Goal: Information Seeking & Learning: Learn about a topic

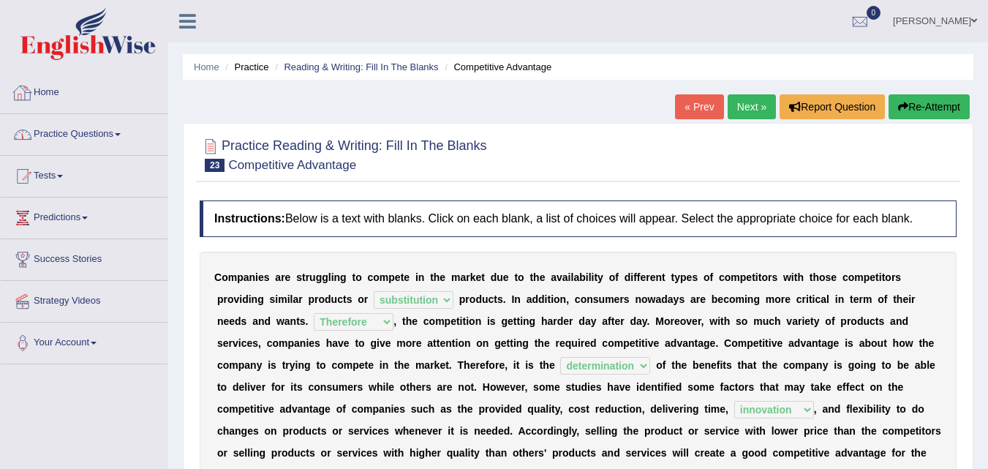
select select "substitution"
select select "Therefore"
select select "determination"
select select "innovation"
click at [83, 126] on link "Practice Questions" at bounding box center [84, 132] width 167 height 37
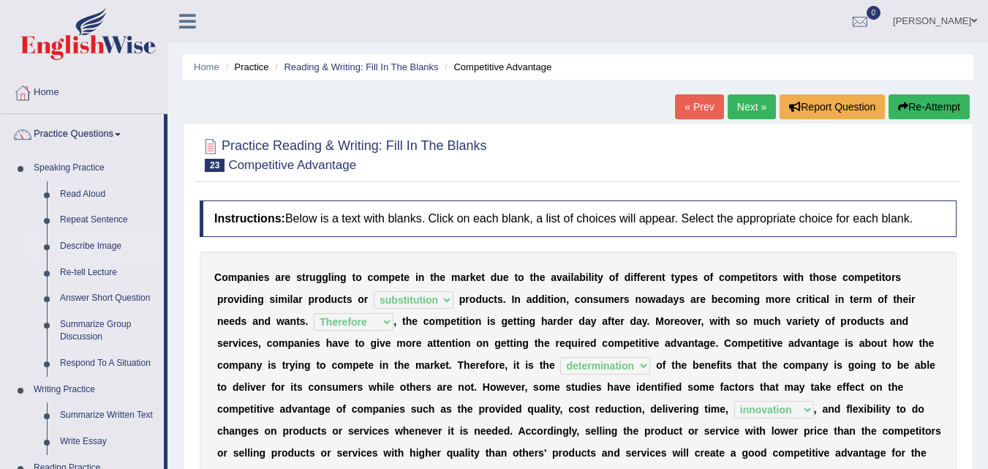
click at [82, 239] on link "Describe Image" at bounding box center [108, 246] width 110 height 26
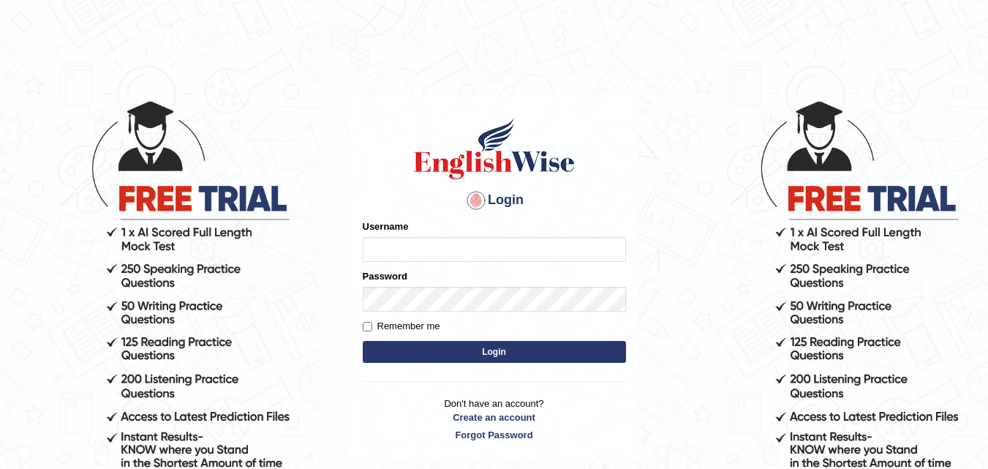
type input "Nicolas_pte"
click at [385, 238] on input "Nicolas_pte" at bounding box center [494, 249] width 263 height 25
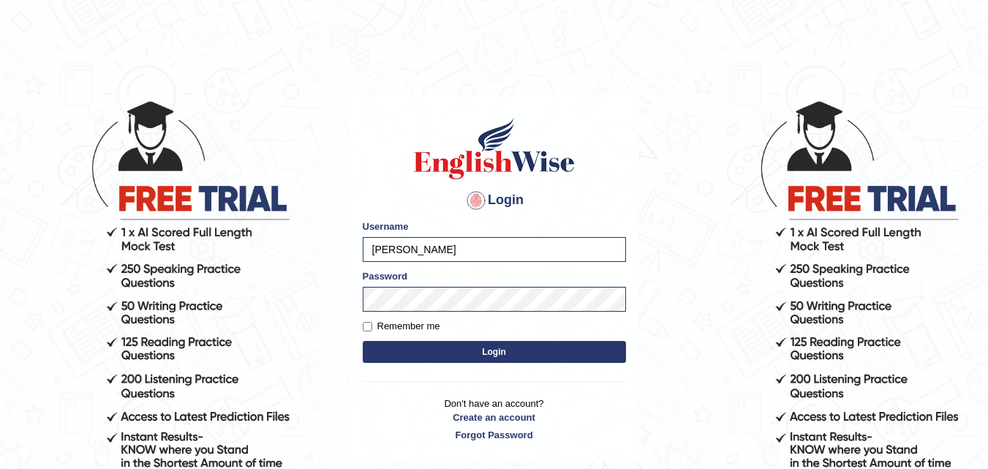
click at [434, 352] on button "Login" at bounding box center [494, 352] width 263 height 22
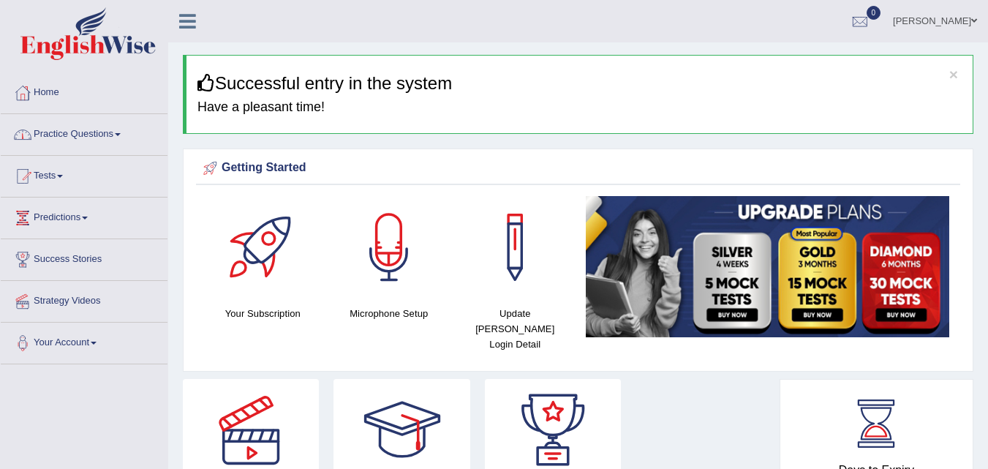
click at [69, 138] on link "Practice Questions" at bounding box center [84, 132] width 167 height 37
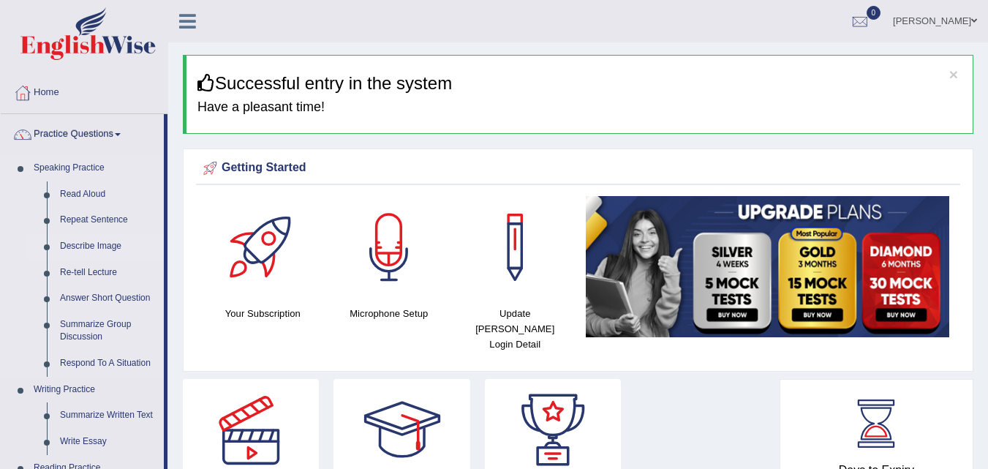
click at [76, 246] on link "Describe Image" at bounding box center [108, 246] width 110 height 26
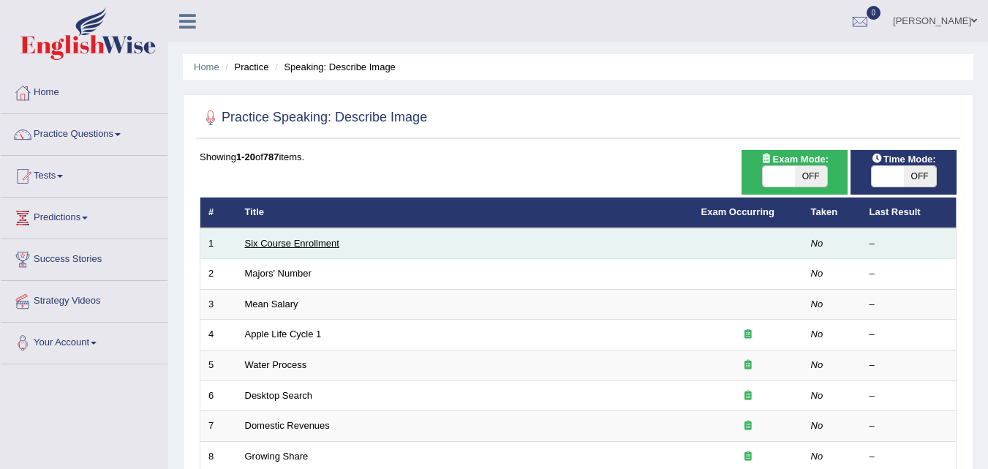
click at [308, 244] on link "Six Course Enrollment" at bounding box center [292, 243] width 94 height 11
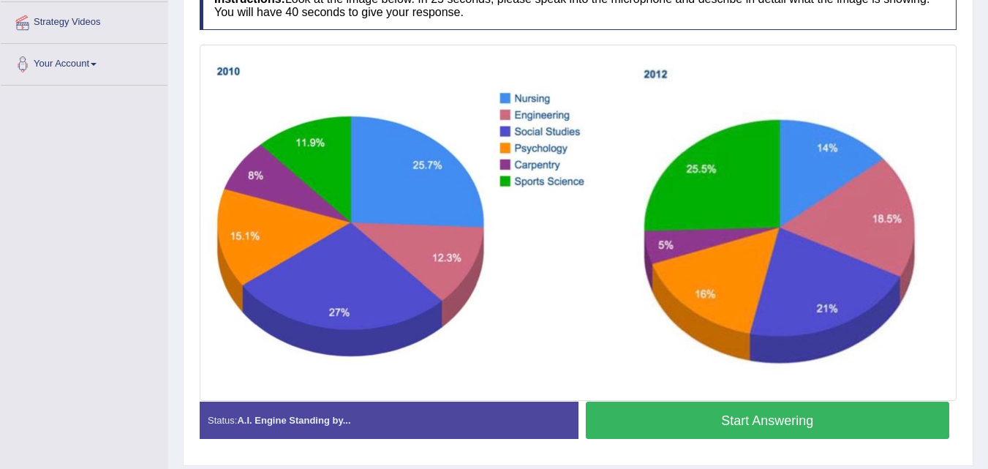
scroll to position [313, 0]
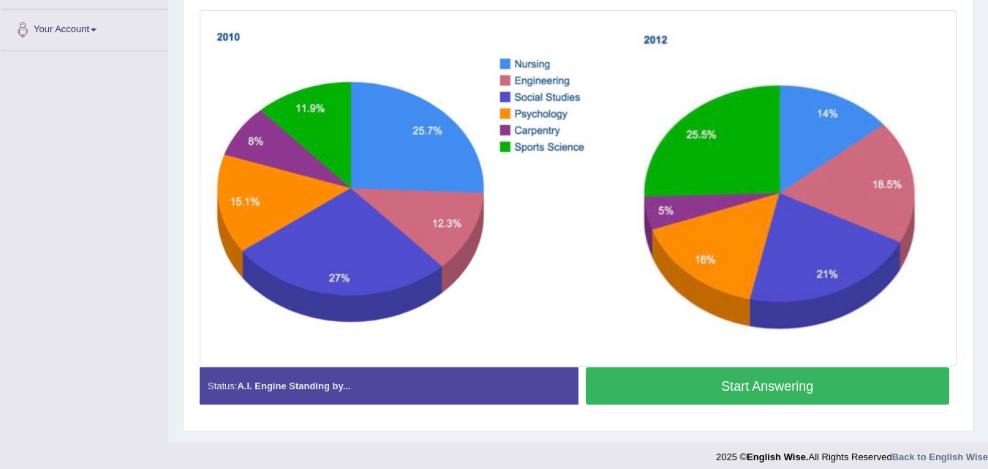
click at [733, 385] on button "Start Answering" at bounding box center [768, 385] width 364 height 37
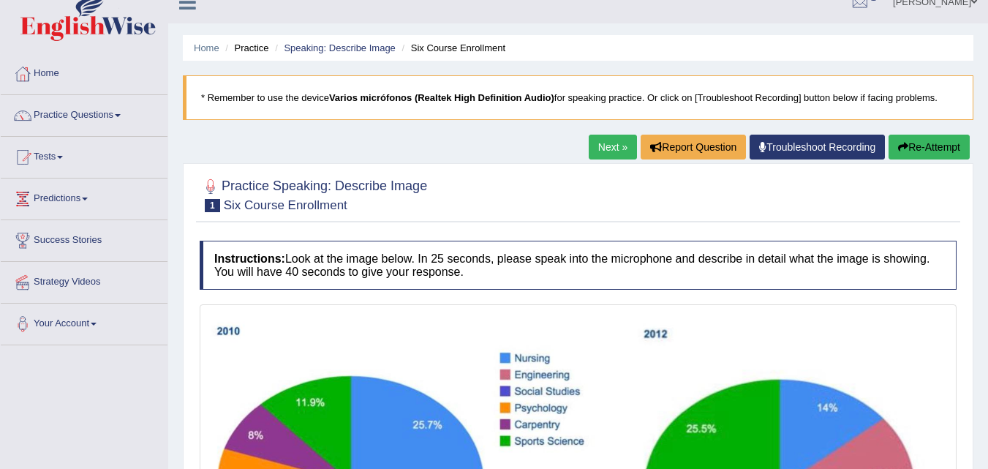
scroll to position [0, 0]
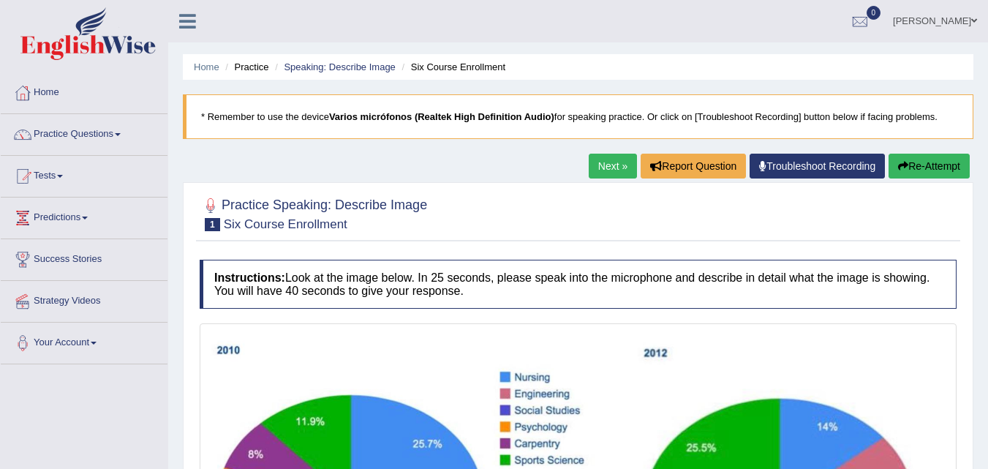
click at [917, 160] on button "Re-Attempt" at bounding box center [928, 166] width 81 height 25
click at [987, 149] on html "Toggle navigation Home Practice Questions Speaking Practice Read Aloud Repeat S…" at bounding box center [494, 234] width 988 height 469
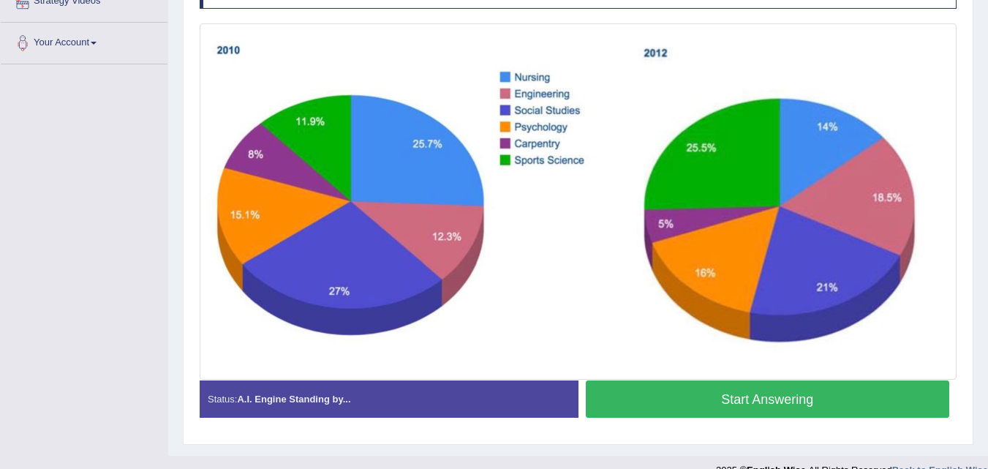
scroll to position [301, 0]
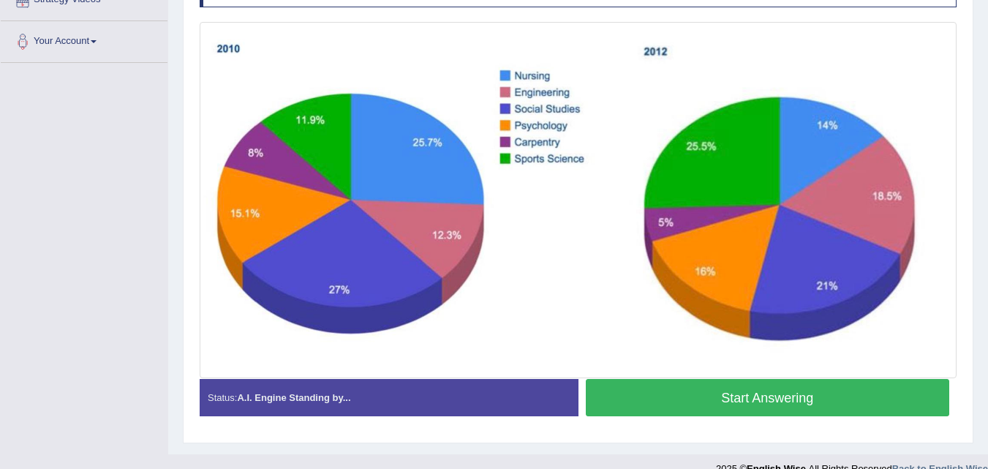
click at [757, 400] on button "Start Answering" at bounding box center [768, 397] width 364 height 37
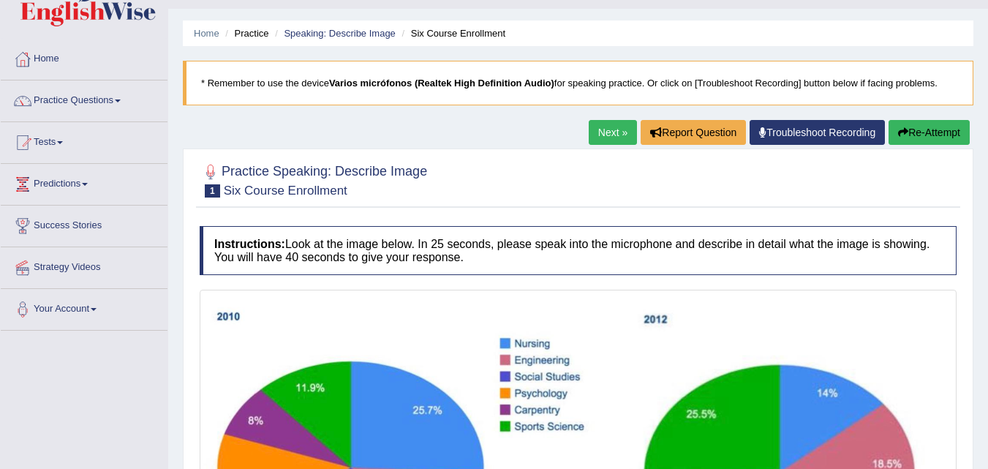
scroll to position [26, 0]
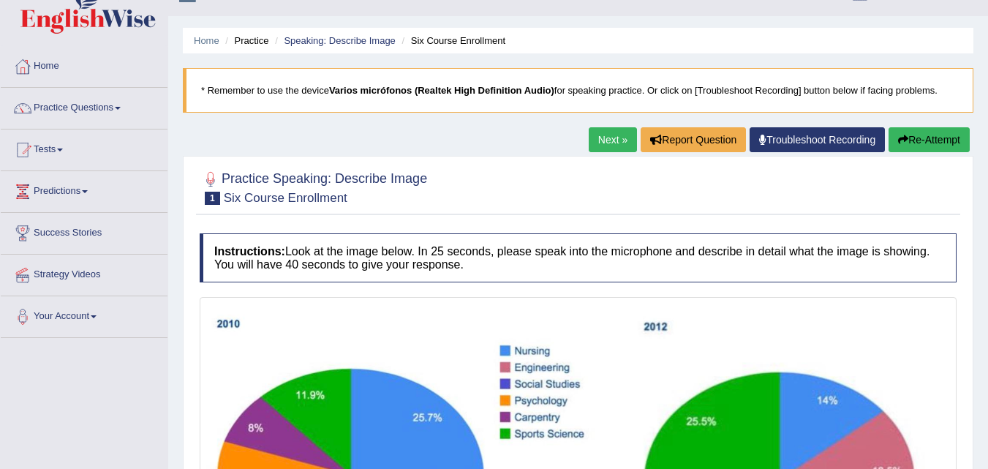
click at [920, 129] on button "Re-Attempt" at bounding box center [928, 139] width 81 height 25
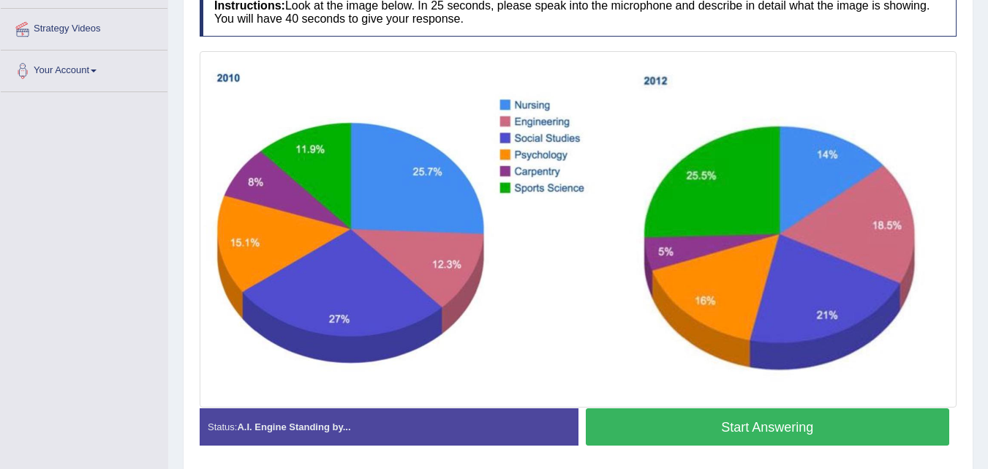
scroll to position [280, 0]
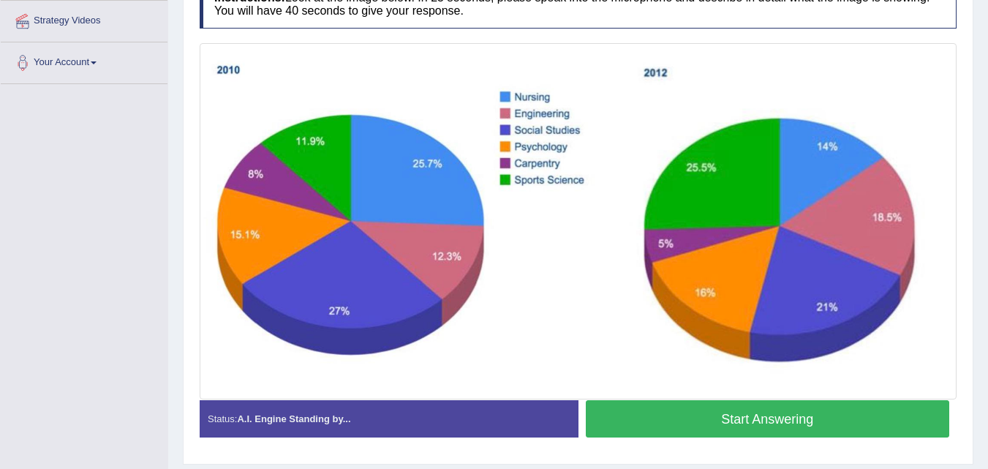
click at [767, 407] on button "Start Answering" at bounding box center [768, 418] width 364 height 37
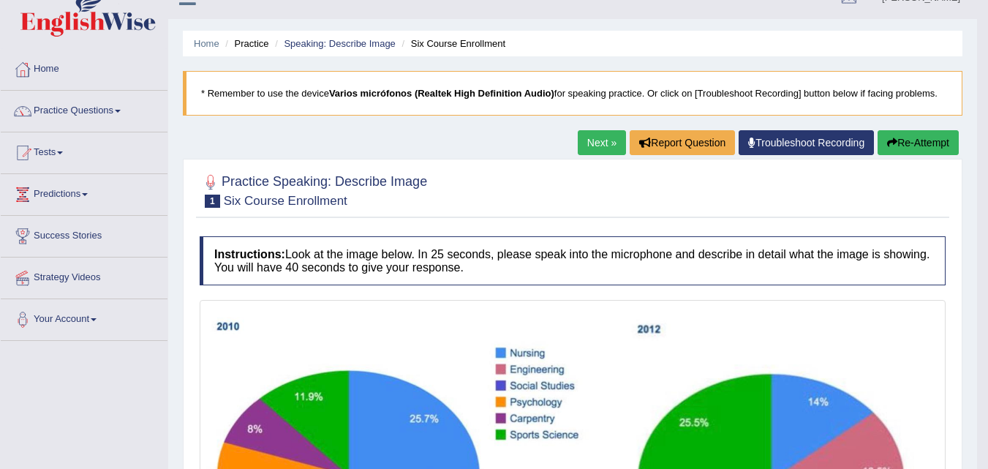
scroll to position [49, 0]
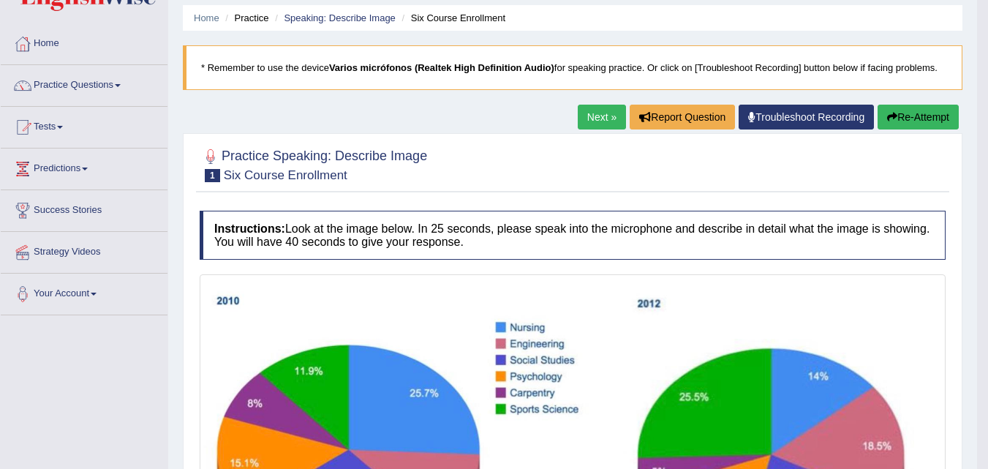
click at [902, 121] on button "Re-Attempt" at bounding box center [917, 117] width 81 height 25
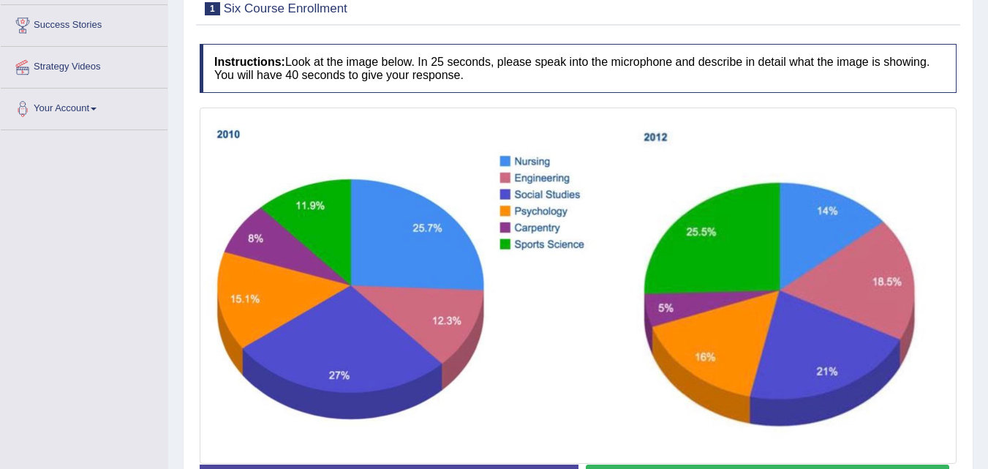
scroll to position [341, 0]
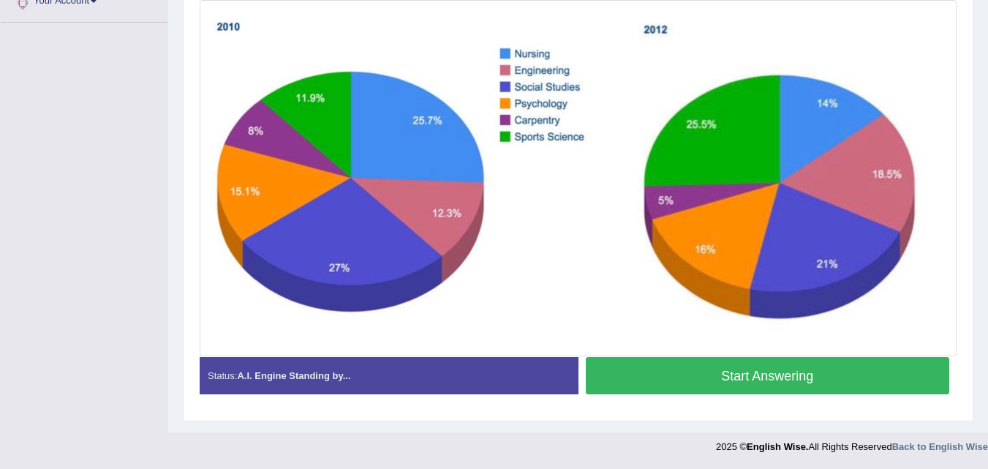
click at [781, 371] on button "Start Answering" at bounding box center [768, 375] width 364 height 37
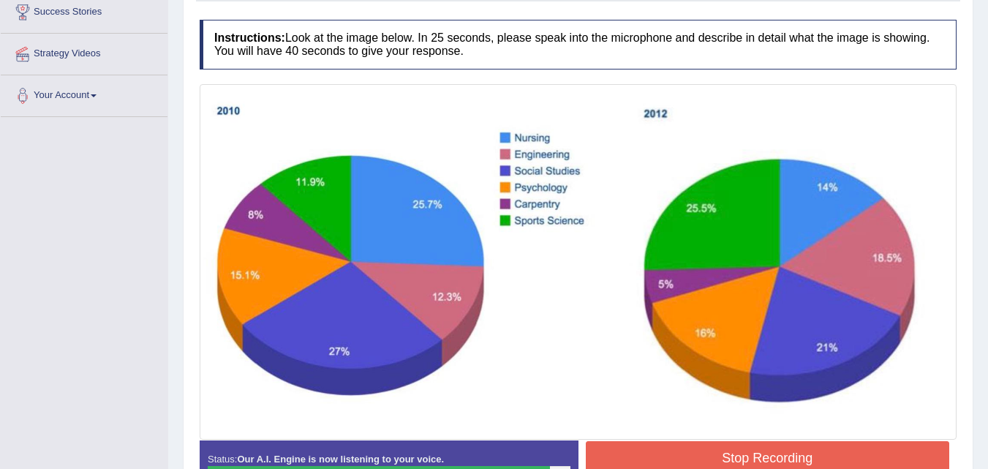
scroll to position [243, 0]
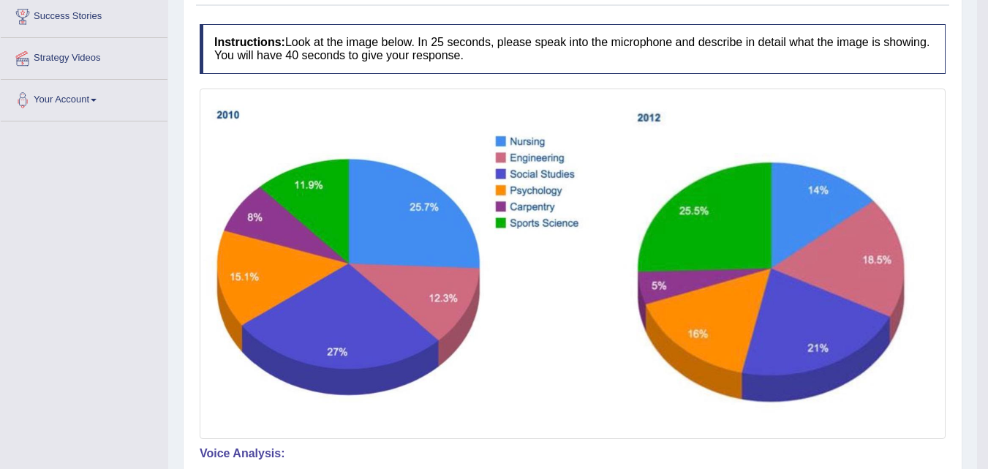
drag, startPoint x: 990, startPoint y: 143, endPoint x: 993, endPoint y: 201, distance: 57.8
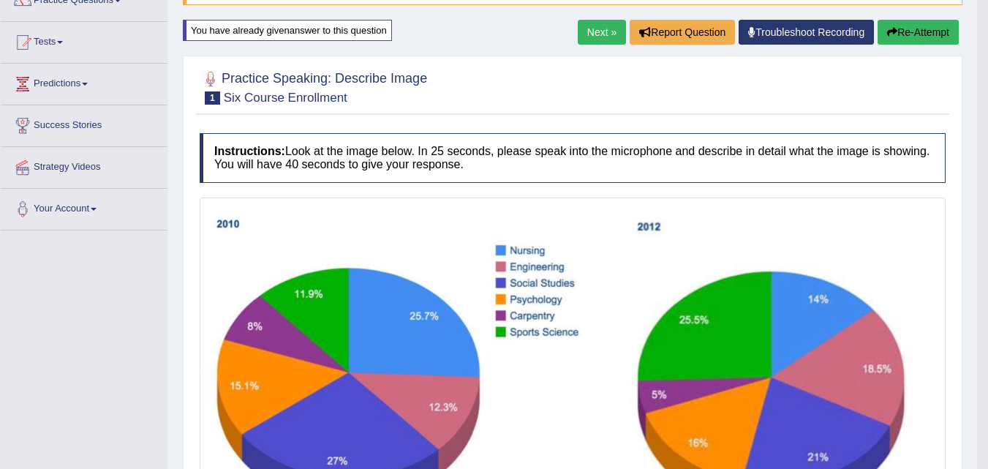
scroll to position [110, 0]
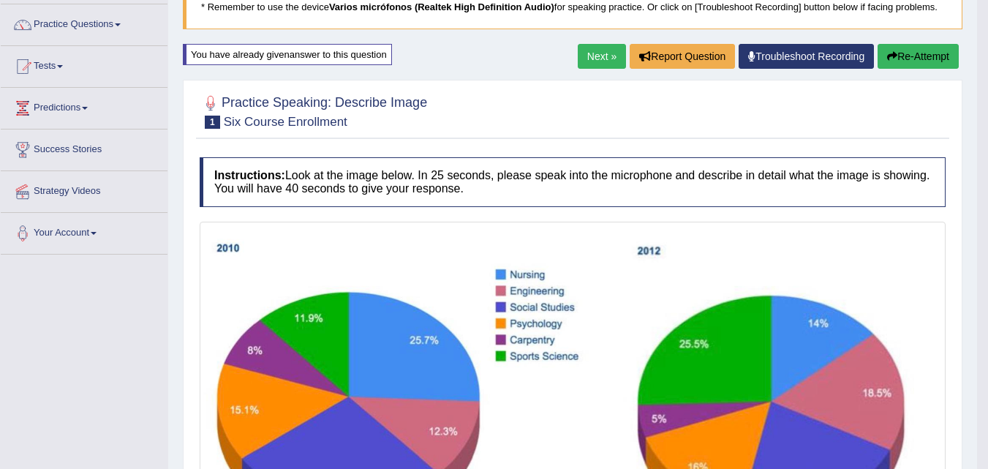
click at [918, 59] on button "Re-Attempt" at bounding box center [917, 56] width 81 height 25
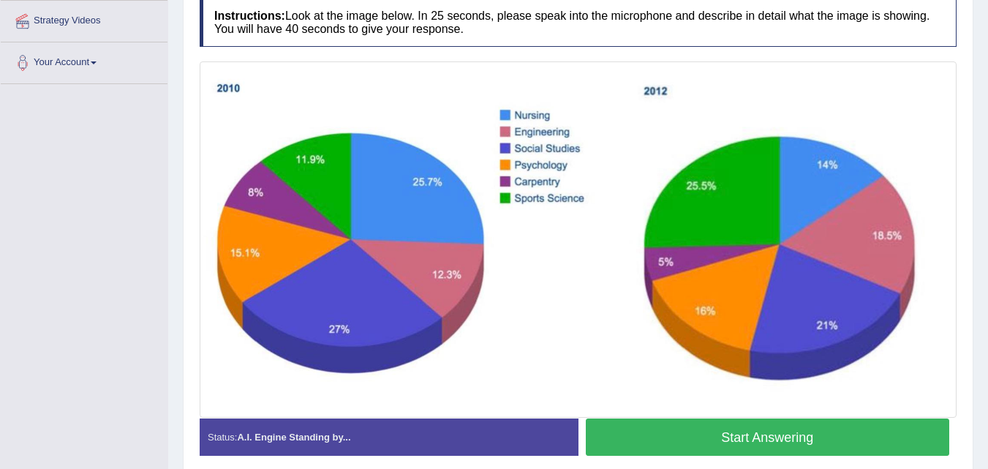
scroll to position [283, 0]
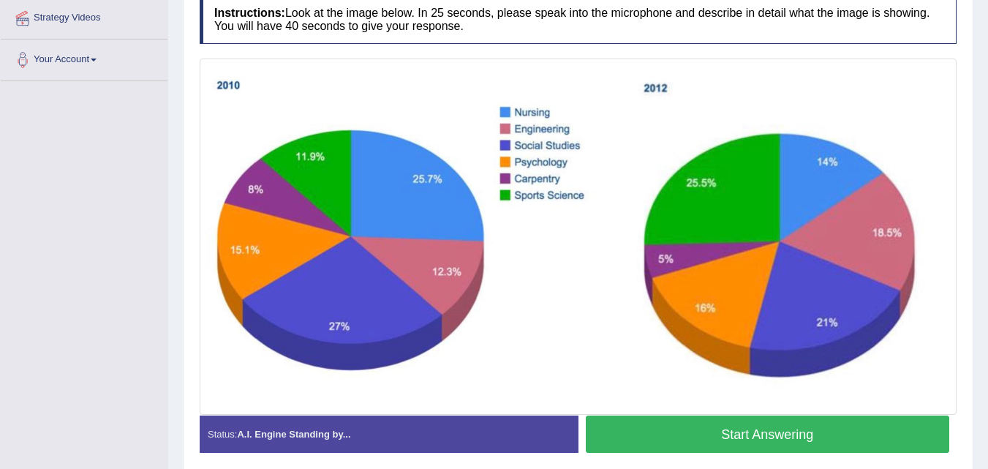
click at [763, 429] on button "Start Answering" at bounding box center [768, 433] width 364 height 37
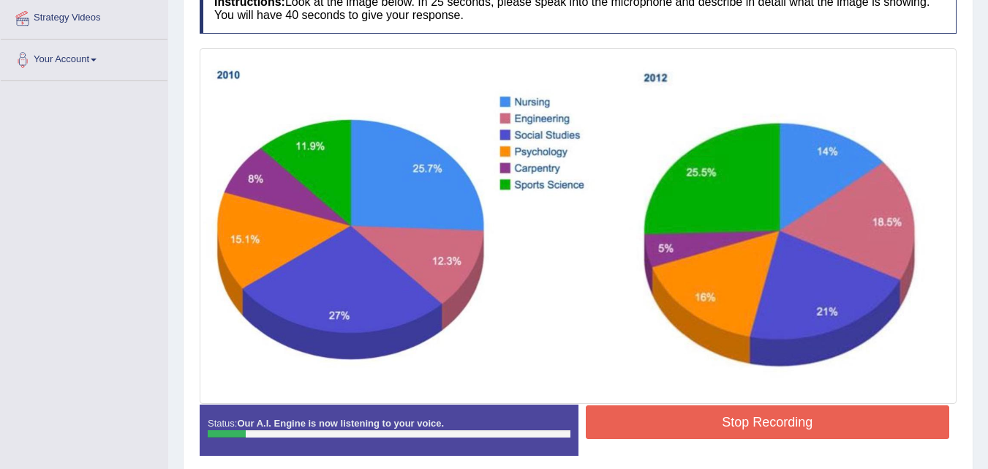
click at [617, 433] on button "Stop Recording" at bounding box center [768, 422] width 364 height 34
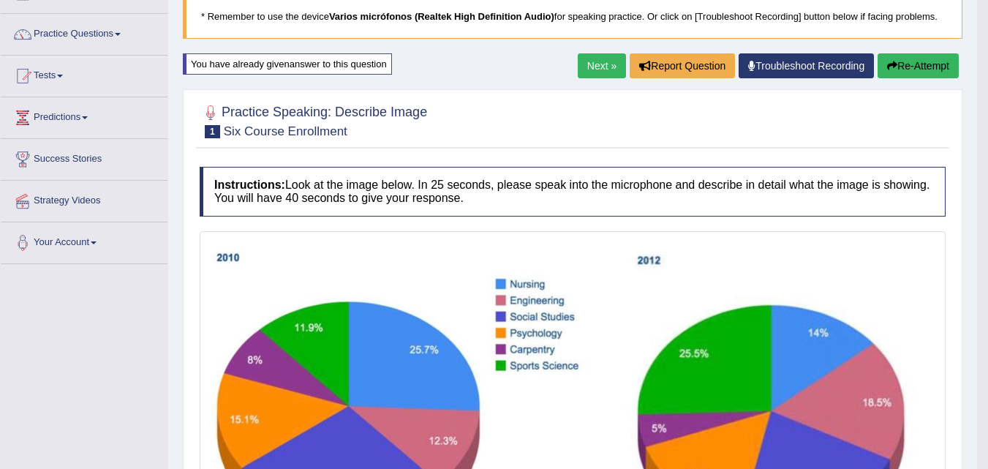
drag, startPoint x: 996, startPoint y: 155, endPoint x: 985, endPoint y: 10, distance: 145.8
click at [985, 10] on html "Toggle navigation Home Practice Questions Speaking Practice Read Aloud Repeat S…" at bounding box center [494, 134] width 988 height 469
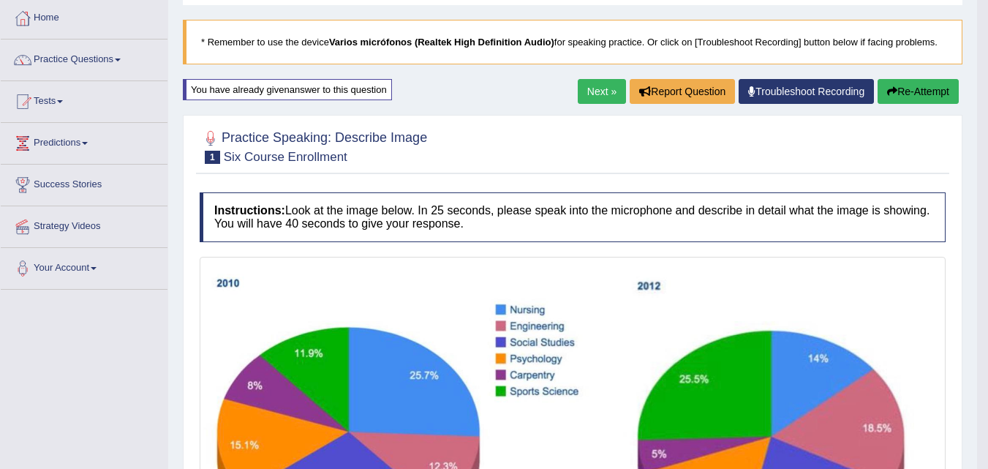
click at [923, 97] on button "Re-Attempt" at bounding box center [917, 91] width 81 height 25
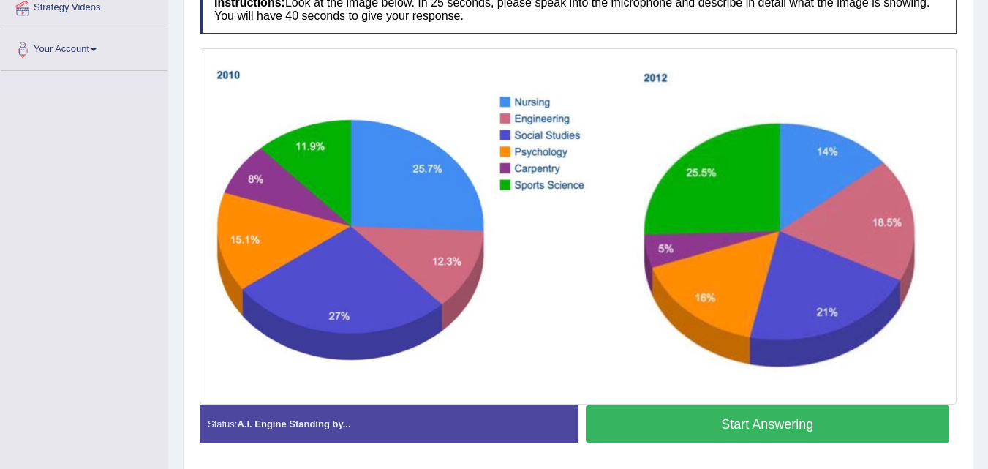
scroll to position [294, 0]
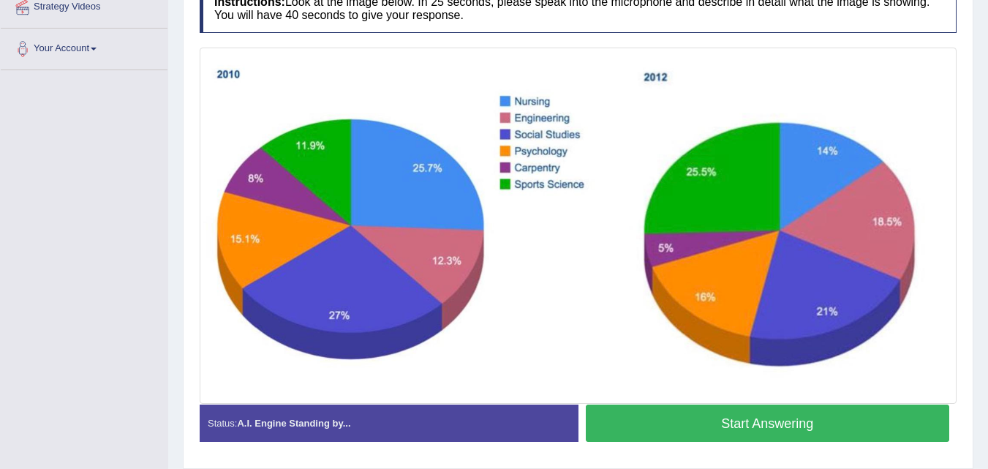
click at [782, 423] on button "Start Answering" at bounding box center [768, 422] width 364 height 37
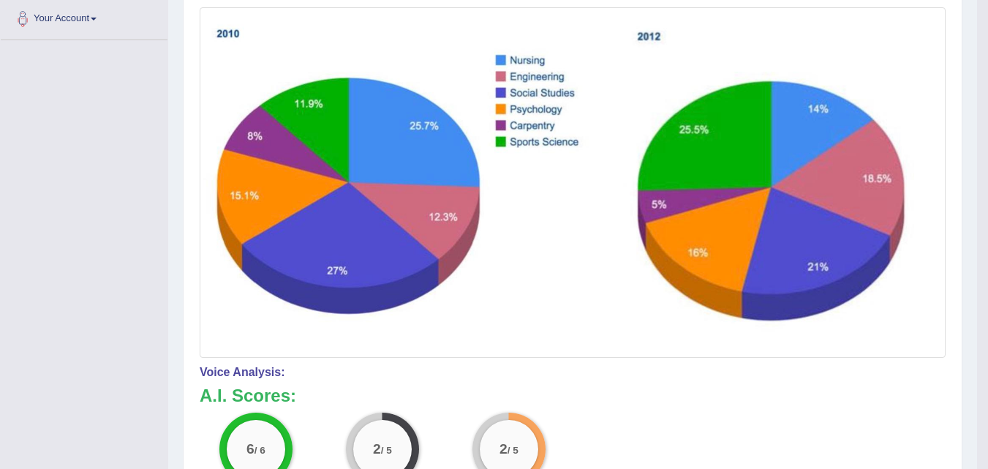
scroll to position [319, 0]
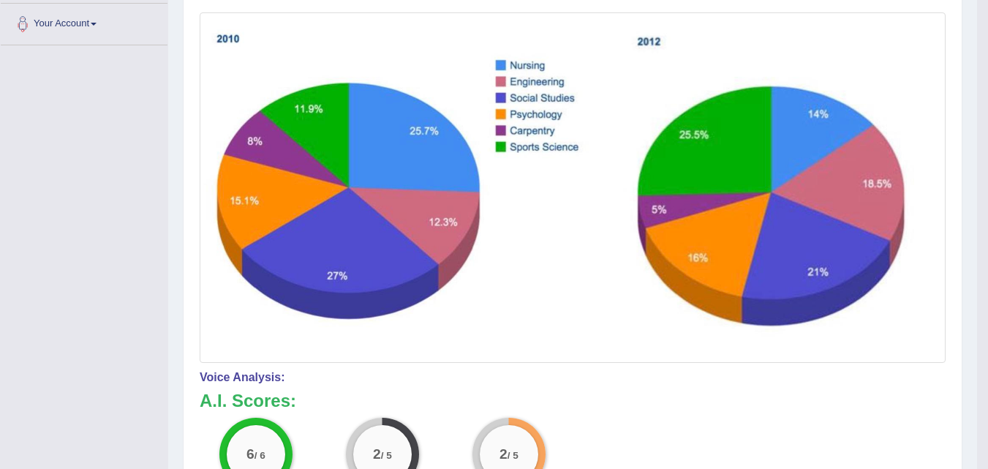
drag, startPoint x: 995, startPoint y: 178, endPoint x: 986, endPoint y: 251, distance: 73.6
drag, startPoint x: 986, startPoint y: 251, endPoint x: 988, endPoint y: 271, distance: 20.5
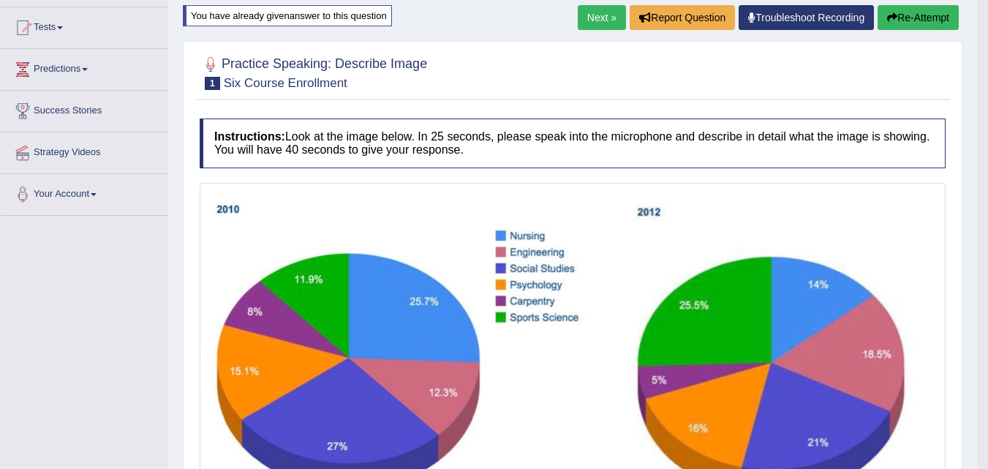
scroll to position [143, 0]
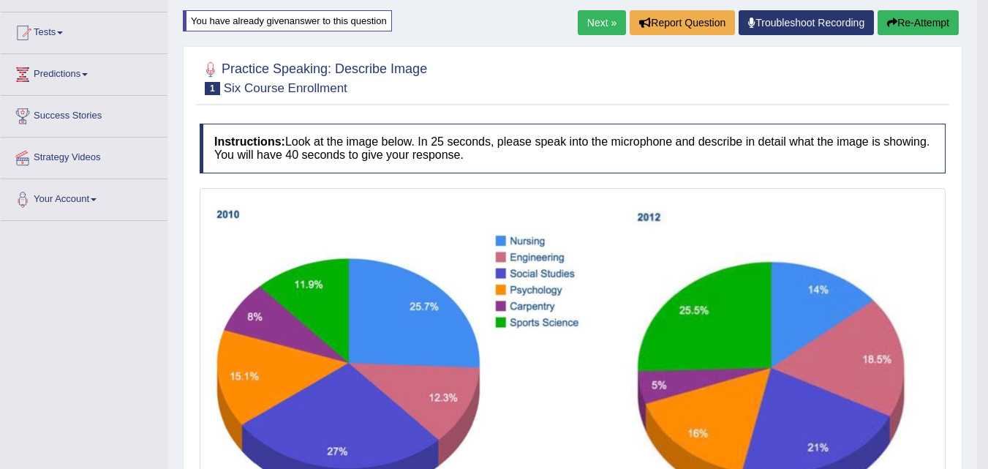
click at [897, 14] on button "Re-Attempt" at bounding box center [917, 22] width 81 height 25
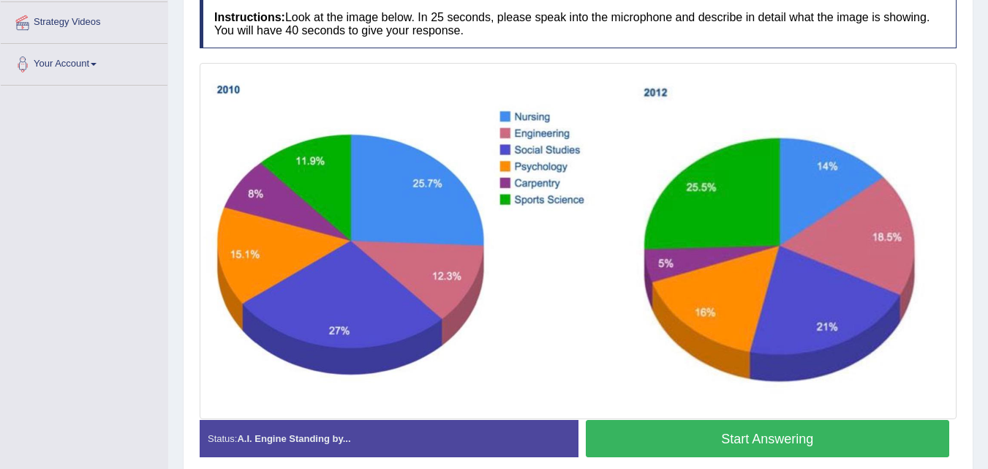
scroll to position [296, 0]
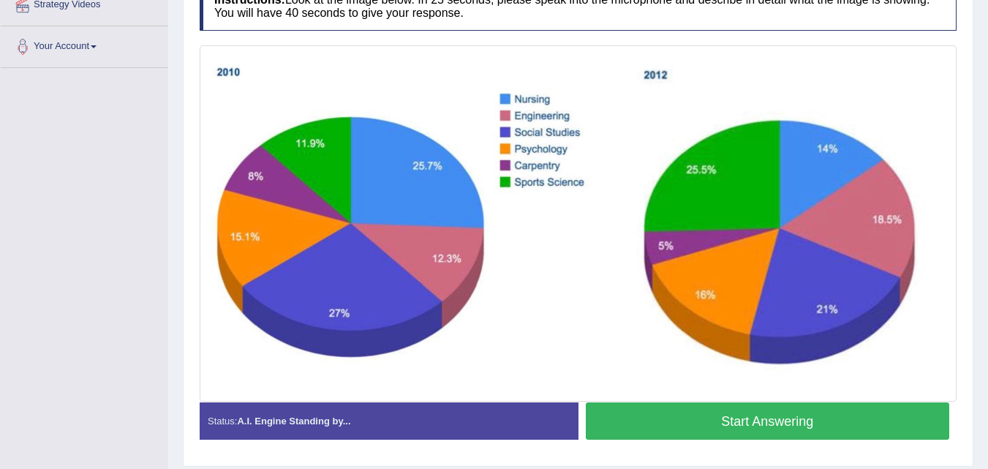
click at [733, 419] on button "Start Answering" at bounding box center [768, 420] width 364 height 37
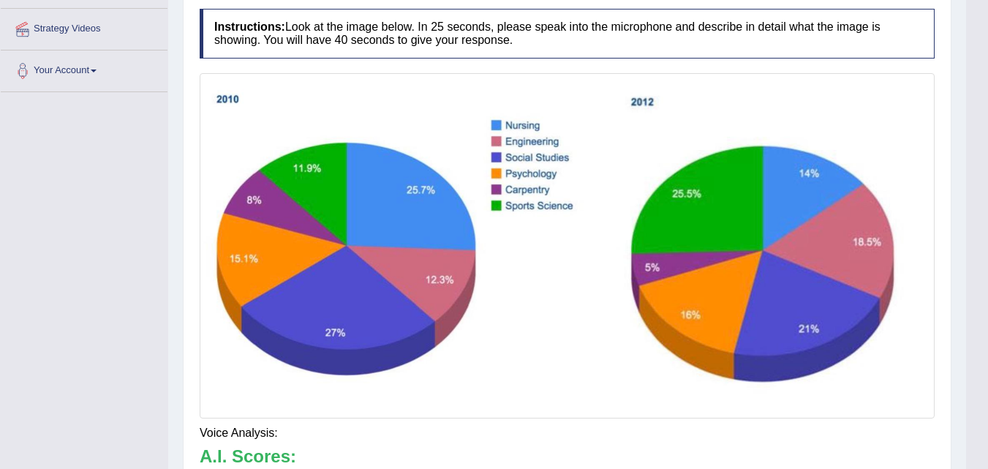
scroll to position [341, 0]
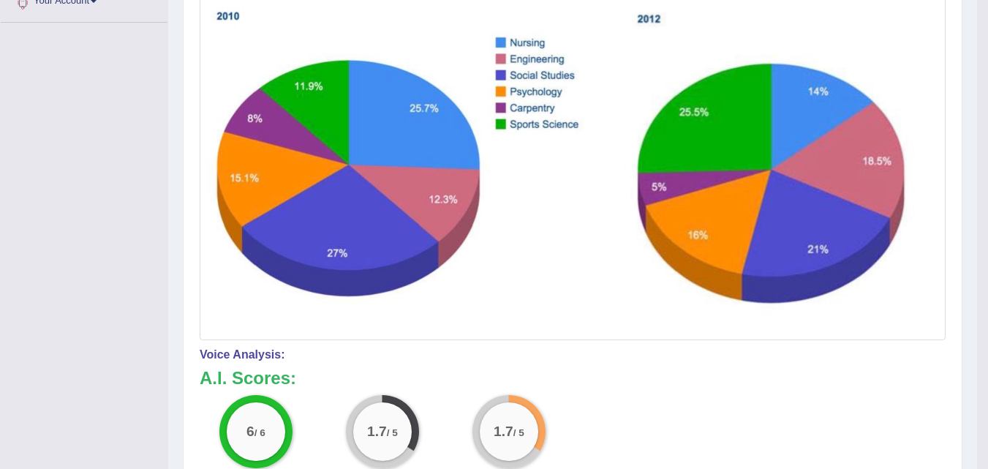
drag, startPoint x: 994, startPoint y: 167, endPoint x: 993, endPoint y: 318, distance: 151.3
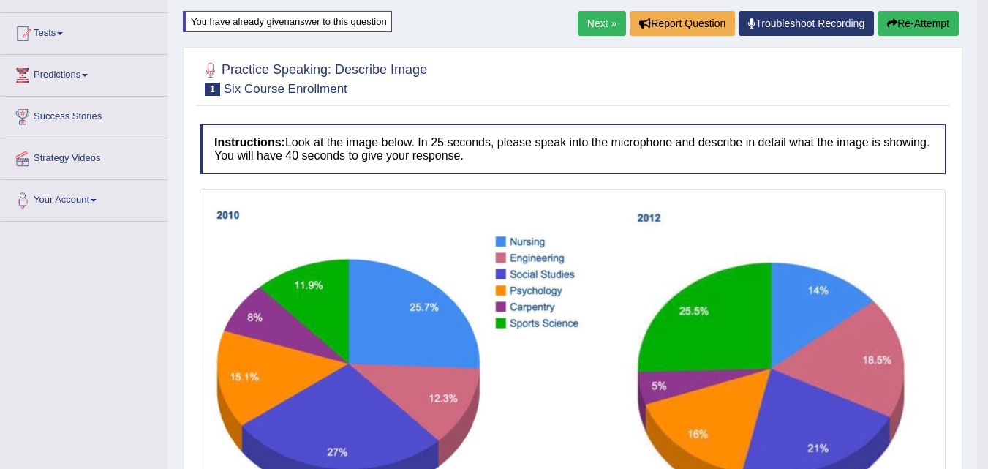
scroll to position [80, 0]
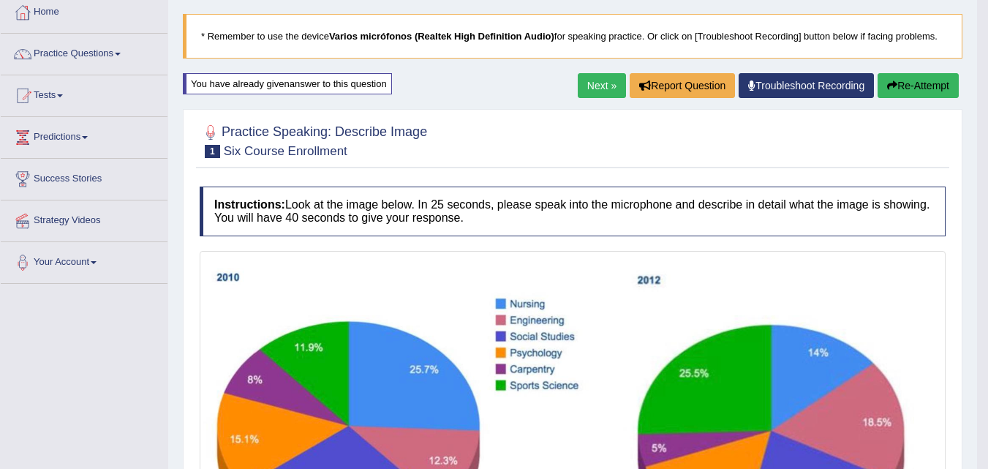
click at [899, 82] on button "Re-Attempt" at bounding box center [917, 85] width 81 height 25
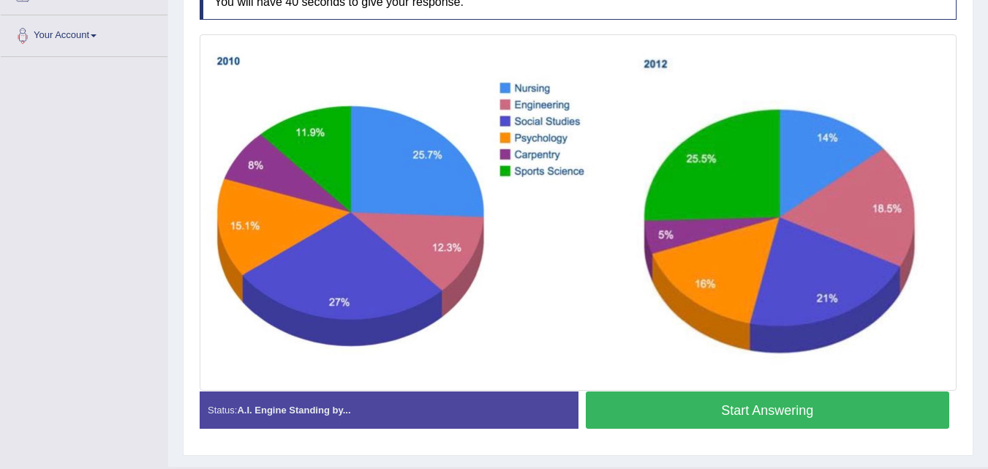
scroll to position [341, 0]
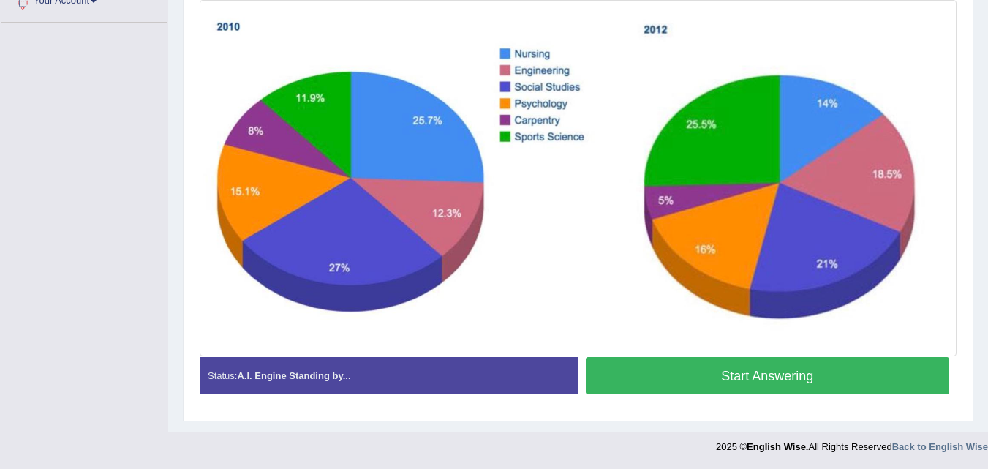
click at [733, 377] on button "Start Answering" at bounding box center [768, 375] width 364 height 37
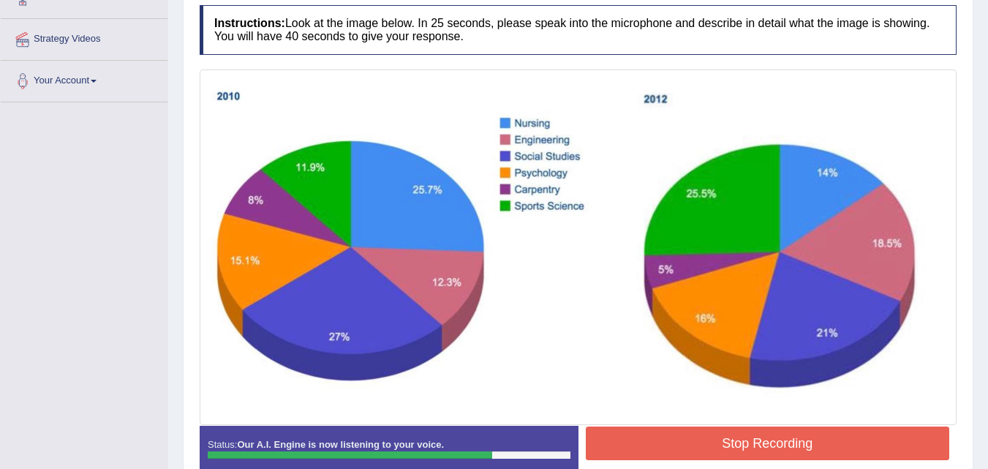
scroll to position [263, 0]
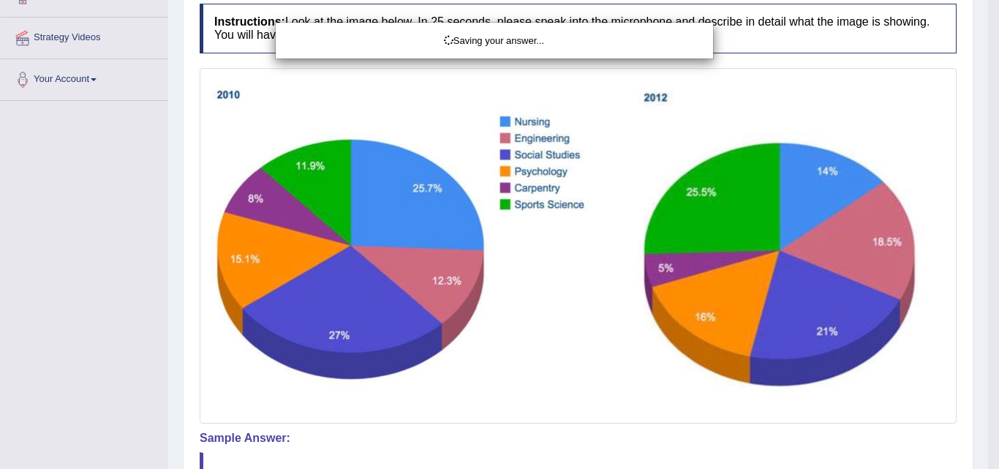
drag, startPoint x: 995, startPoint y: 188, endPoint x: 997, endPoint y: 260, distance: 71.7
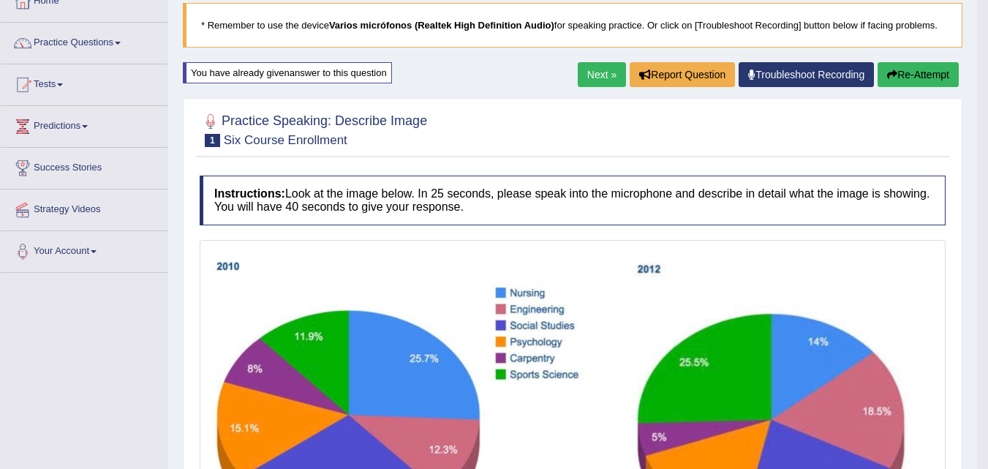
scroll to position [69, 0]
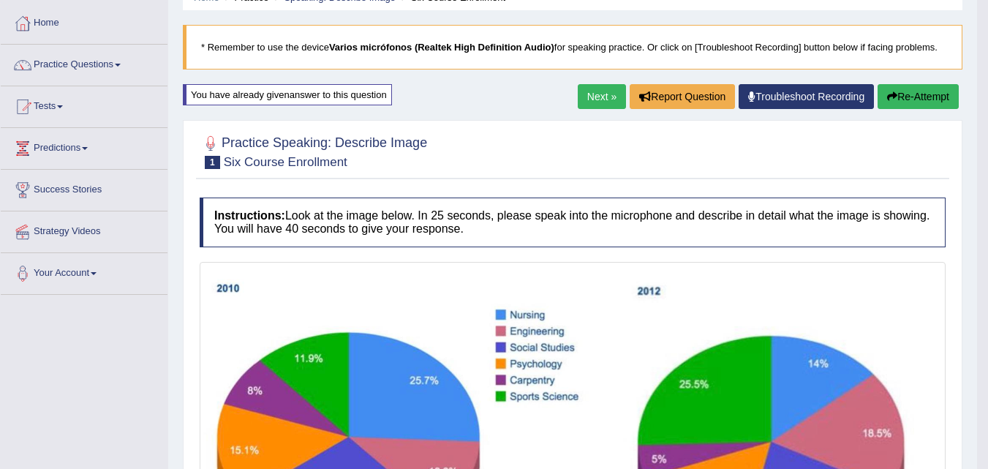
click at [895, 98] on button "Re-Attempt" at bounding box center [917, 96] width 81 height 25
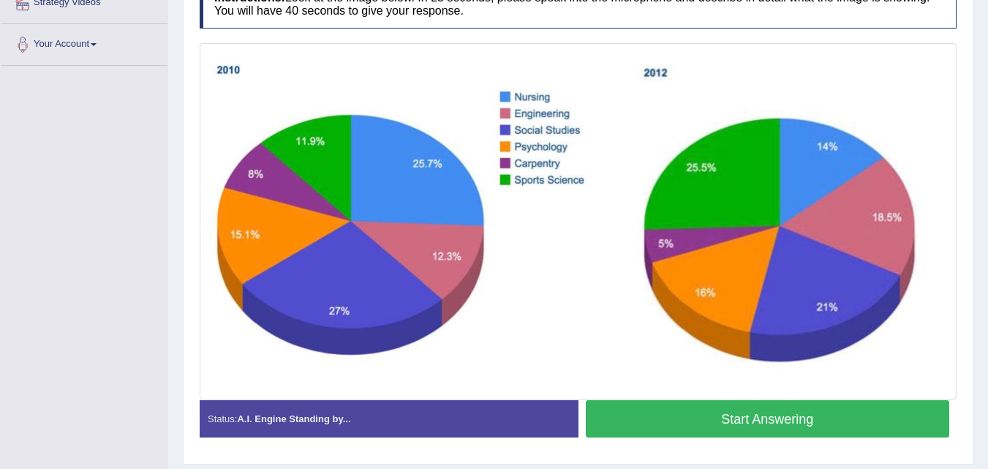
scroll to position [303, 0]
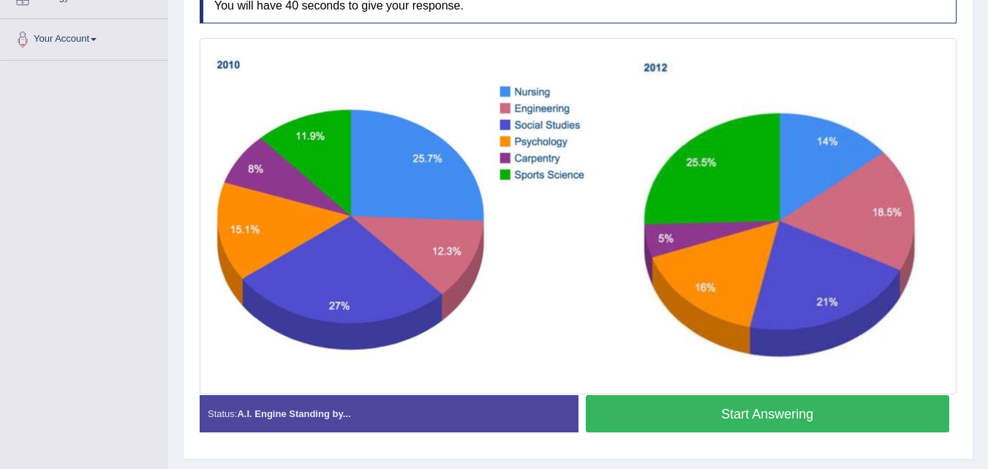
click at [817, 409] on button "Start Answering" at bounding box center [768, 413] width 364 height 37
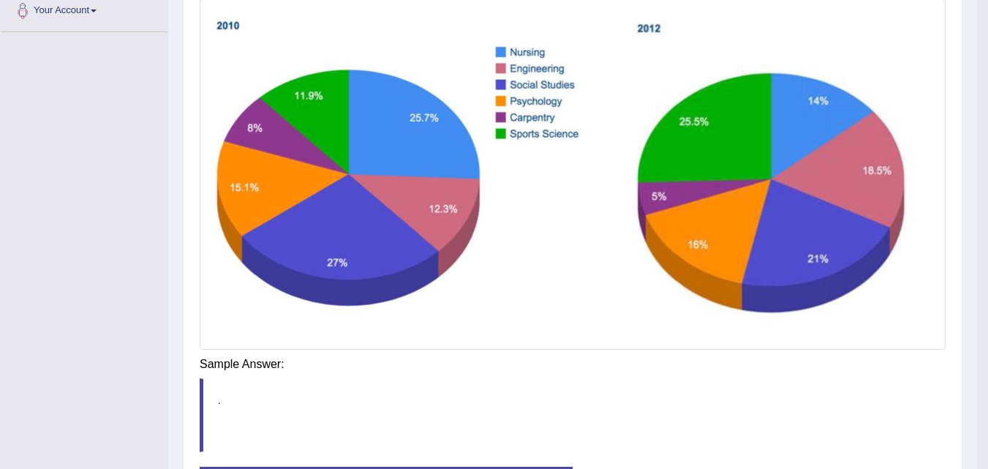
scroll to position [343, 0]
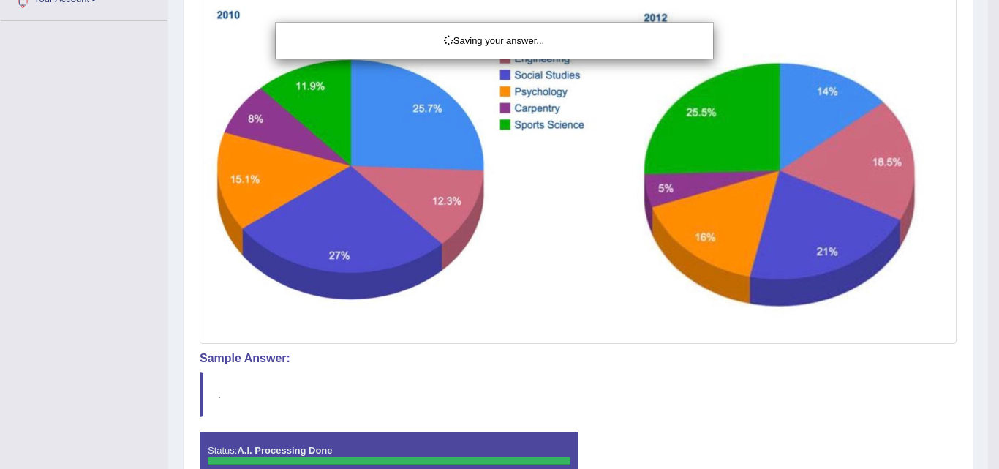
drag, startPoint x: 997, startPoint y: 230, endPoint x: 998, endPoint y: 277, distance: 46.8
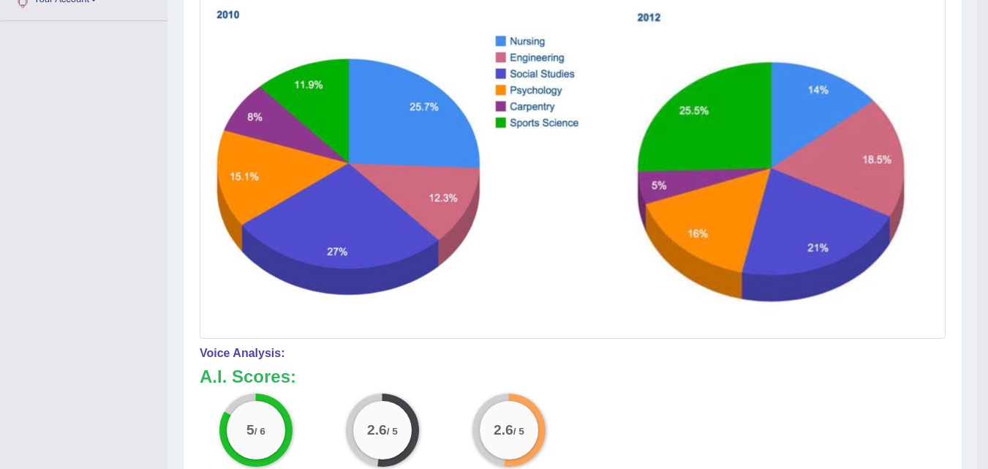
drag, startPoint x: 995, startPoint y: 192, endPoint x: 996, endPoint y: 212, distance: 20.5
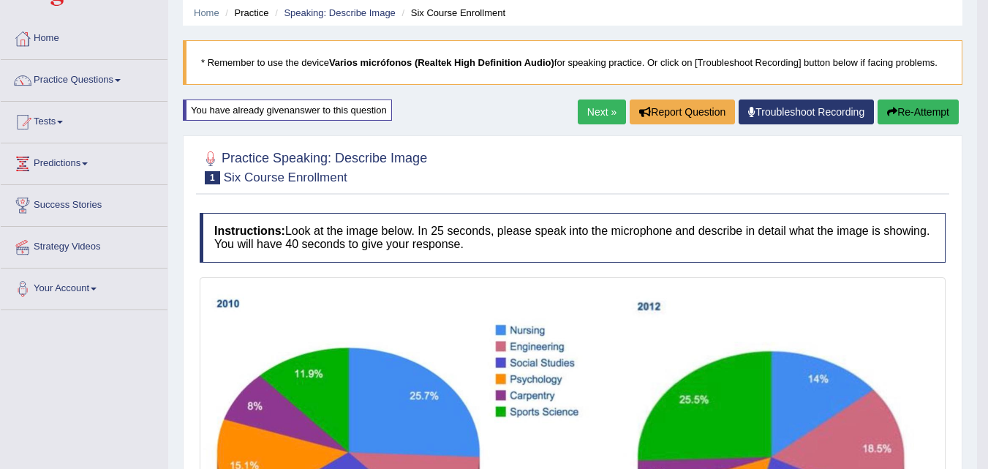
scroll to position [87, 0]
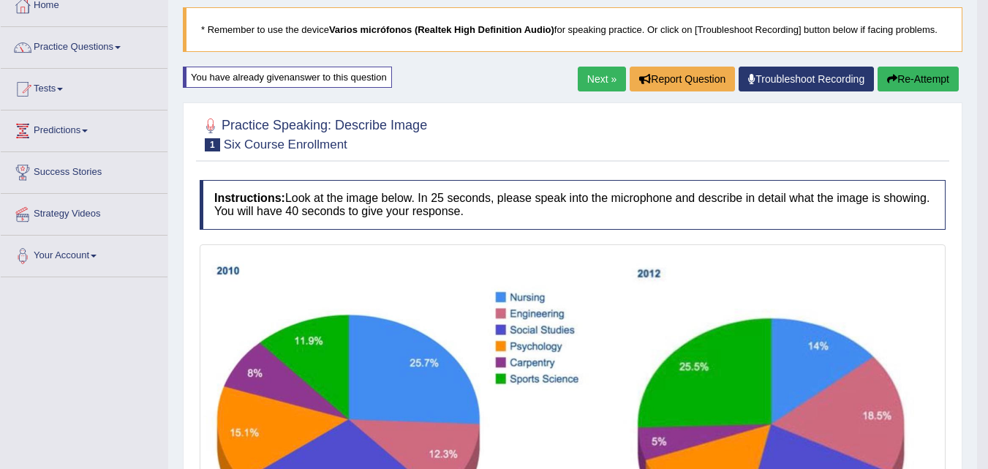
click at [909, 83] on button "Re-Attempt" at bounding box center [917, 79] width 81 height 25
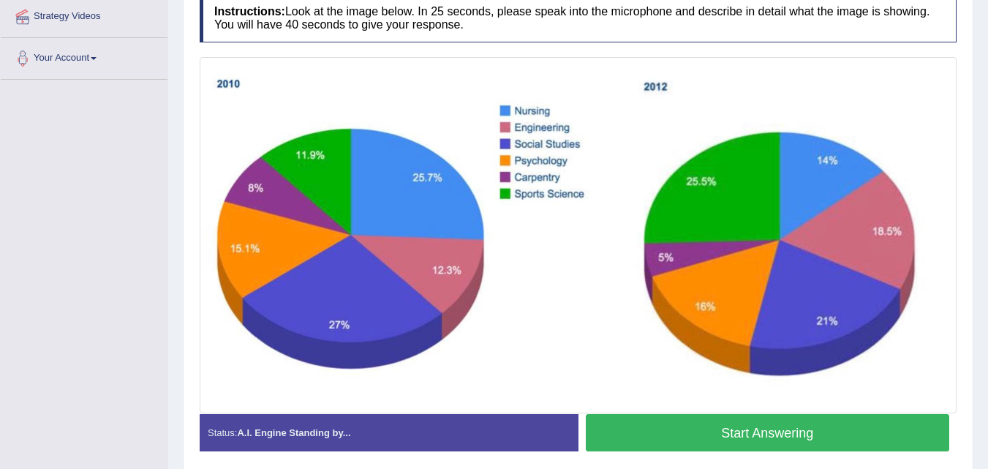
scroll to position [341, 0]
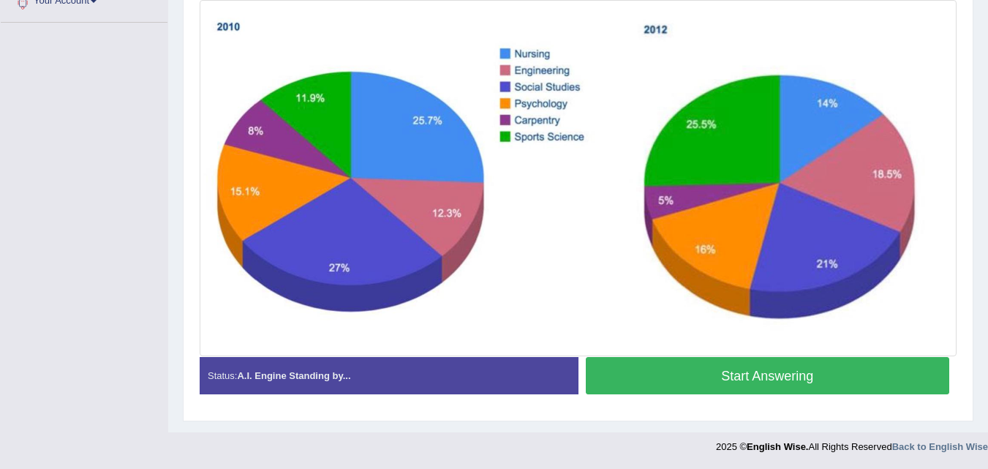
click at [737, 383] on button "Start Answering" at bounding box center [768, 375] width 364 height 37
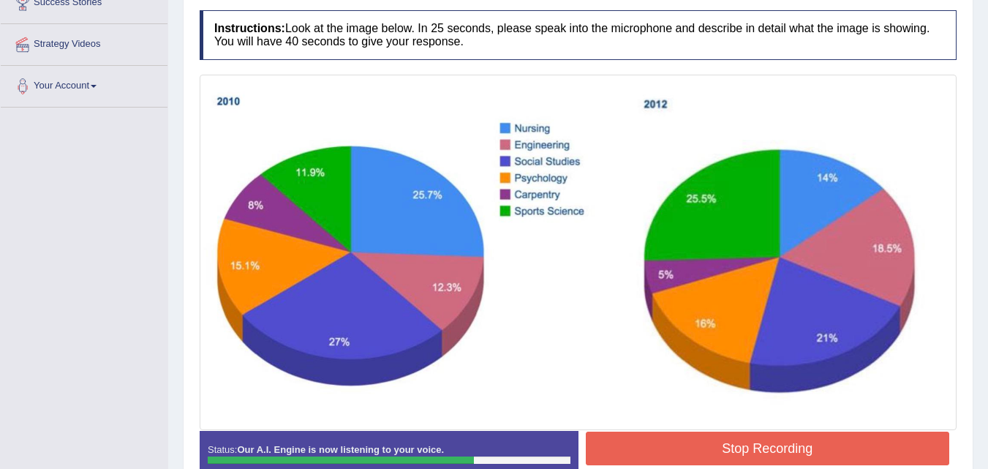
scroll to position [258, 0]
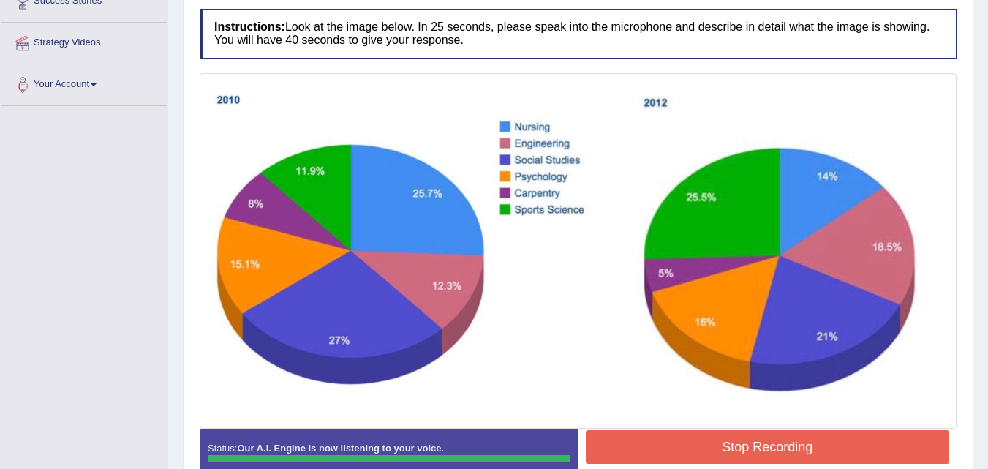
click at [801, 436] on button "Stop Recording" at bounding box center [768, 447] width 364 height 34
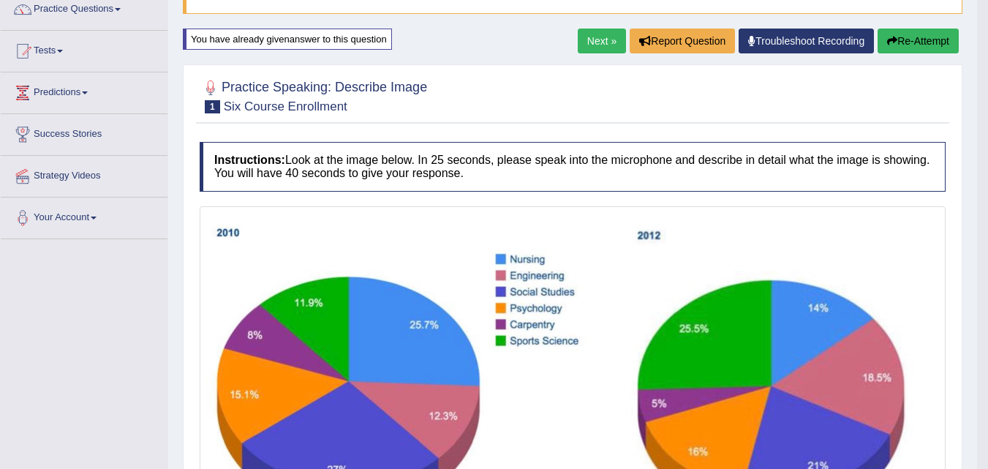
scroll to position [75, 0]
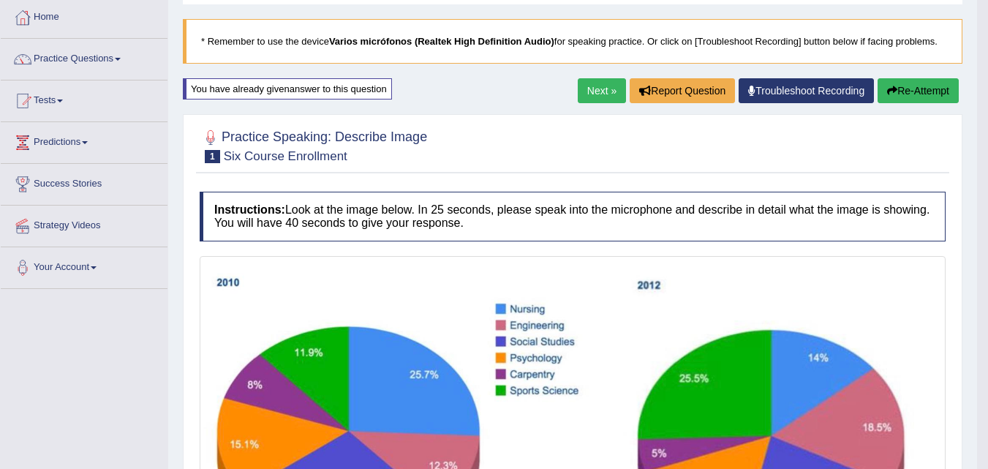
click at [900, 100] on button "Re-Attempt" at bounding box center [917, 90] width 81 height 25
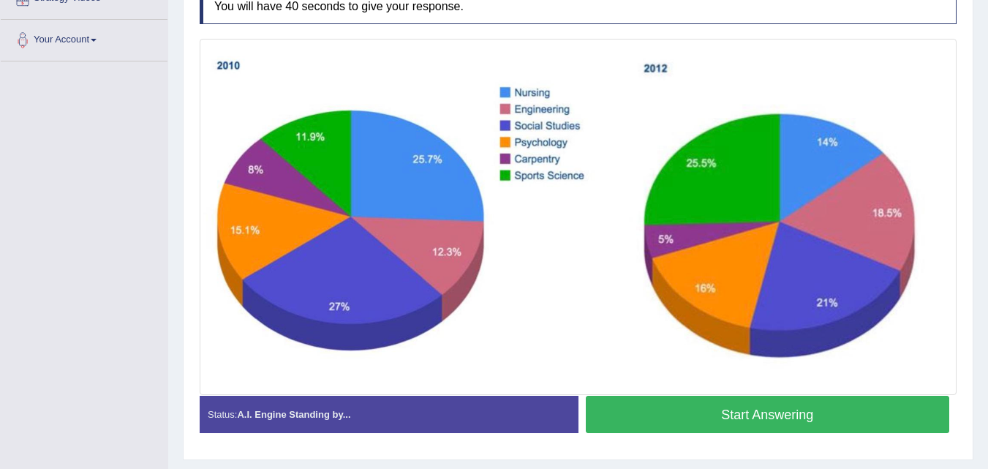
scroll to position [307, 0]
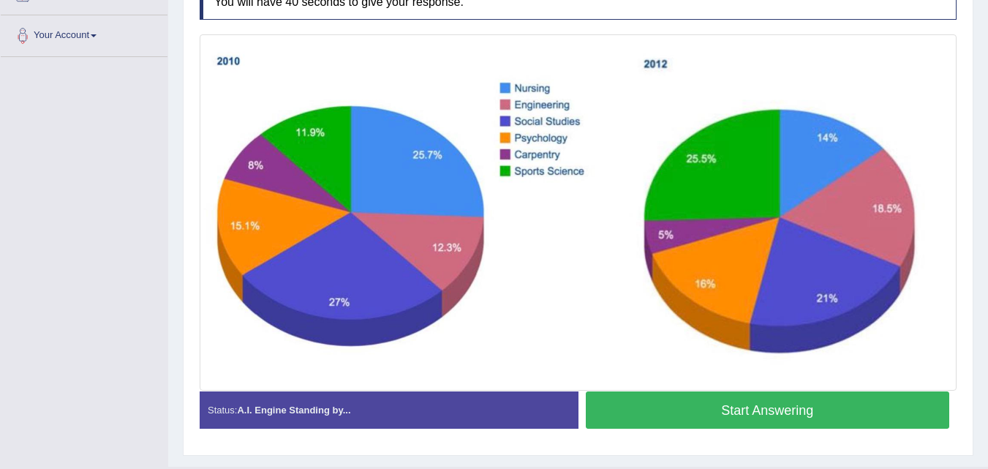
click at [852, 412] on button "Start Answering" at bounding box center [768, 409] width 364 height 37
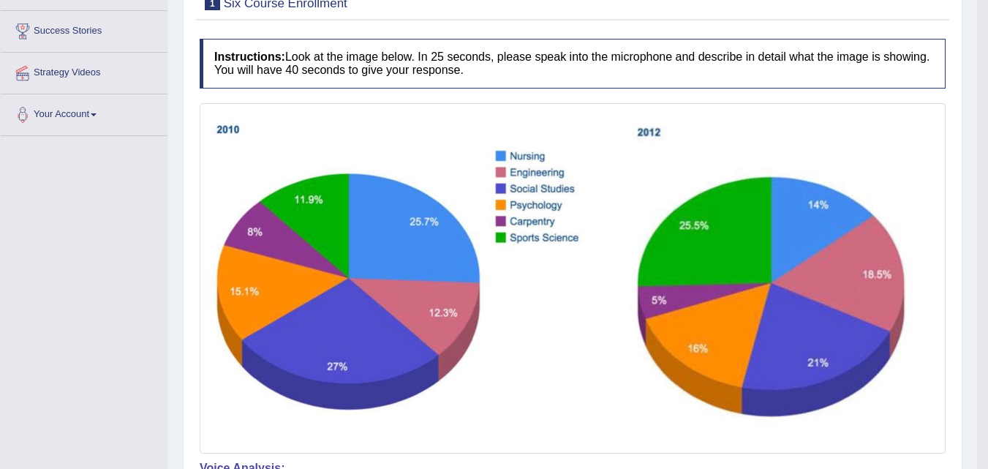
scroll to position [223, 0]
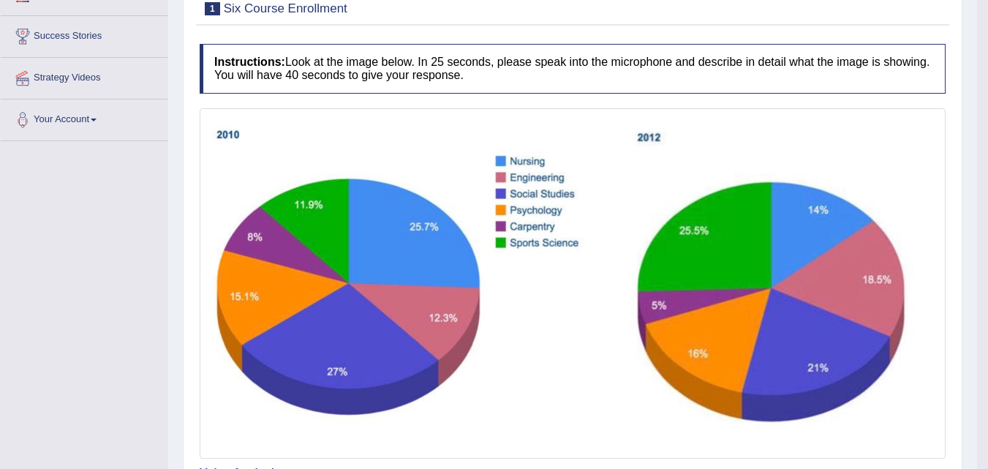
drag, startPoint x: 991, startPoint y: 230, endPoint x: 992, endPoint y: 312, distance: 82.6
click at [987, 246] on html "Toggle navigation Home Practice Questions Speaking Practice Read Aloud Repeat S…" at bounding box center [494, 11] width 988 height 469
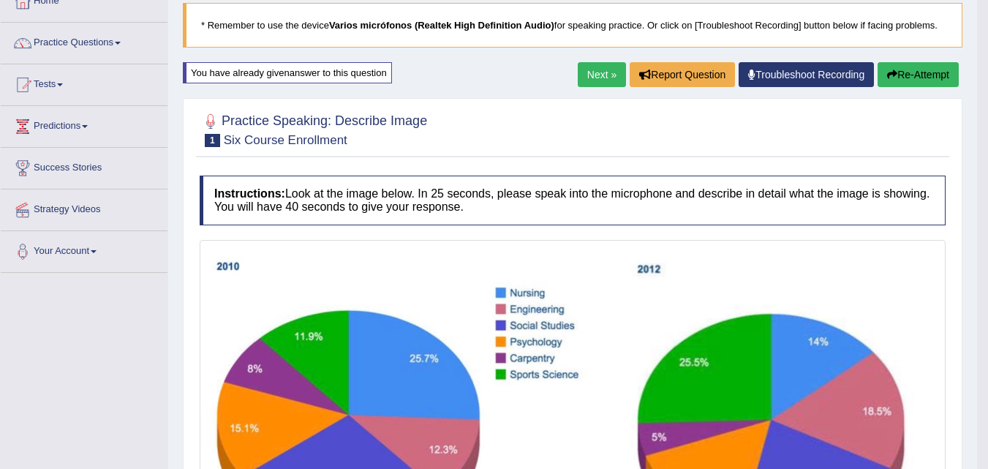
scroll to position [75, 0]
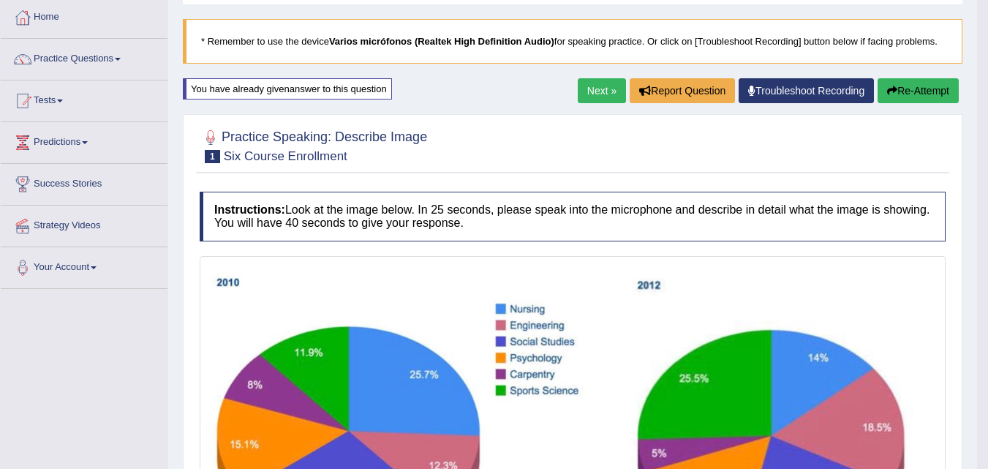
click at [917, 82] on button "Re-Attempt" at bounding box center [917, 90] width 81 height 25
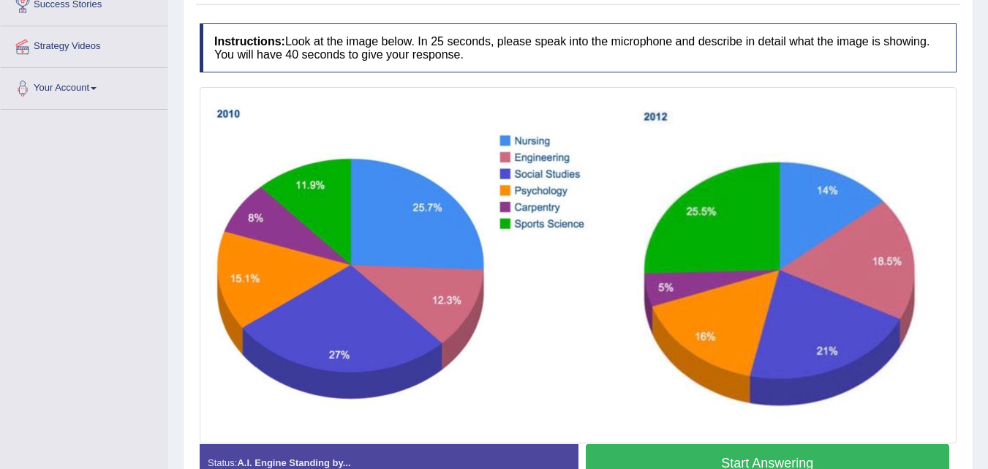
scroll to position [275, 0]
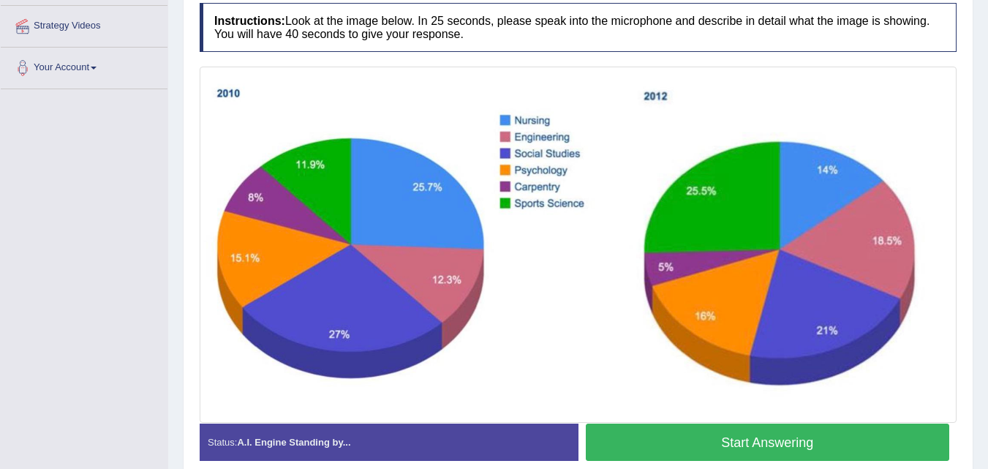
click at [773, 447] on button "Start Answering" at bounding box center [768, 441] width 364 height 37
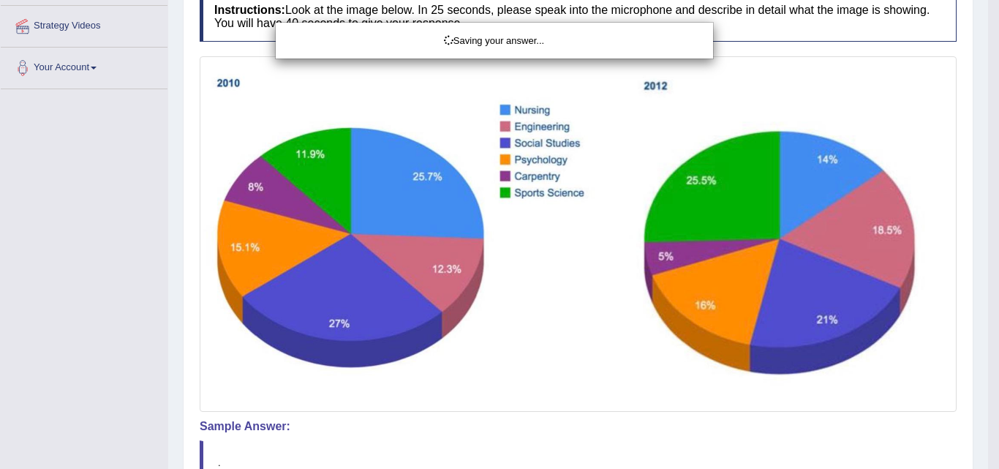
drag, startPoint x: 998, startPoint y: 202, endPoint x: 993, endPoint y: 260, distance: 58.0
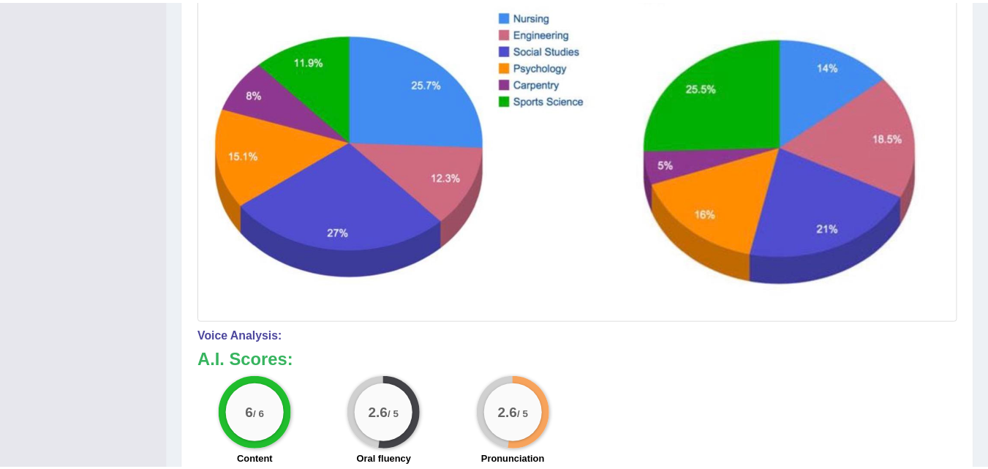
scroll to position [387, 0]
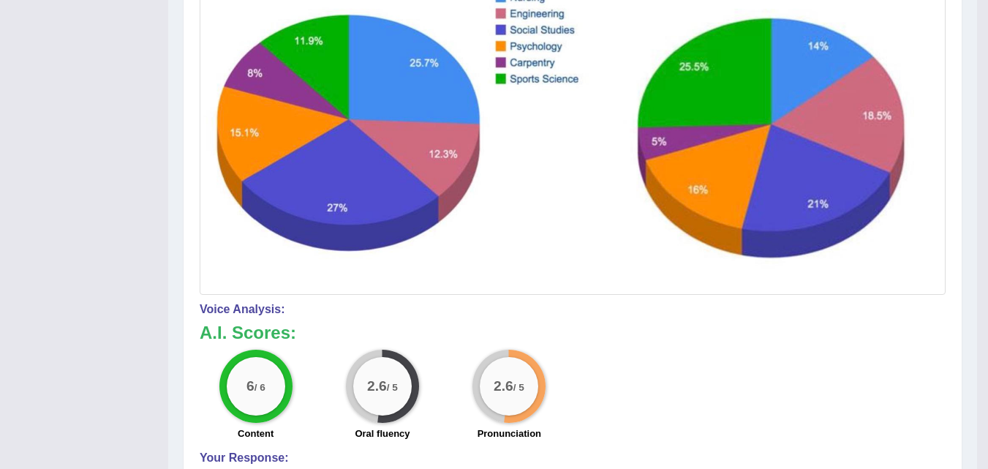
drag, startPoint x: 994, startPoint y: 175, endPoint x: 994, endPoint y: 279, distance: 103.8
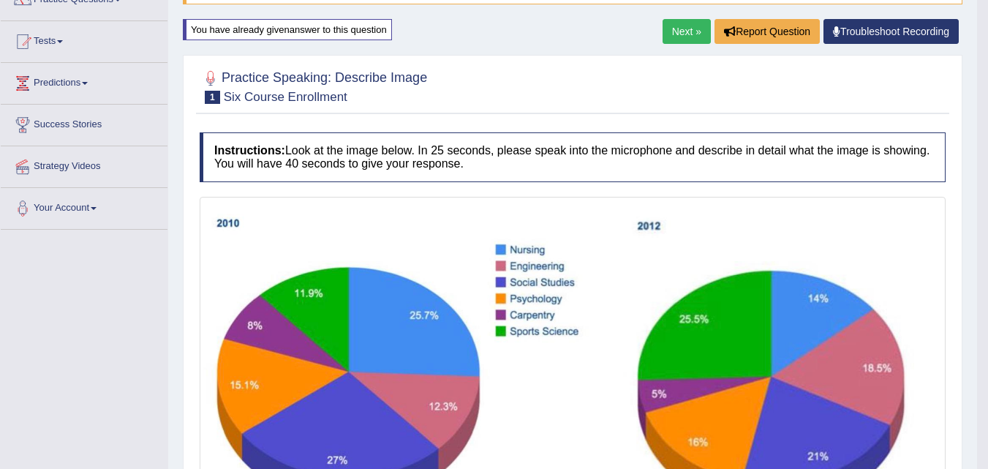
scroll to position [137, 0]
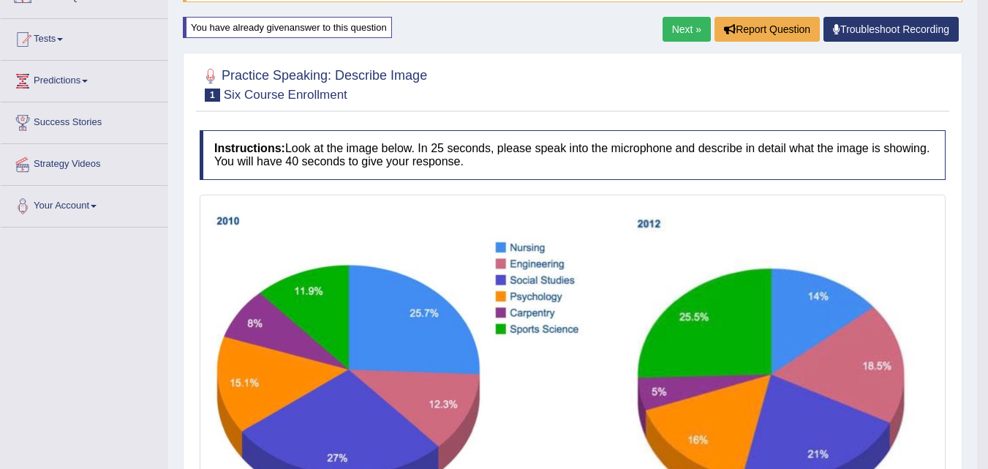
click at [671, 30] on link "Next »" at bounding box center [686, 29] width 48 height 25
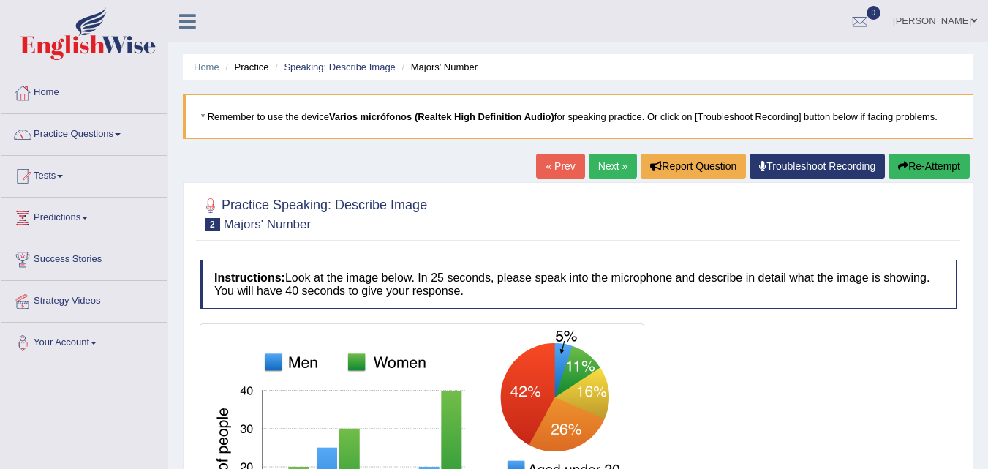
click at [553, 168] on link "« Prev" at bounding box center [560, 166] width 48 height 25
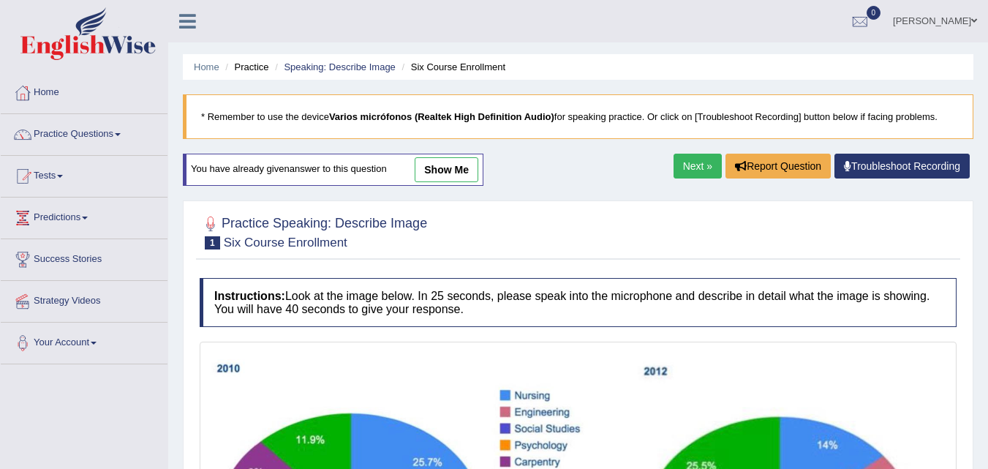
click at [429, 170] on link "show me" at bounding box center [447, 169] width 64 height 25
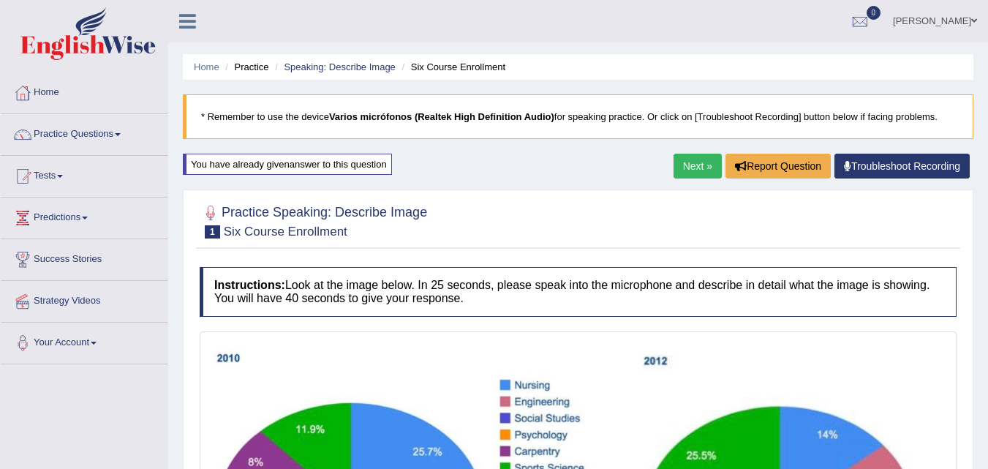
click at [689, 163] on link "Next »" at bounding box center [697, 166] width 48 height 25
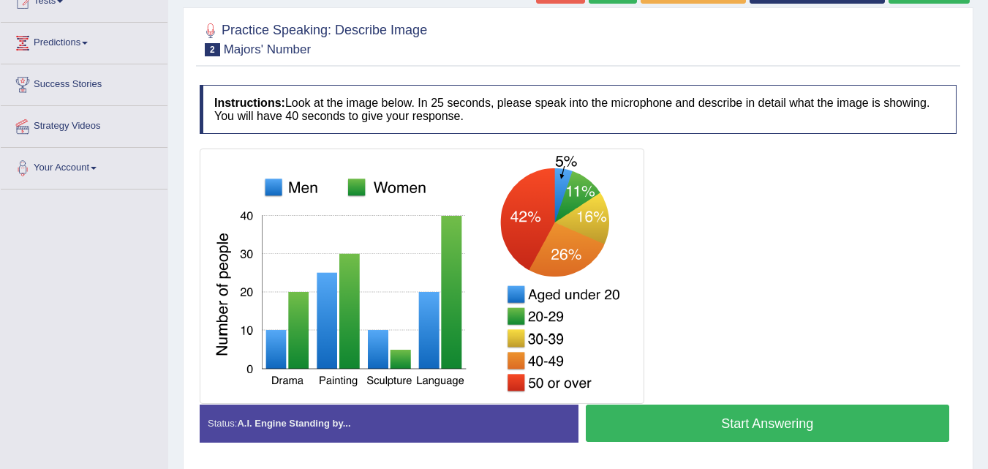
scroll to position [183, 0]
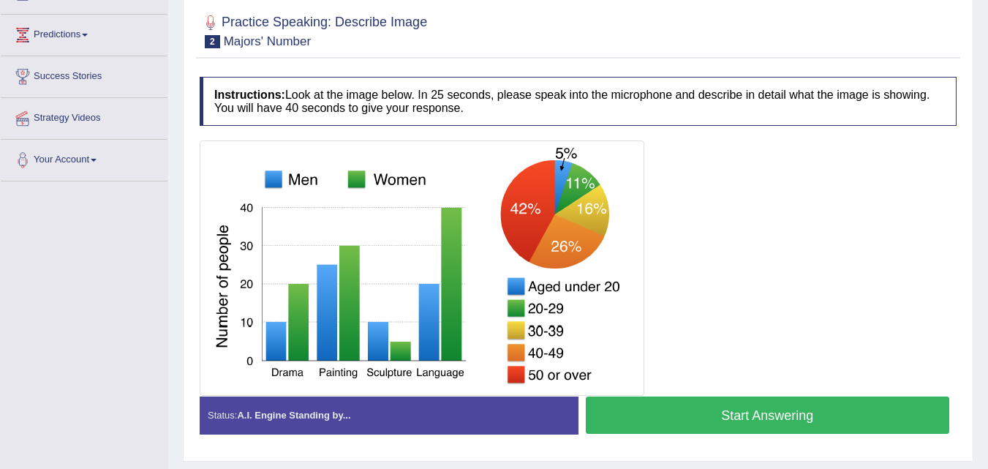
click at [764, 416] on button "Start Answering" at bounding box center [768, 414] width 364 height 37
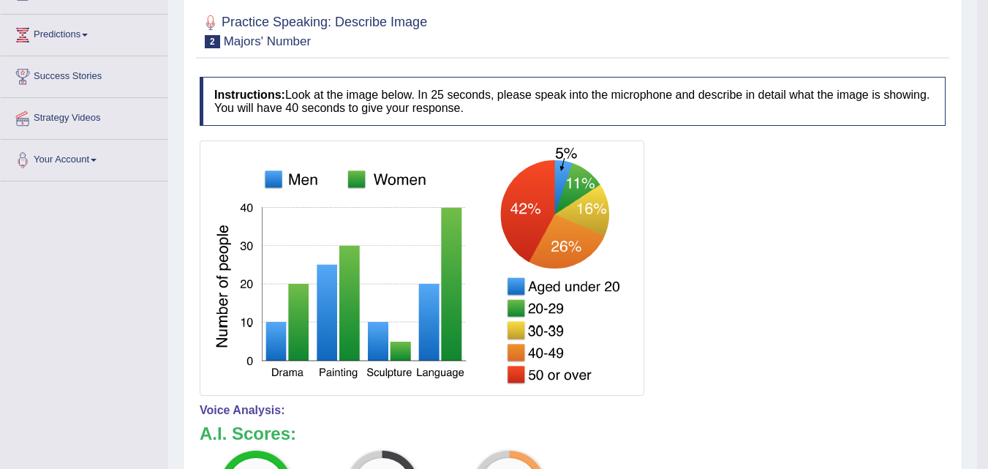
drag, startPoint x: 998, startPoint y: 131, endPoint x: 989, endPoint y: 208, distance: 78.0
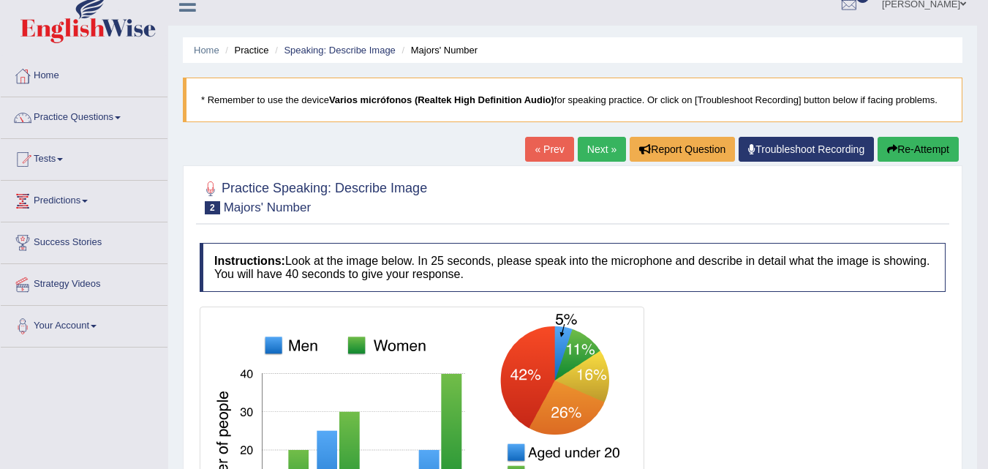
scroll to position [19, 0]
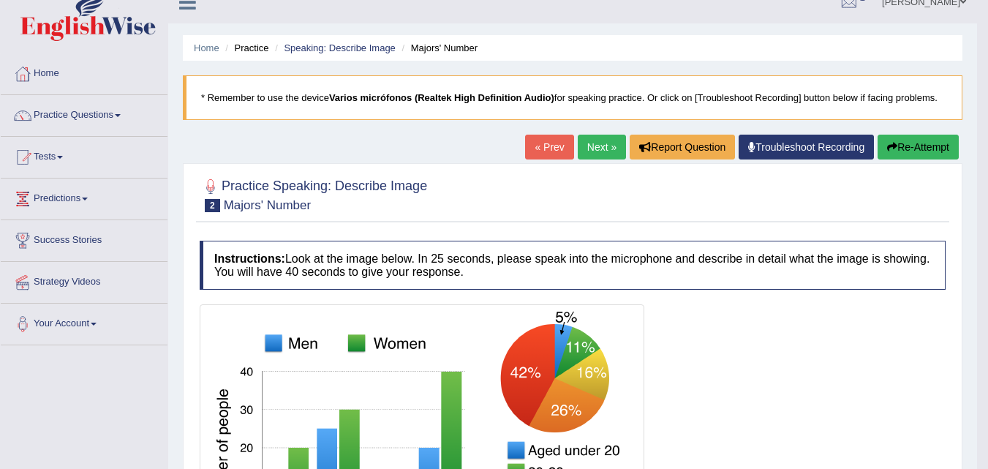
click at [597, 159] on link "Next »" at bounding box center [602, 147] width 48 height 25
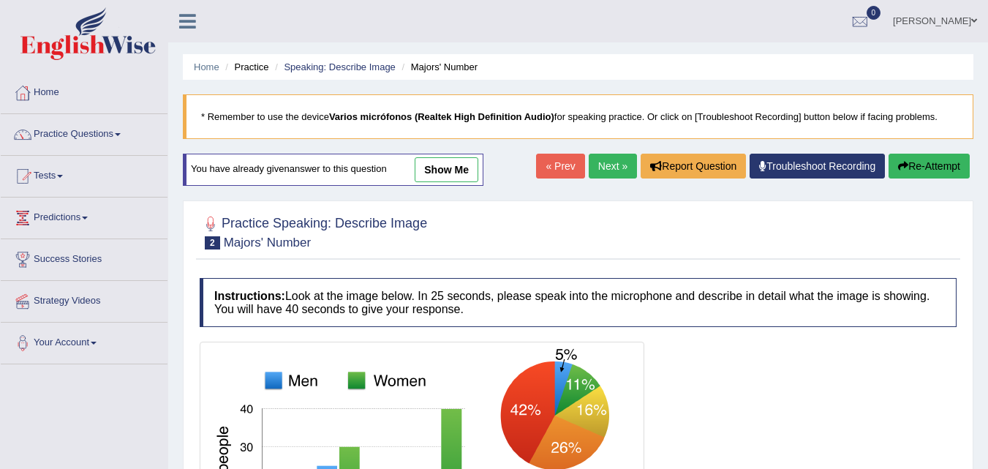
click at [589, 169] on link "Next »" at bounding box center [613, 166] width 48 height 25
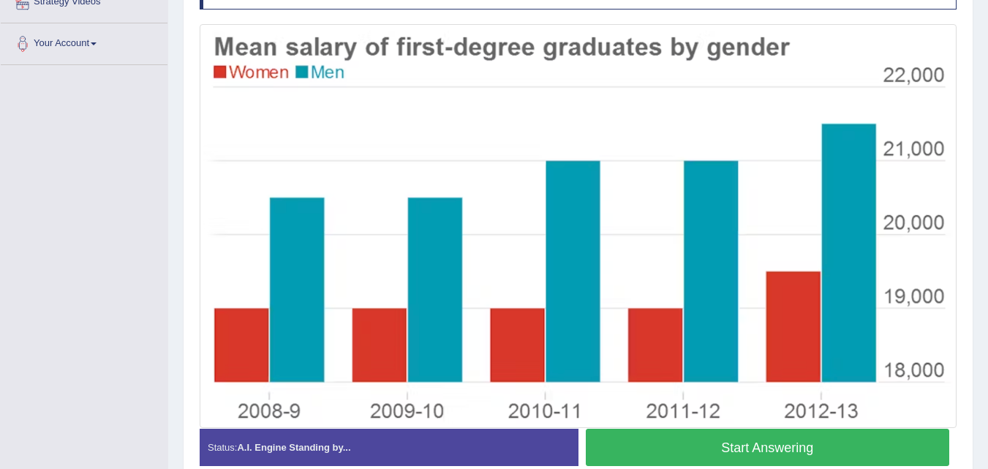
scroll to position [309, 0]
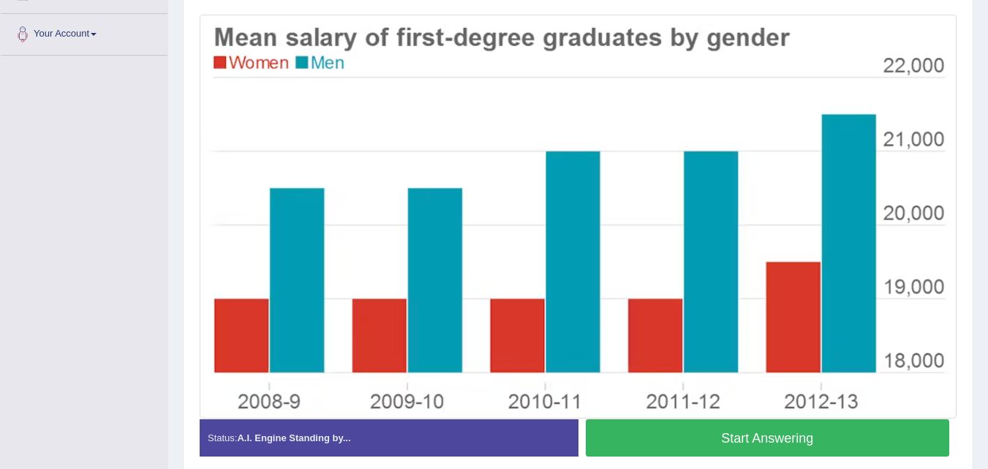
click at [712, 452] on button "Start Answering" at bounding box center [768, 437] width 364 height 37
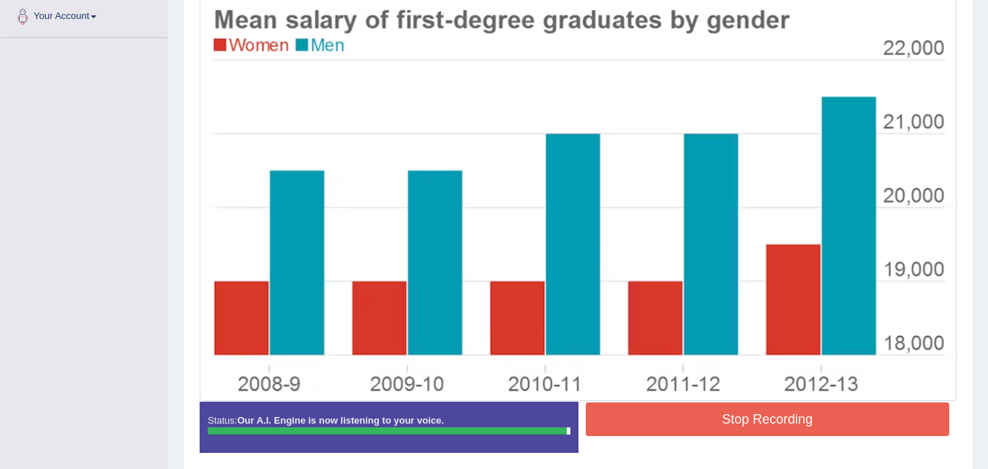
scroll to position [333, 0]
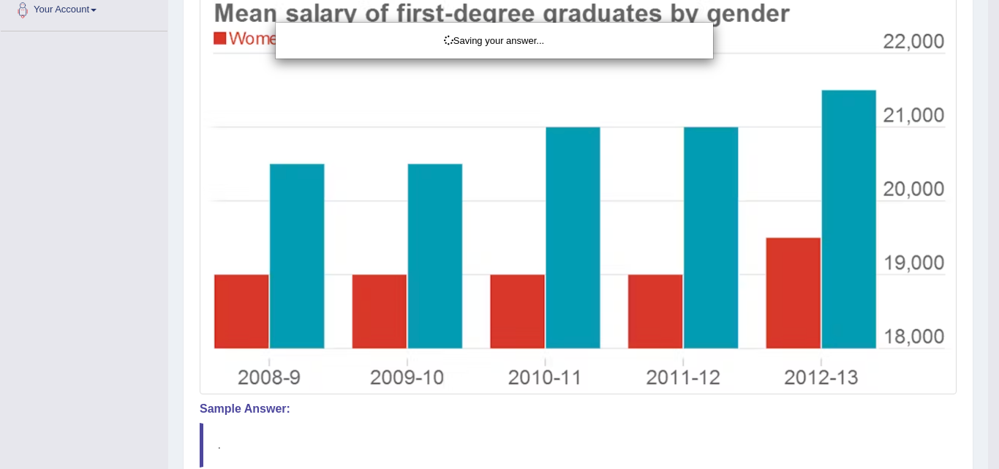
drag, startPoint x: 995, startPoint y: 286, endPoint x: 995, endPoint y: 317, distance: 31.4
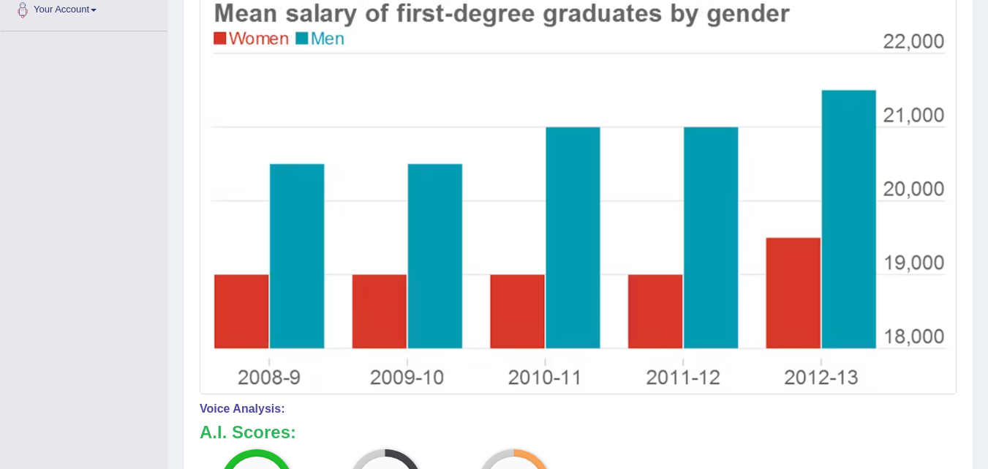
drag, startPoint x: 994, startPoint y: 189, endPoint x: 993, endPoint y: 272, distance: 83.3
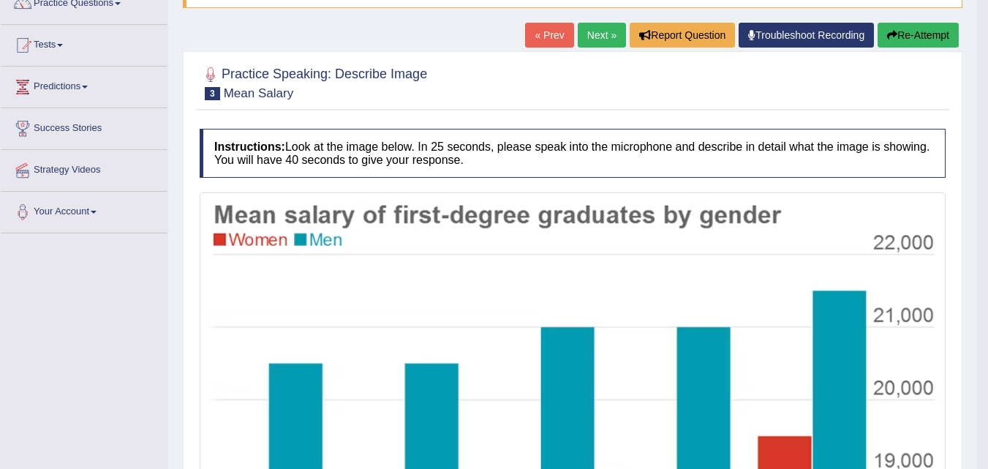
scroll to position [108, 0]
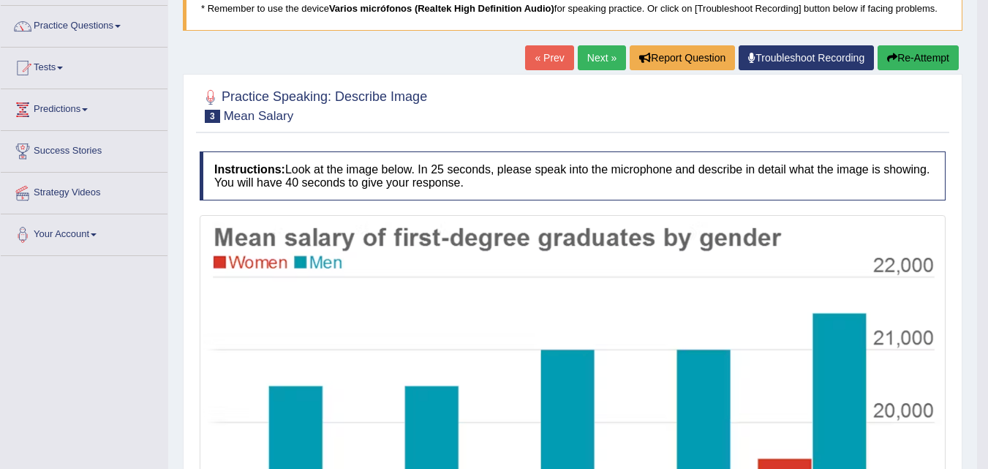
click at [604, 66] on link "Next »" at bounding box center [602, 57] width 48 height 25
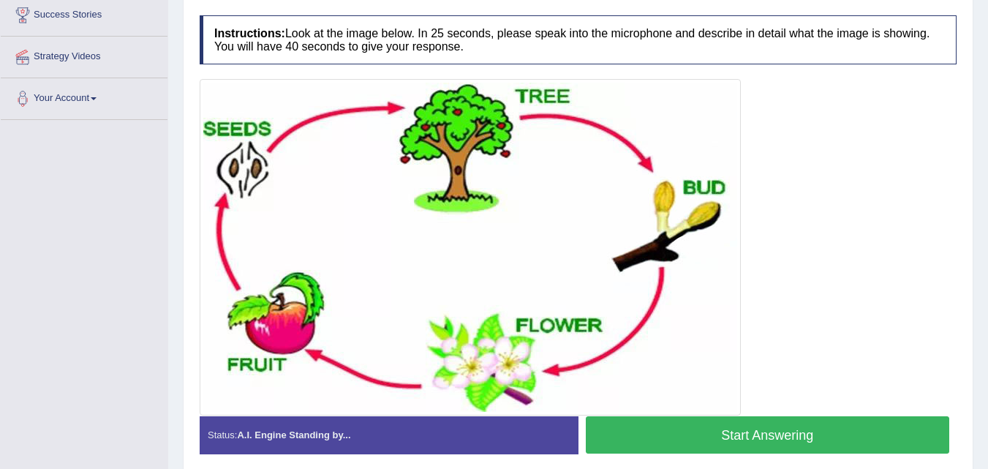
scroll to position [246, 0]
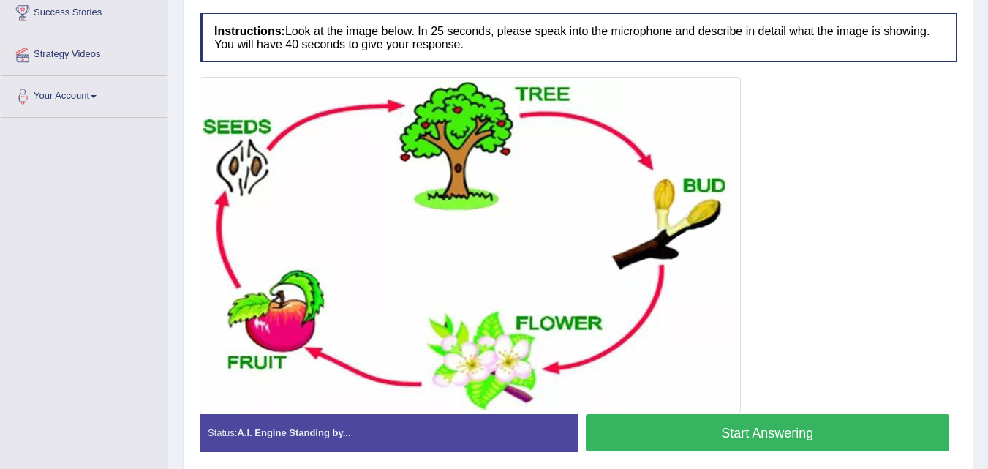
click at [766, 434] on button "Start Answering" at bounding box center [768, 432] width 364 height 37
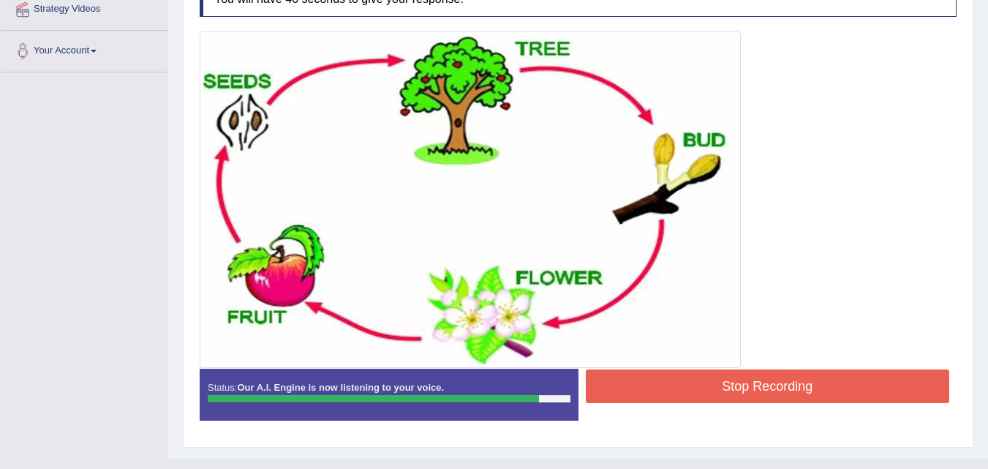
scroll to position [291, 0]
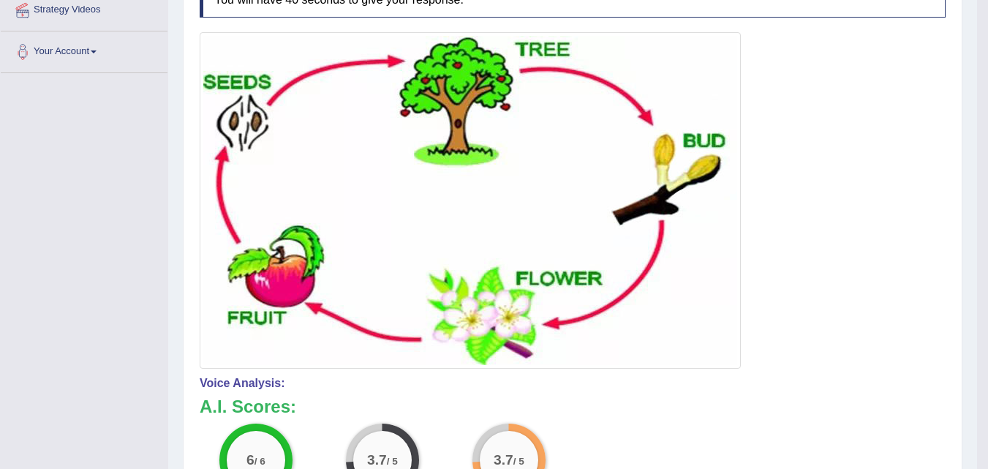
drag, startPoint x: 995, startPoint y: 183, endPoint x: 995, endPoint y: 224, distance: 40.9
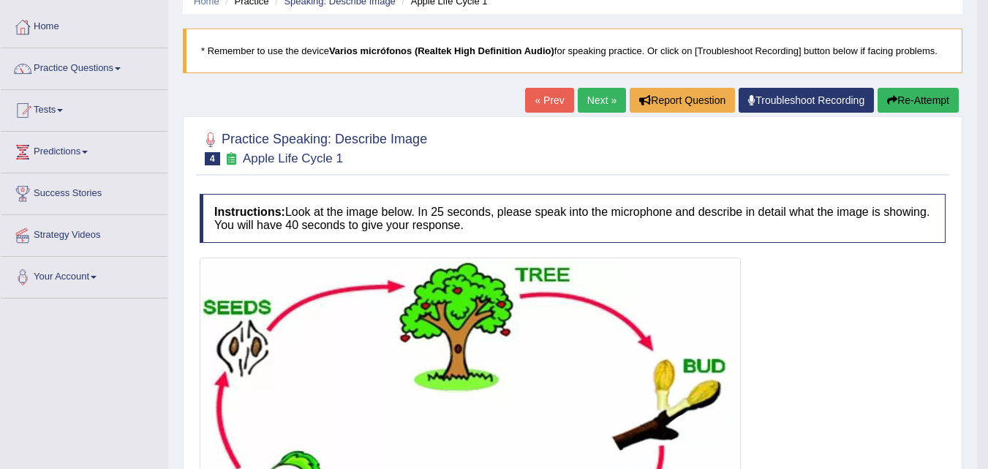
scroll to position [17, 0]
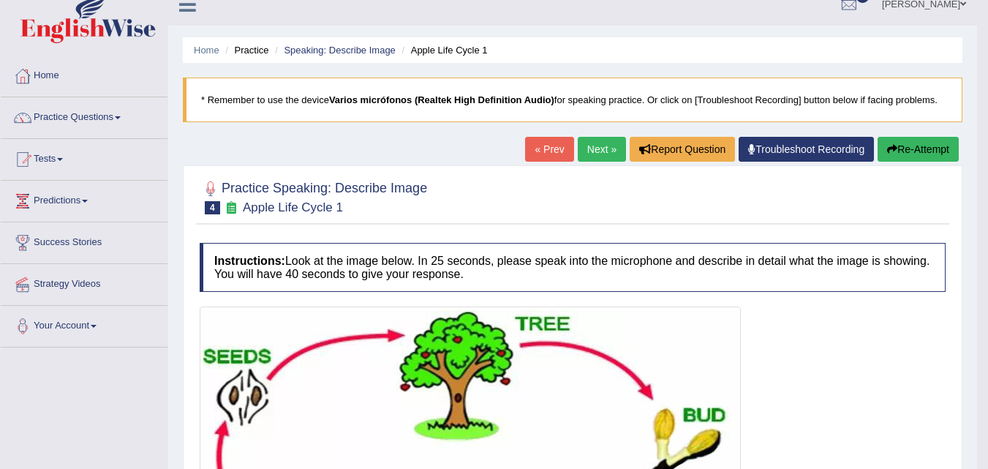
click at [916, 150] on button "Re-Attempt" at bounding box center [917, 149] width 81 height 25
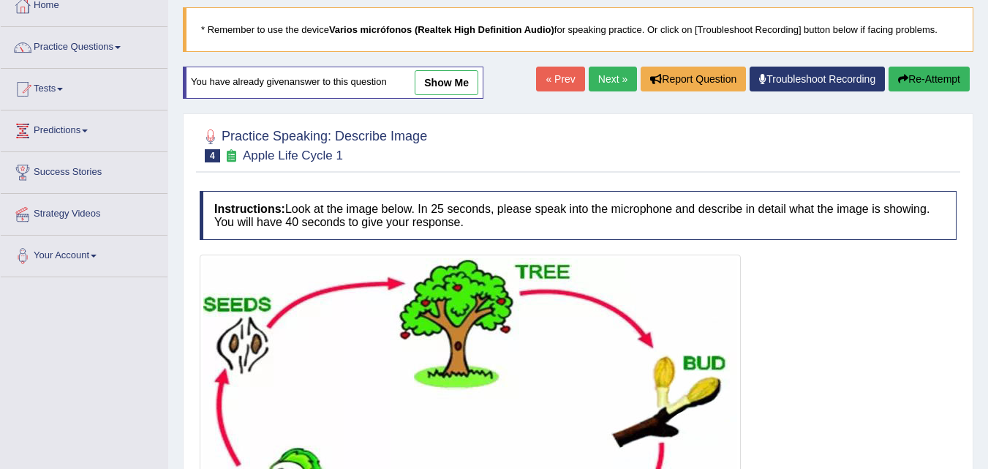
scroll to position [82, 0]
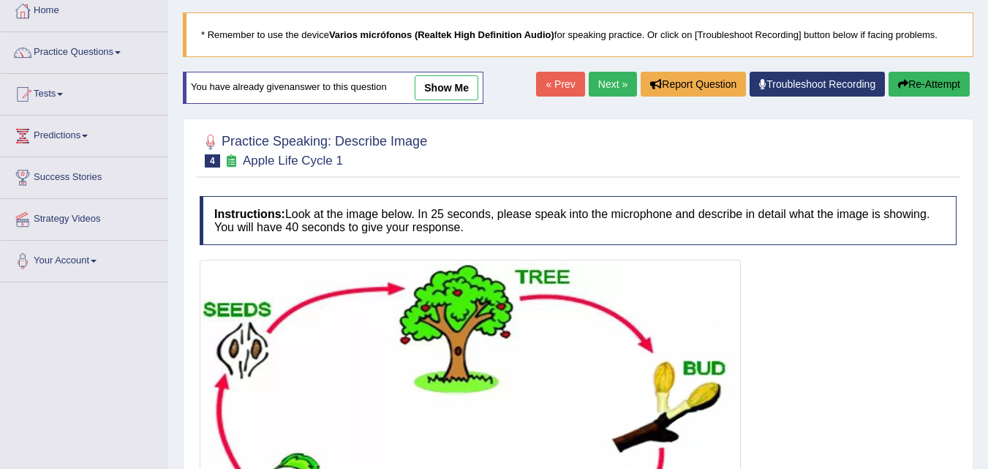
click at [607, 83] on link "Next »" at bounding box center [613, 84] width 48 height 25
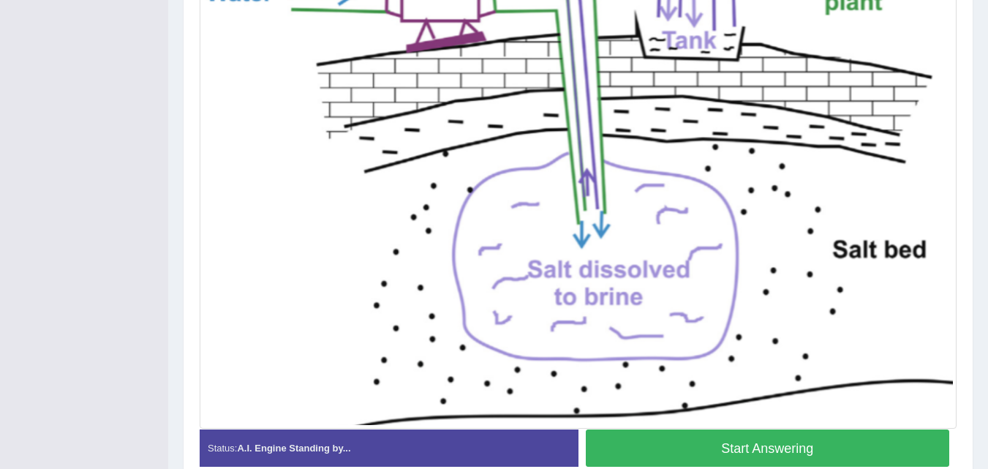
scroll to position [409, 0]
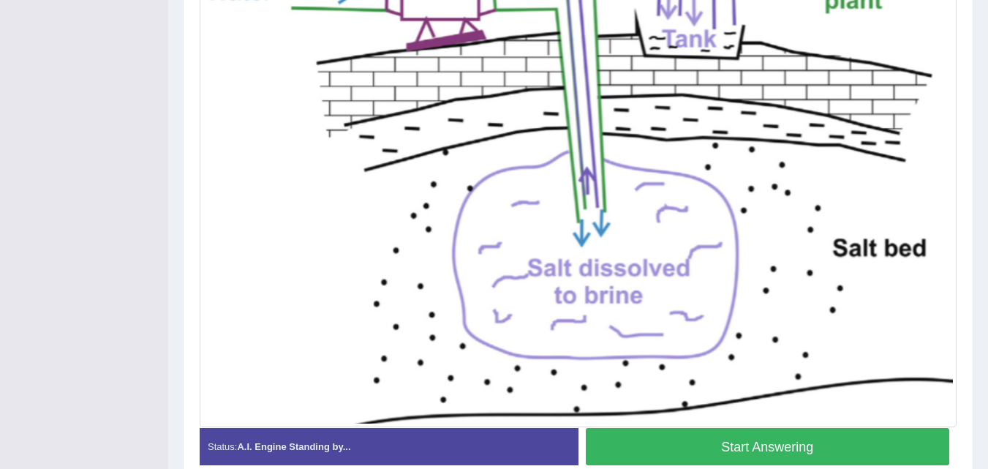
click at [724, 444] on button "Start Answering" at bounding box center [768, 446] width 364 height 37
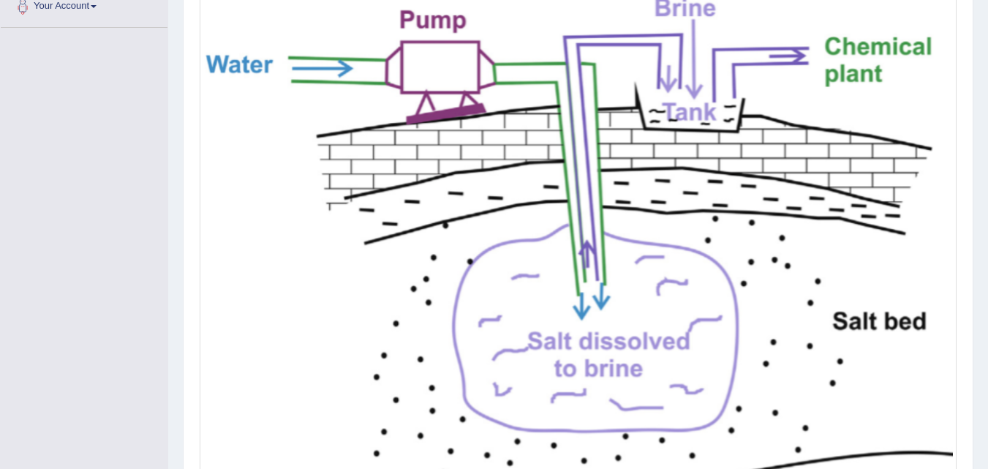
scroll to position [343, 0]
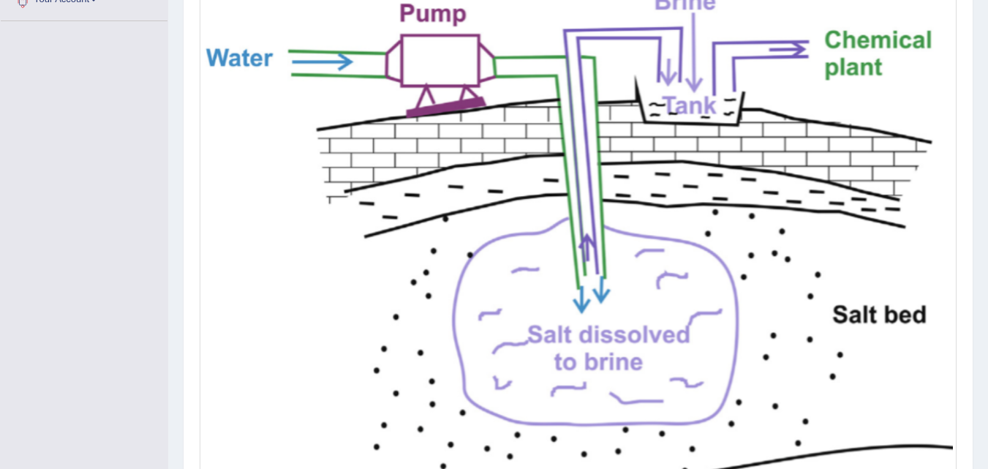
drag, startPoint x: 984, startPoint y: 268, endPoint x: 982, endPoint y: 241, distance: 27.1
click at [982, 241] on div "Home Practice Speaking: Describe Image Water Process * Remember to use the devi…" at bounding box center [578, 120] width 820 height 926
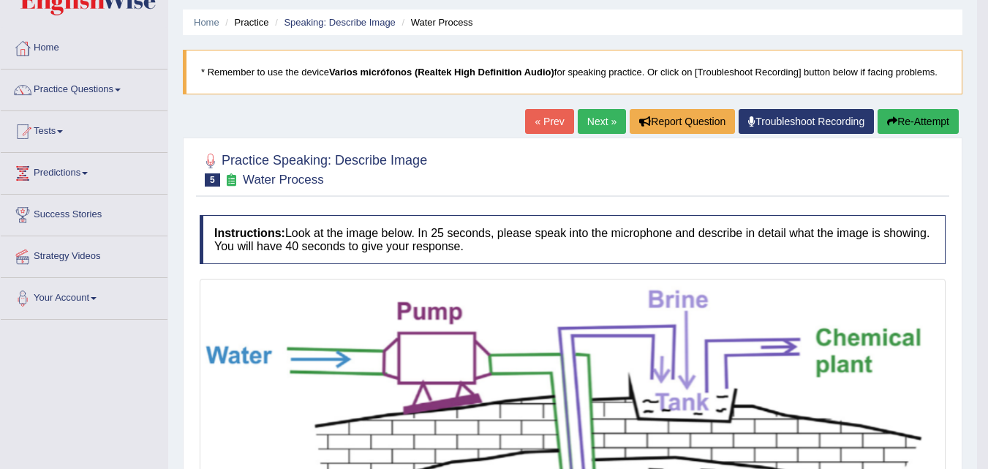
scroll to position [42, 0]
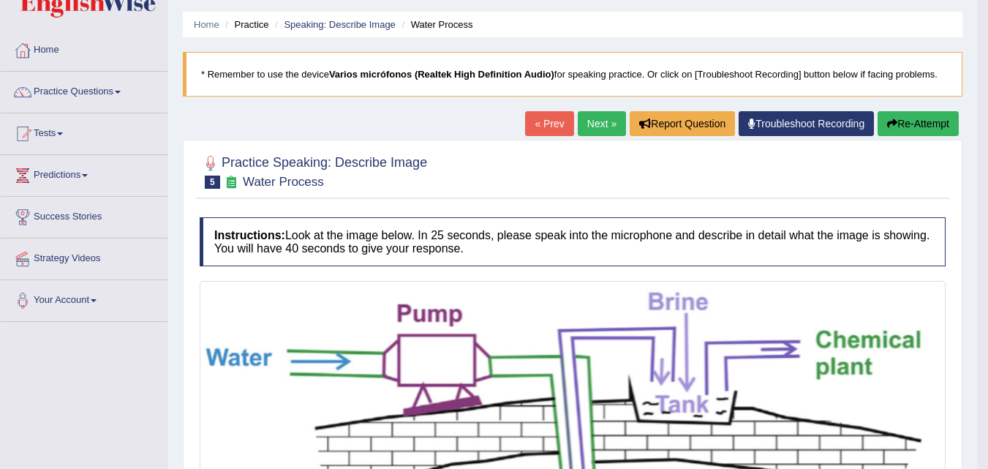
click at [595, 121] on link "Next »" at bounding box center [602, 123] width 48 height 25
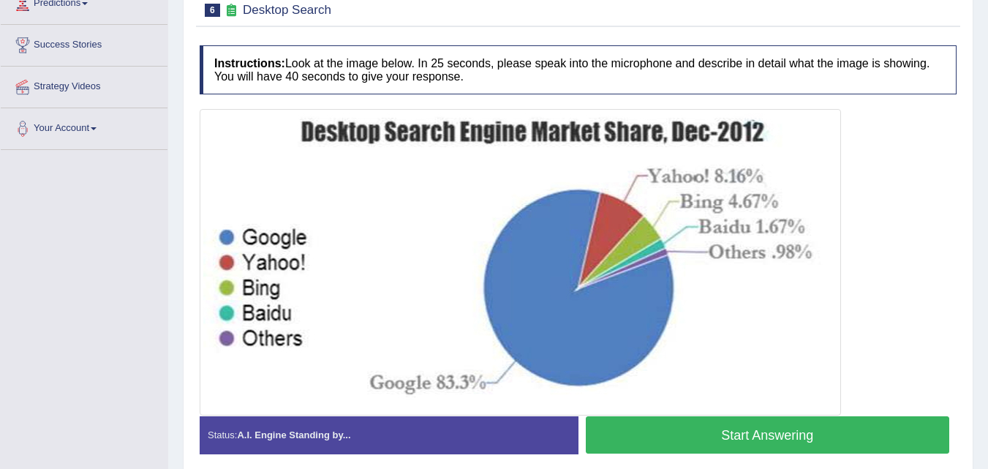
scroll to position [216, 0]
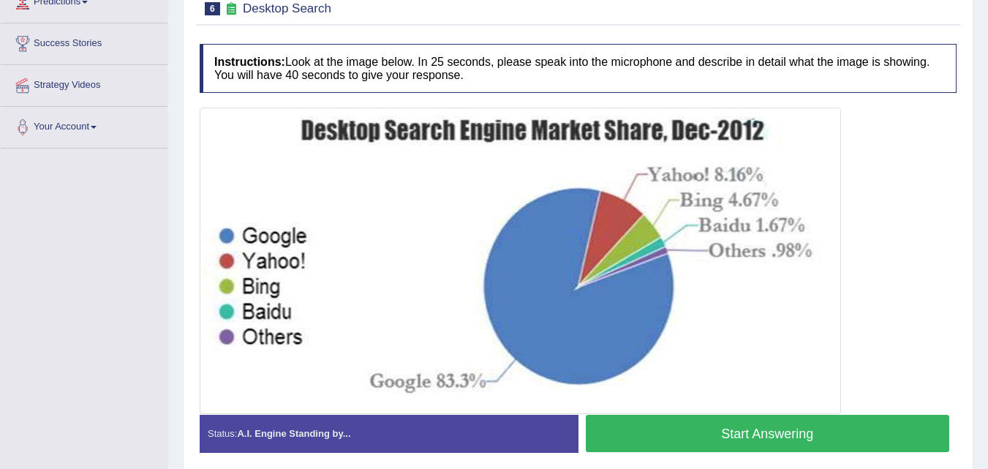
click at [765, 439] on button "Start Answering" at bounding box center [768, 433] width 364 height 37
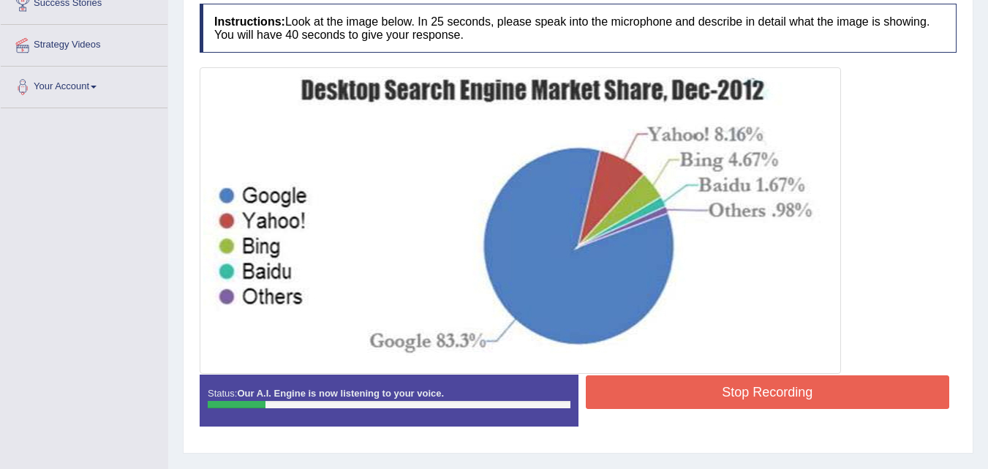
scroll to position [257, 0]
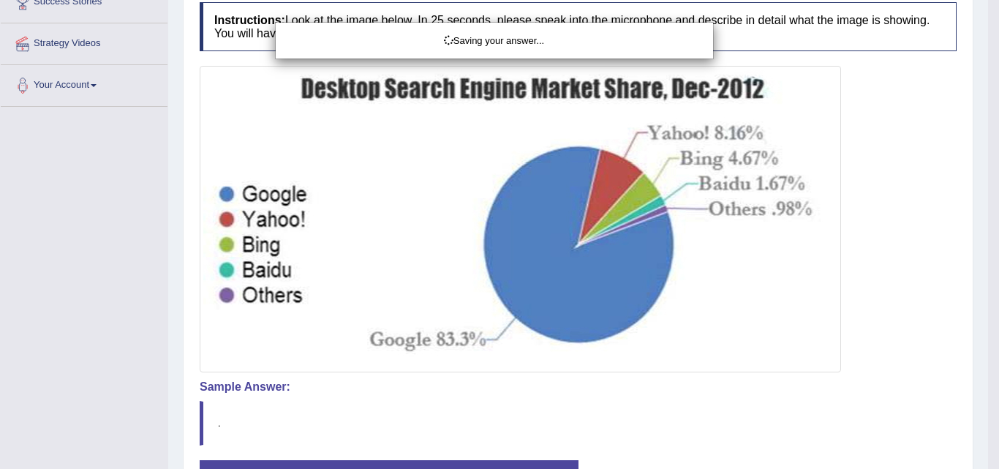
drag, startPoint x: 998, startPoint y: 213, endPoint x: 991, endPoint y: 191, distance: 22.9
click at [987, 222] on div "Saving your answer..." at bounding box center [499, 234] width 999 height 469
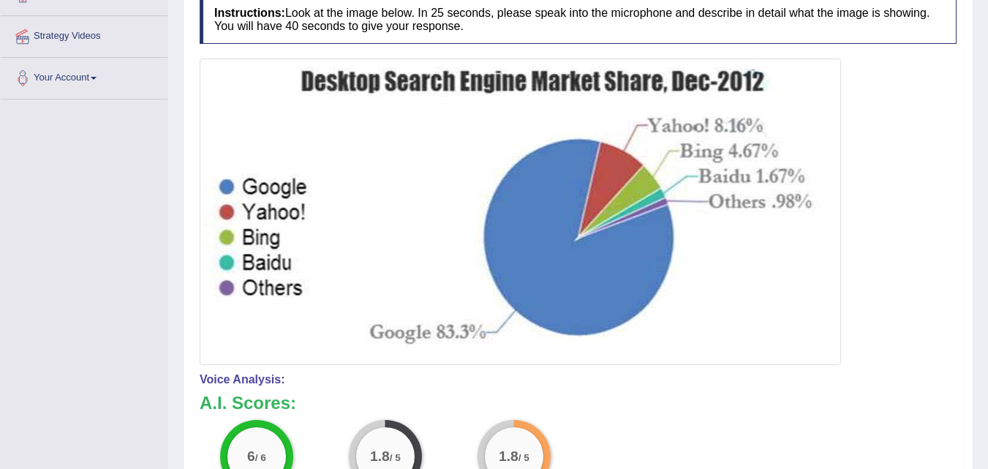
drag, startPoint x: 992, startPoint y: 175, endPoint x: 993, endPoint y: 246, distance: 71.6
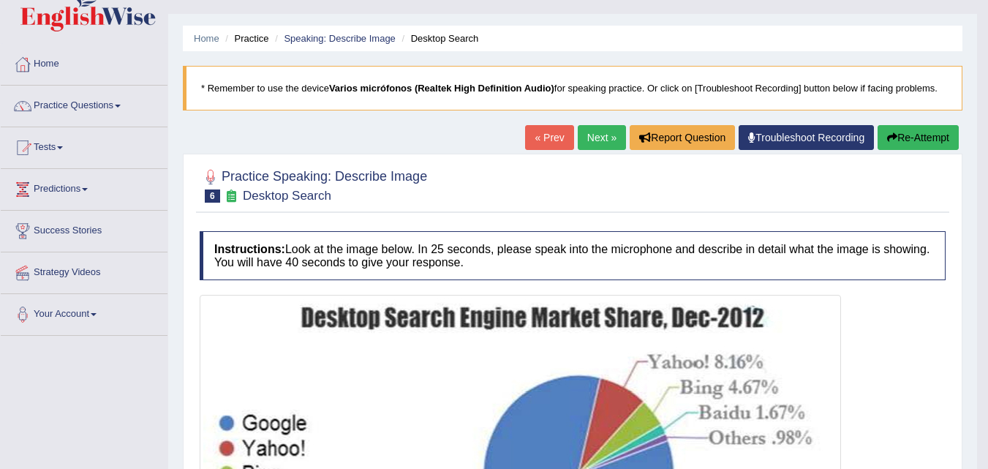
scroll to position [30, 0]
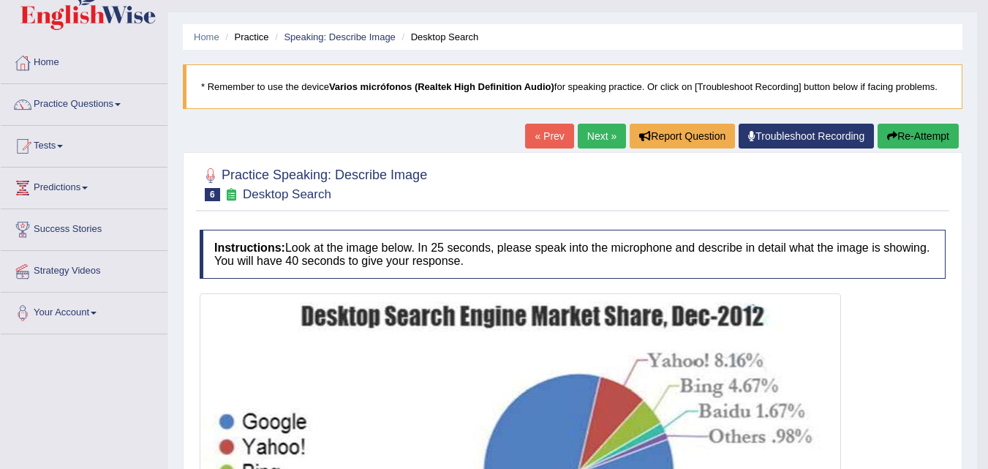
click at [589, 134] on link "Next »" at bounding box center [602, 136] width 48 height 25
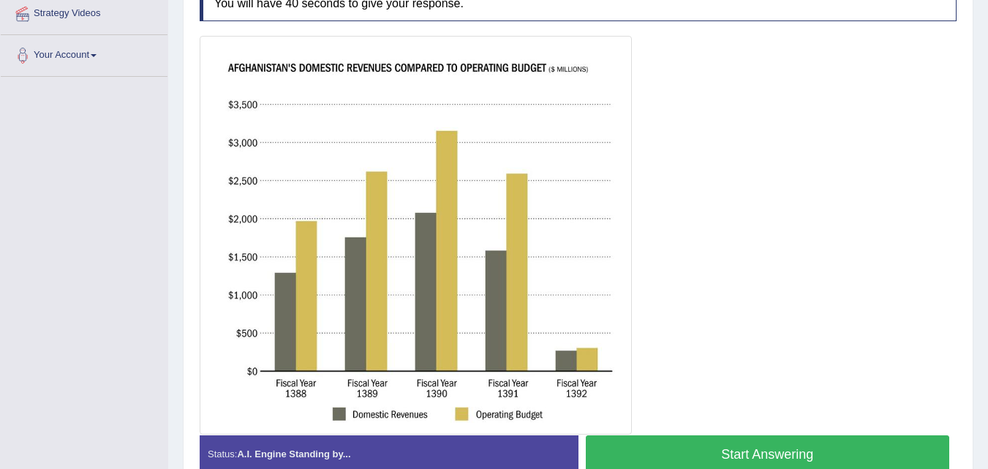
scroll to position [284, 0]
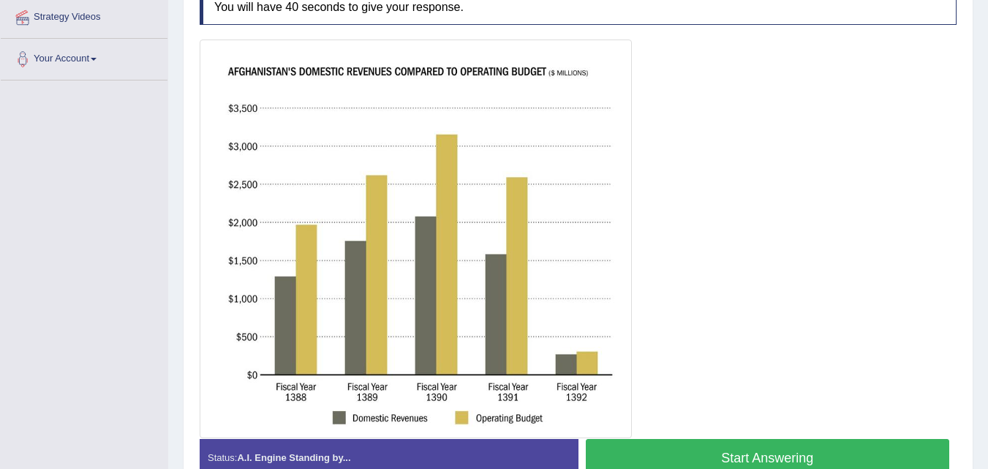
click at [779, 457] on button "Start Answering" at bounding box center [768, 457] width 364 height 37
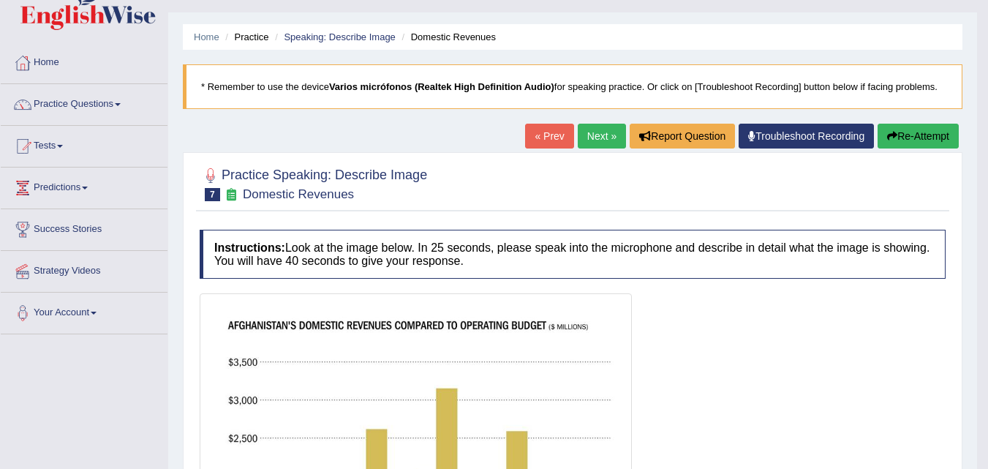
scroll to position [0, 0]
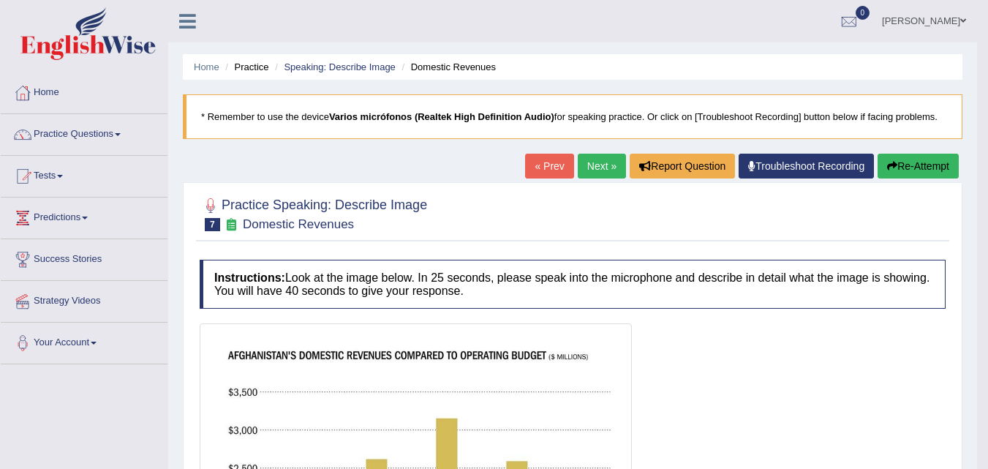
click at [583, 181] on div "« Prev Next » Report Question Troubleshoot Recording Re-Attempt" at bounding box center [743, 168] width 437 height 29
click at [587, 173] on link "Next »" at bounding box center [602, 166] width 48 height 25
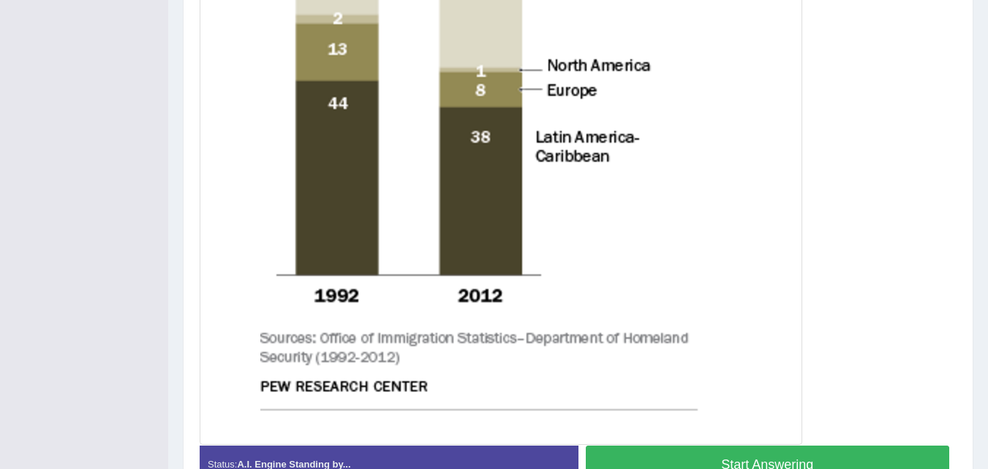
scroll to position [731, 0]
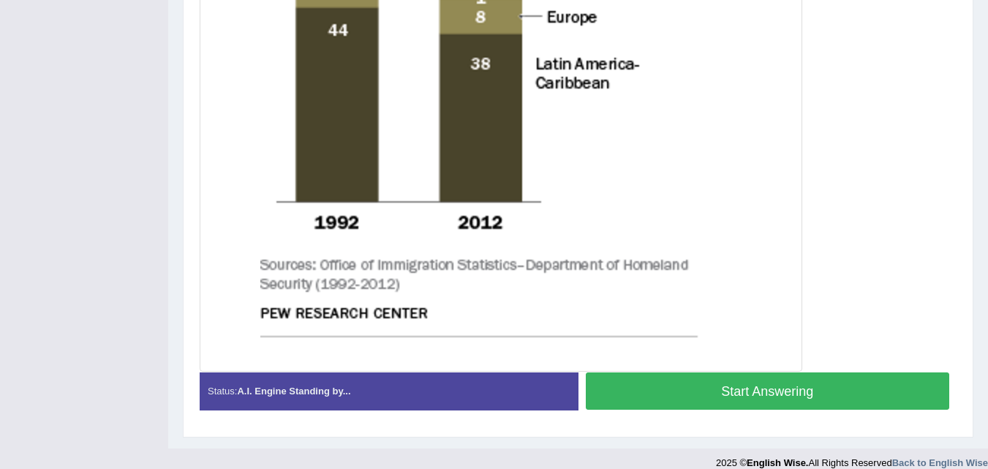
click at [722, 390] on button "Start Answering" at bounding box center [768, 390] width 364 height 37
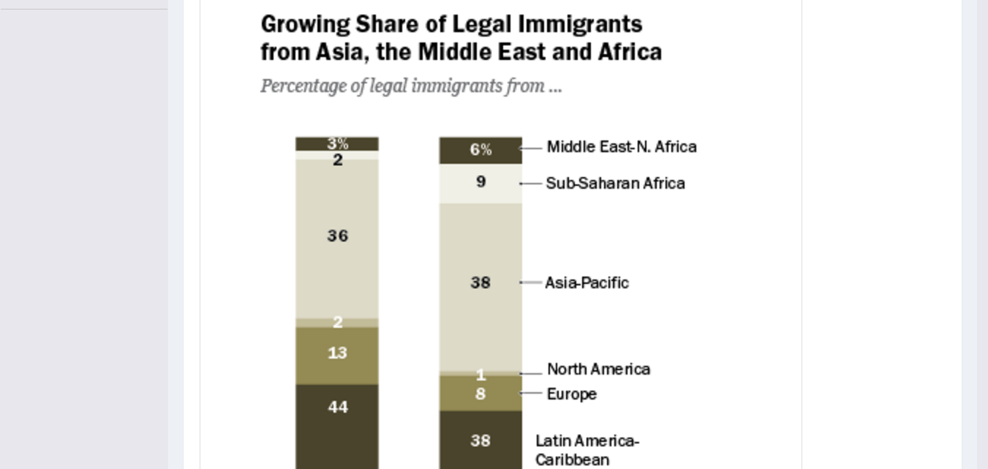
scroll to position [0, 0]
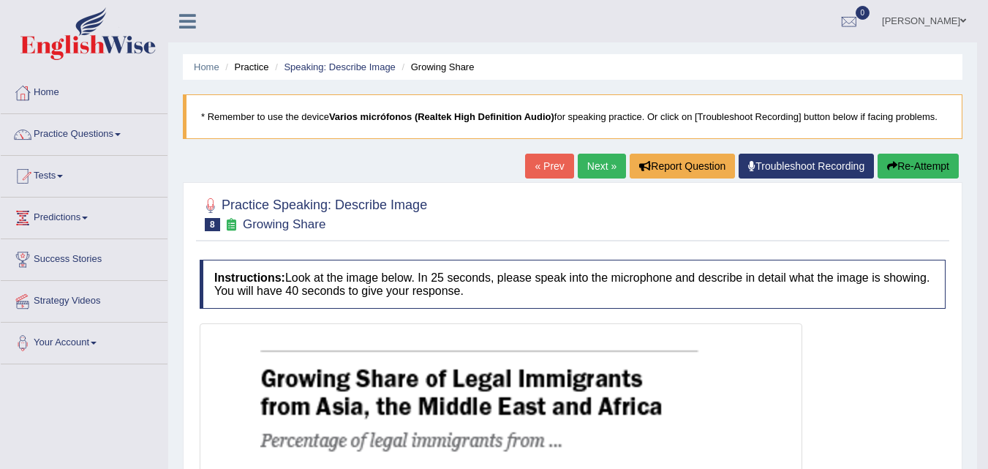
click at [591, 166] on link "Next »" at bounding box center [602, 166] width 48 height 25
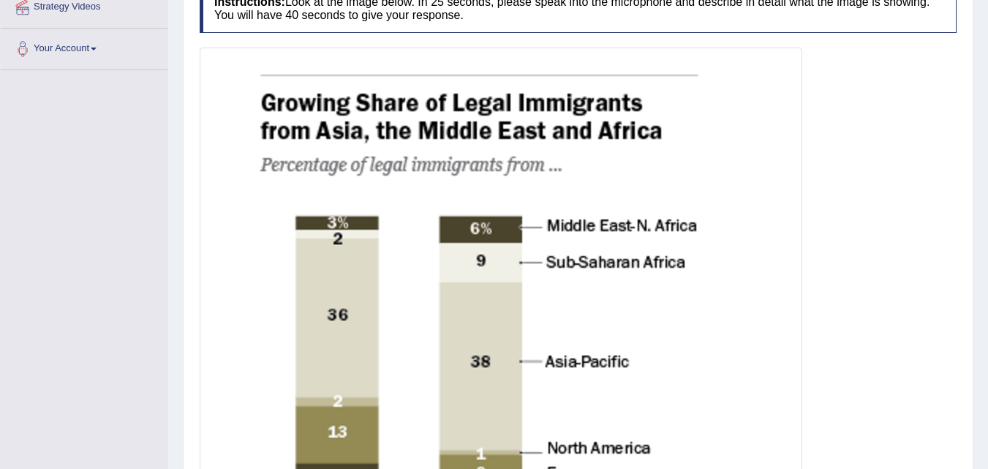
scroll to position [371, 0]
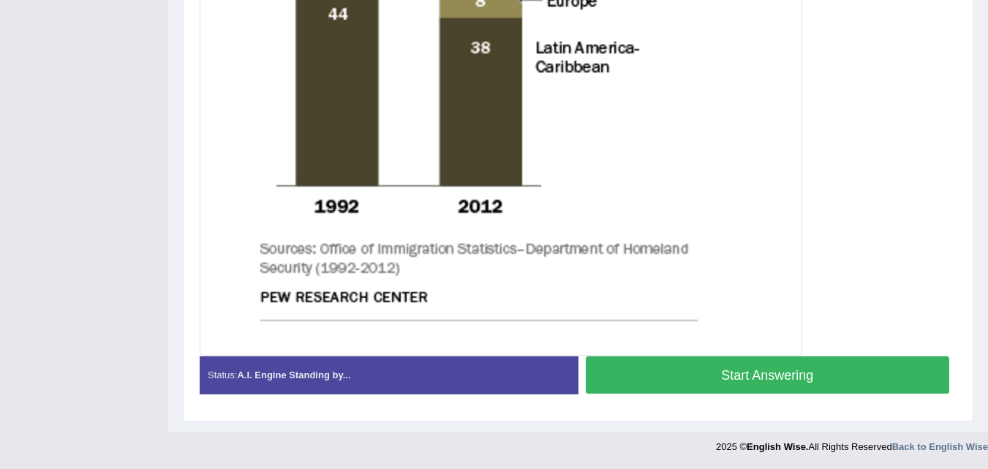
click at [700, 382] on button "Start Answering" at bounding box center [768, 374] width 364 height 37
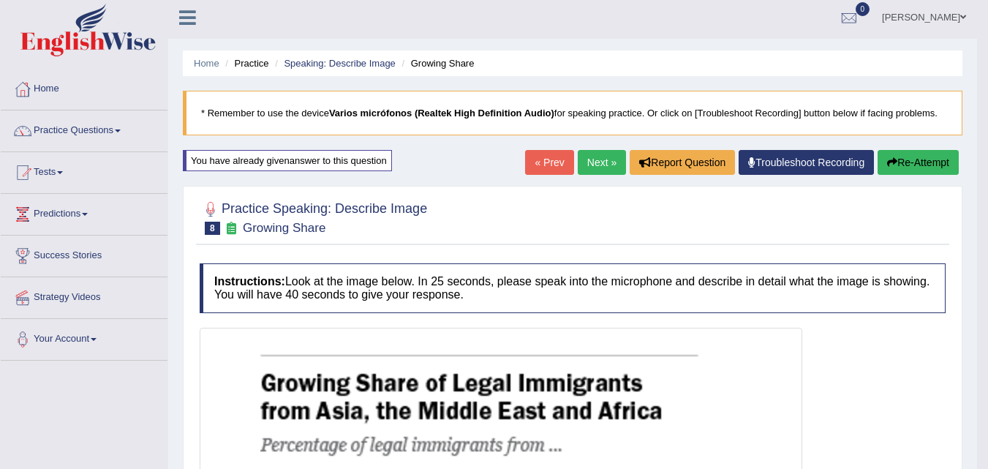
scroll to position [0, 0]
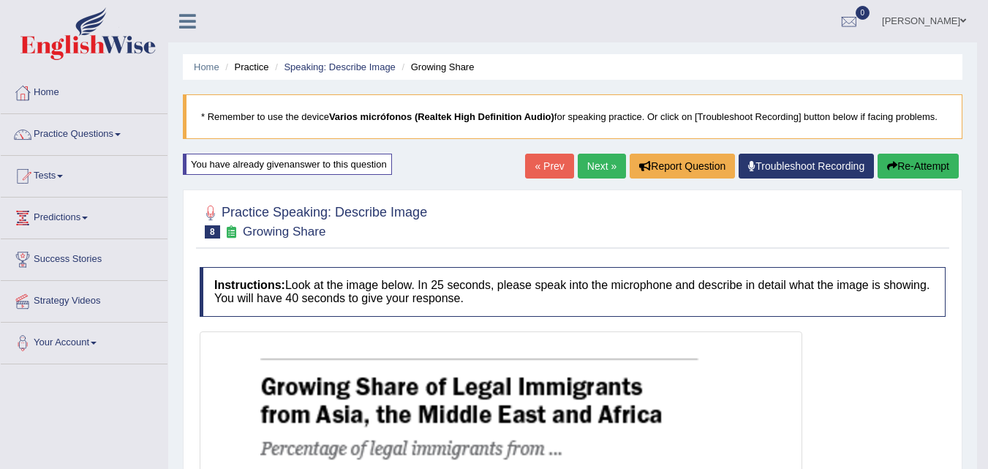
click at [593, 172] on link "Next »" at bounding box center [602, 166] width 48 height 25
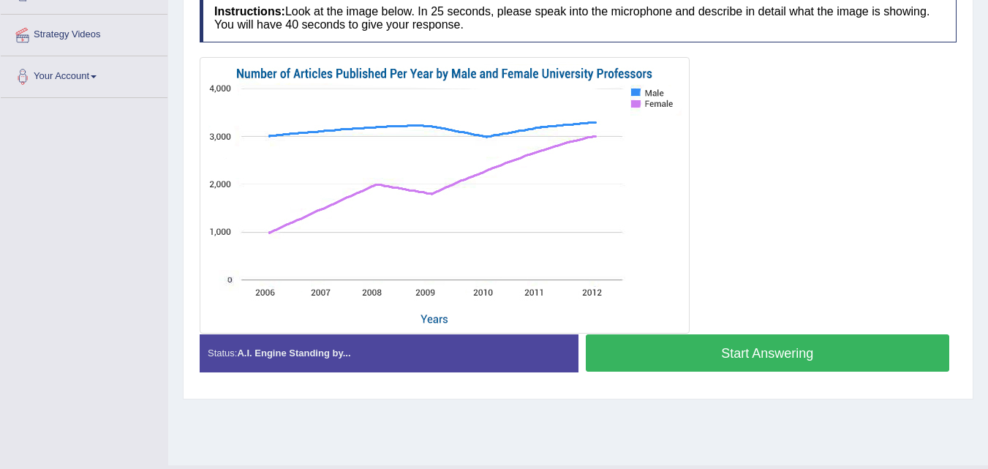
scroll to position [292, 0]
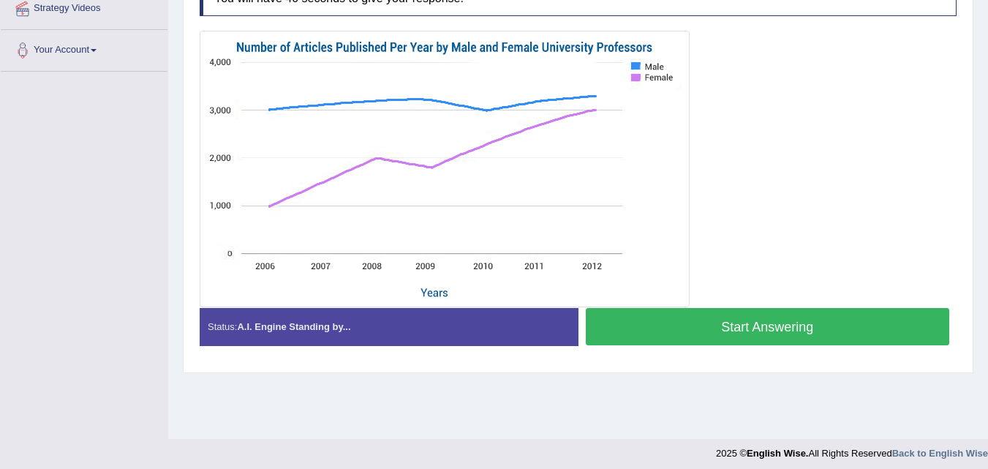
click at [748, 336] on button "Start Answering" at bounding box center [768, 326] width 364 height 37
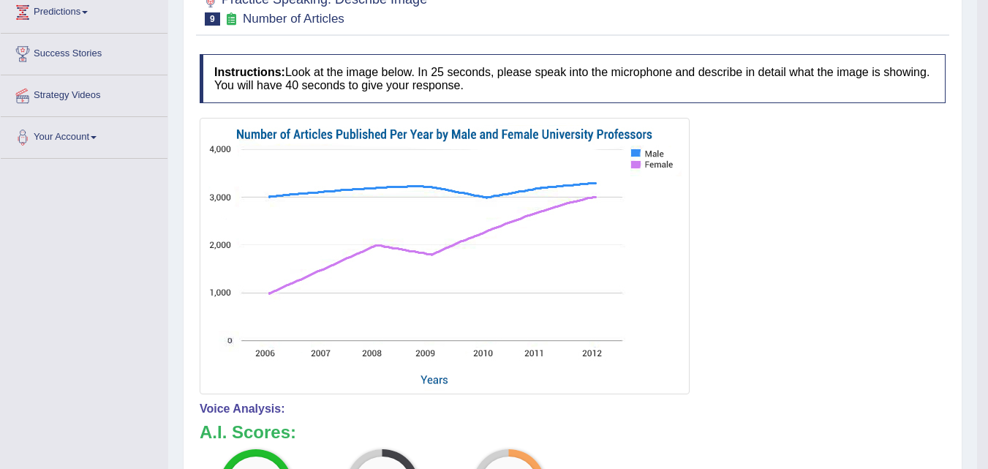
scroll to position [0, 0]
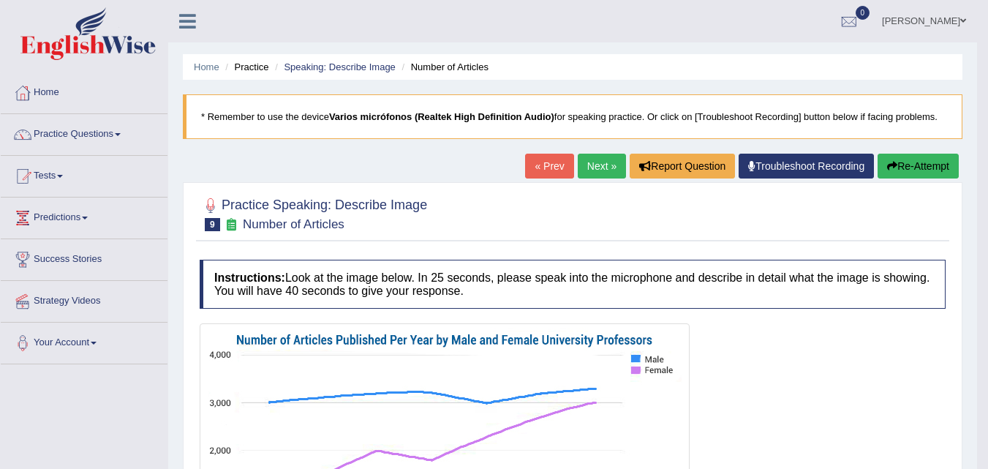
click at [591, 169] on link "Next »" at bounding box center [602, 166] width 48 height 25
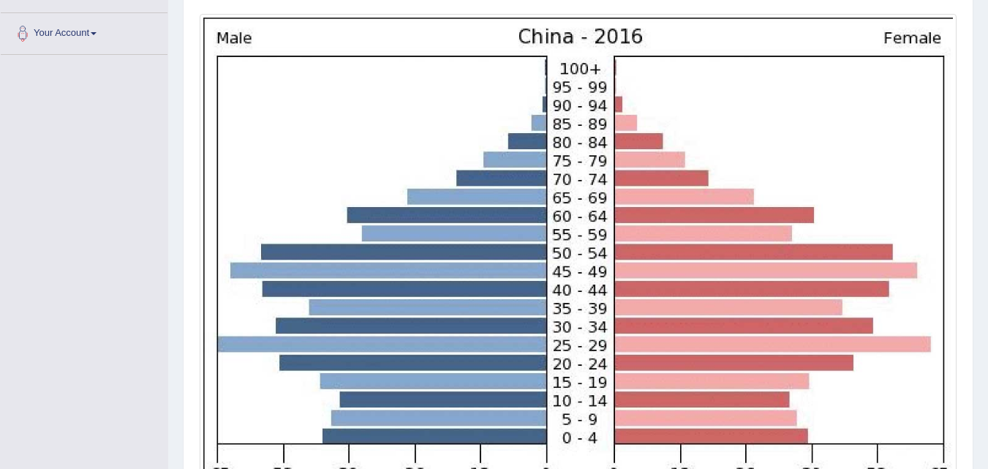
scroll to position [439, 0]
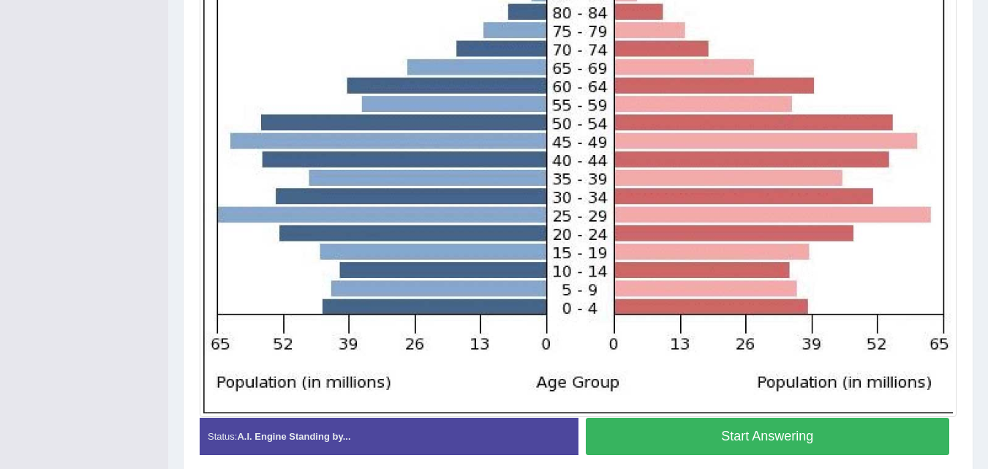
click at [764, 440] on button "Start Answering" at bounding box center [768, 435] width 364 height 37
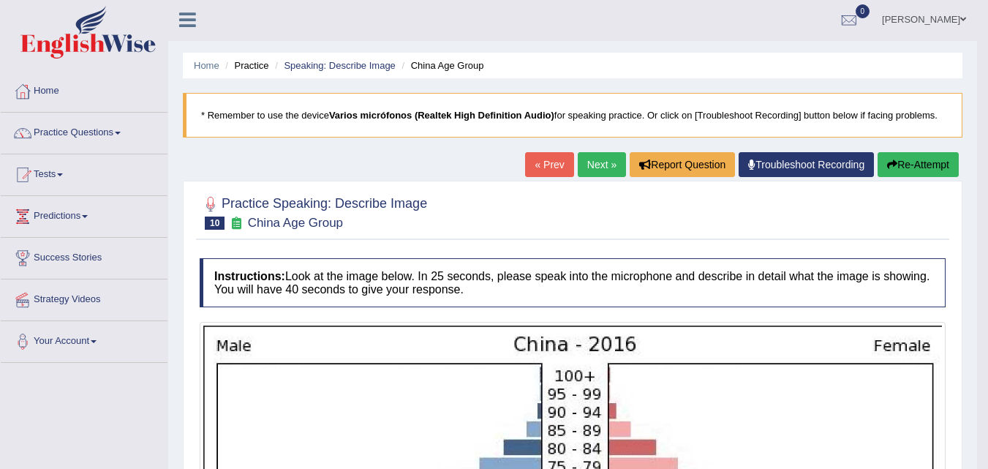
scroll to position [0, 0]
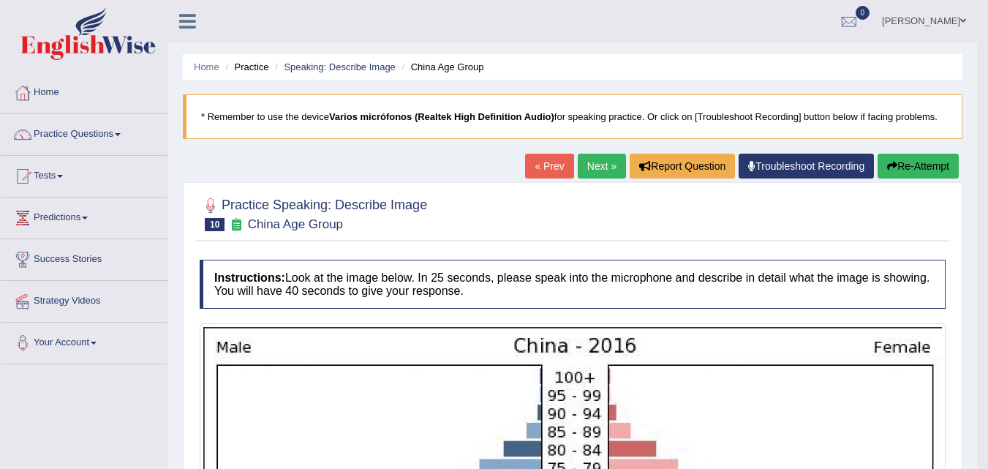
click at [601, 170] on link "Next »" at bounding box center [602, 166] width 48 height 25
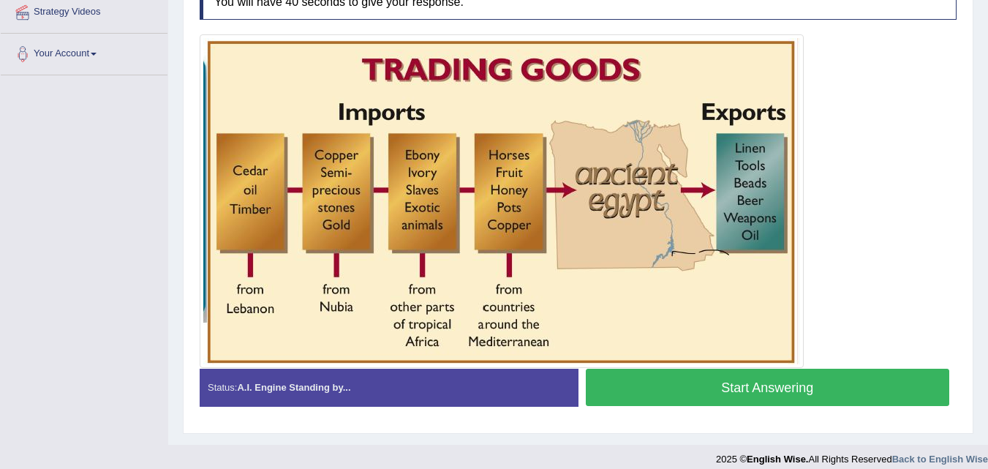
scroll to position [301, 0]
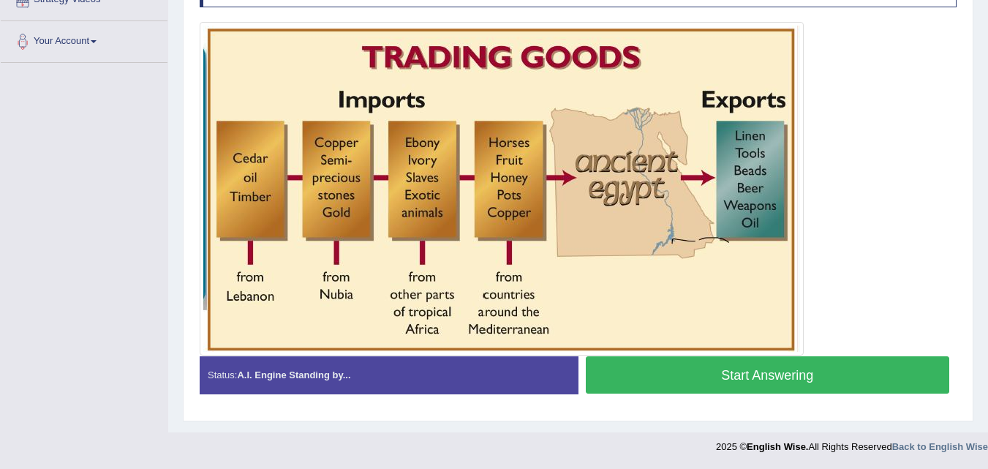
click at [754, 381] on button "Start Answering" at bounding box center [768, 374] width 364 height 37
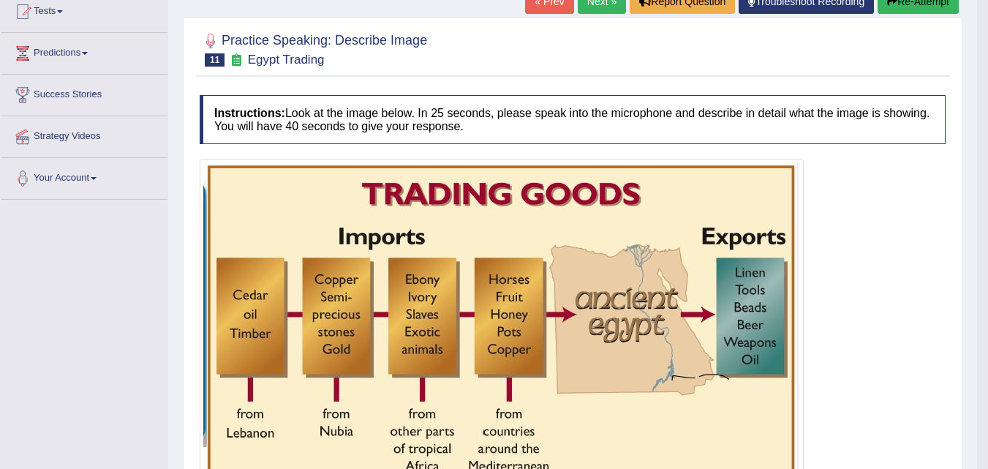
scroll to position [36, 0]
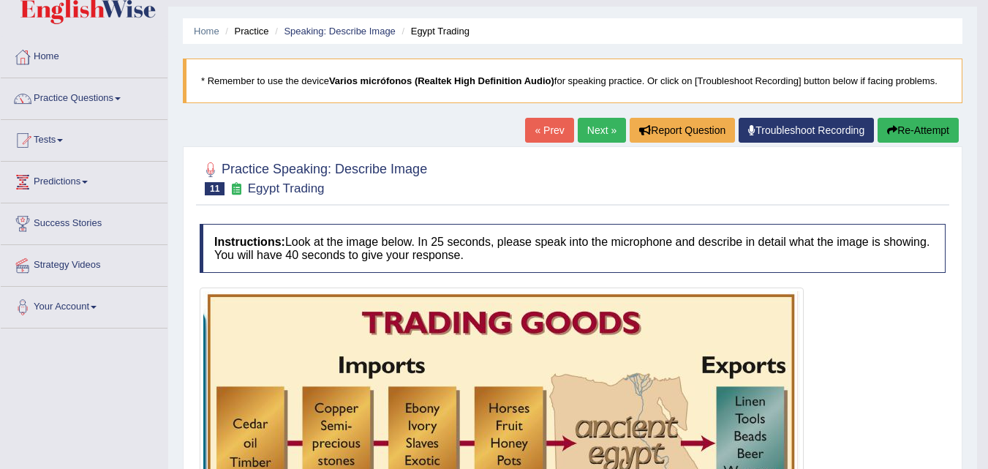
click at [596, 127] on link "Next »" at bounding box center [602, 130] width 48 height 25
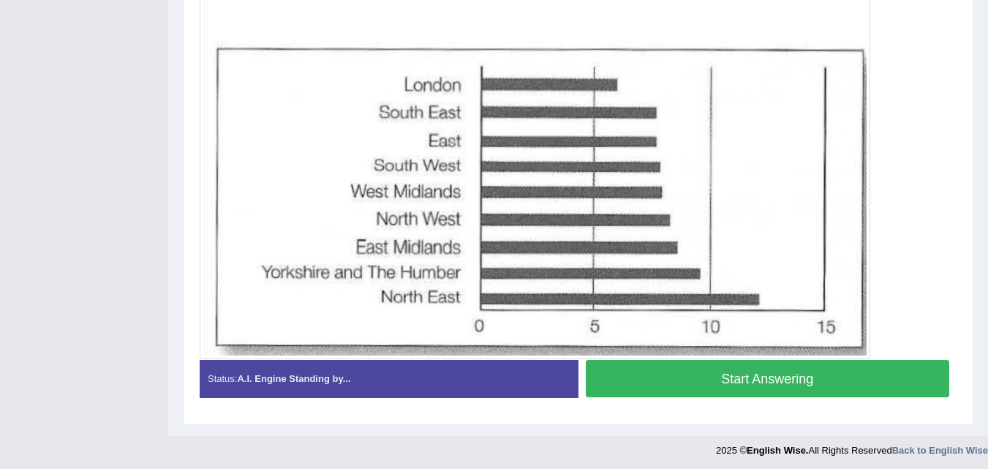
scroll to position [414, 0]
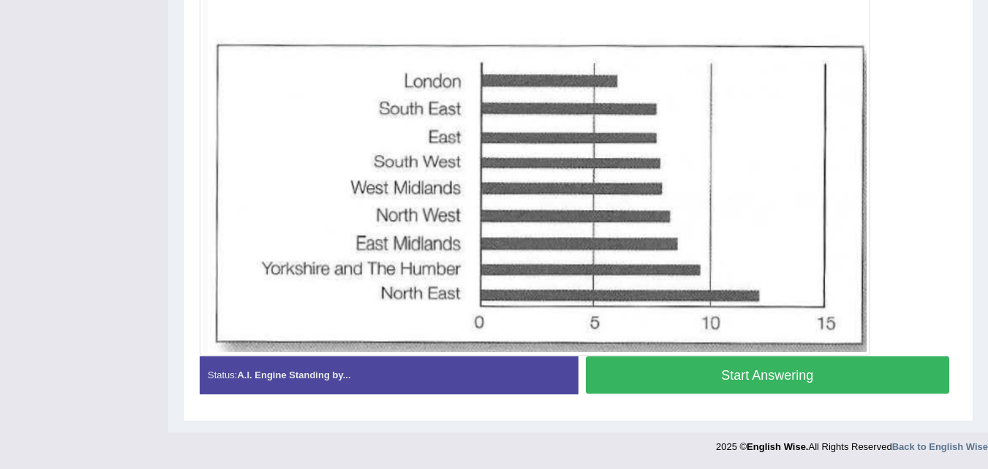
click at [717, 385] on button "Start Answering" at bounding box center [768, 374] width 364 height 37
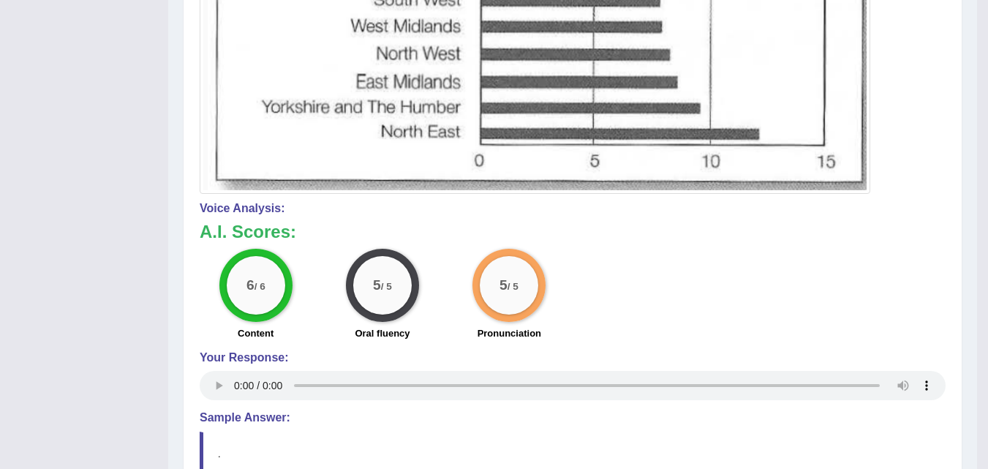
scroll to position [368, 0]
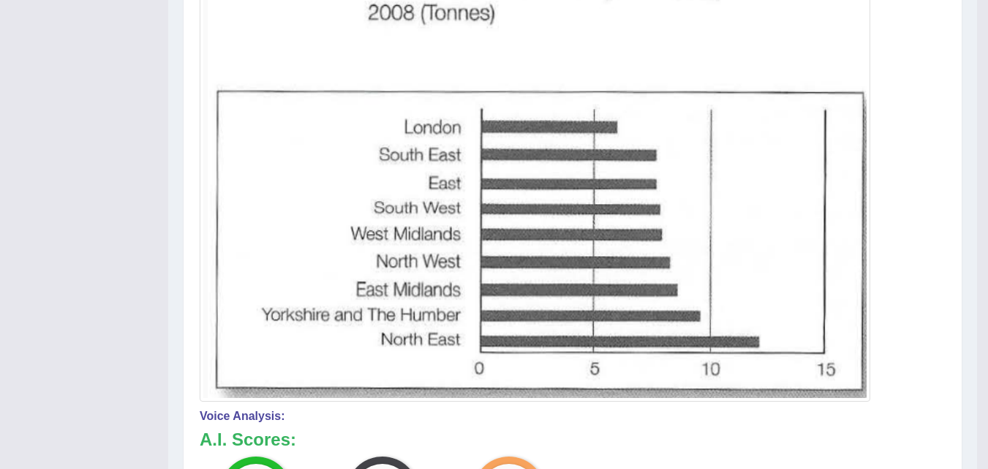
click at [773, 304] on img at bounding box center [534, 178] width 663 height 439
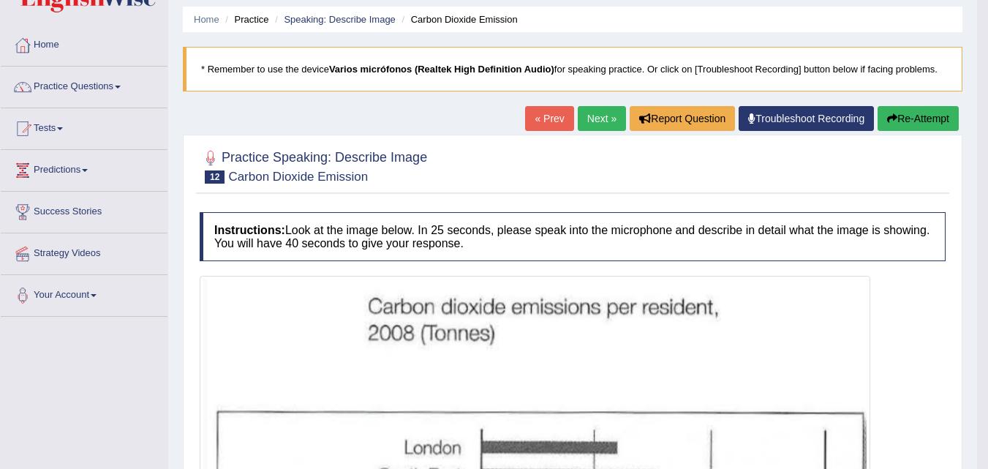
scroll to position [0, 0]
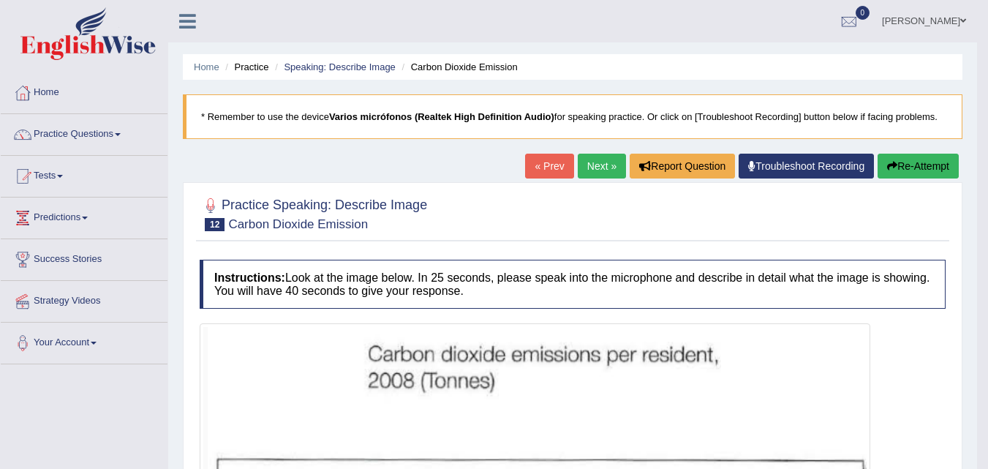
click at [603, 164] on link "Next »" at bounding box center [602, 166] width 48 height 25
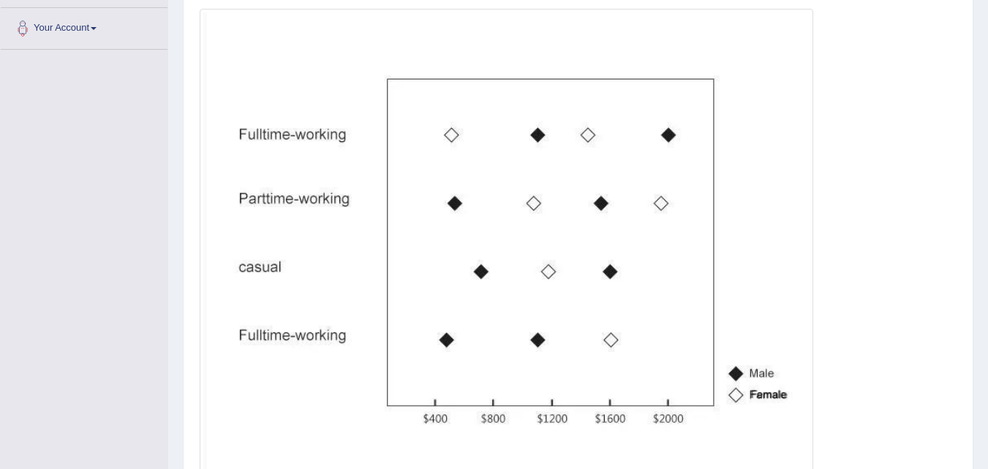
scroll to position [360, 0]
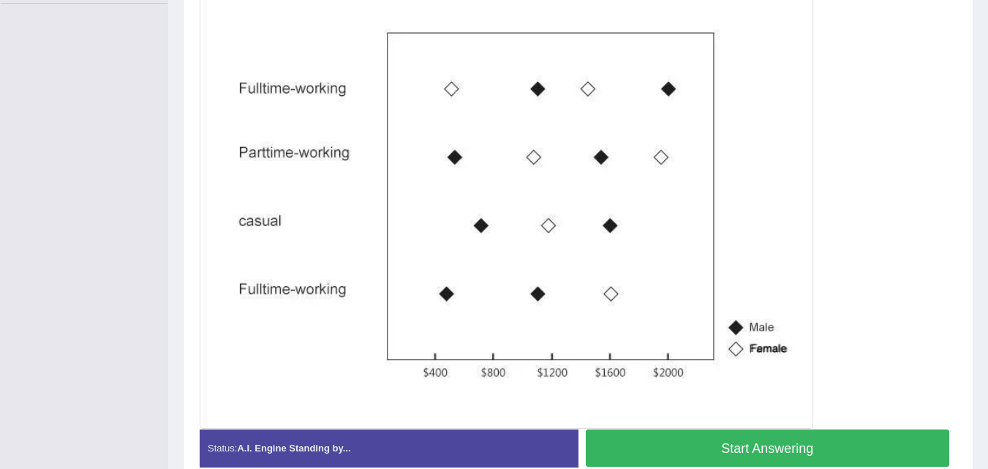
click at [717, 436] on button "Start Answering" at bounding box center [768, 447] width 364 height 37
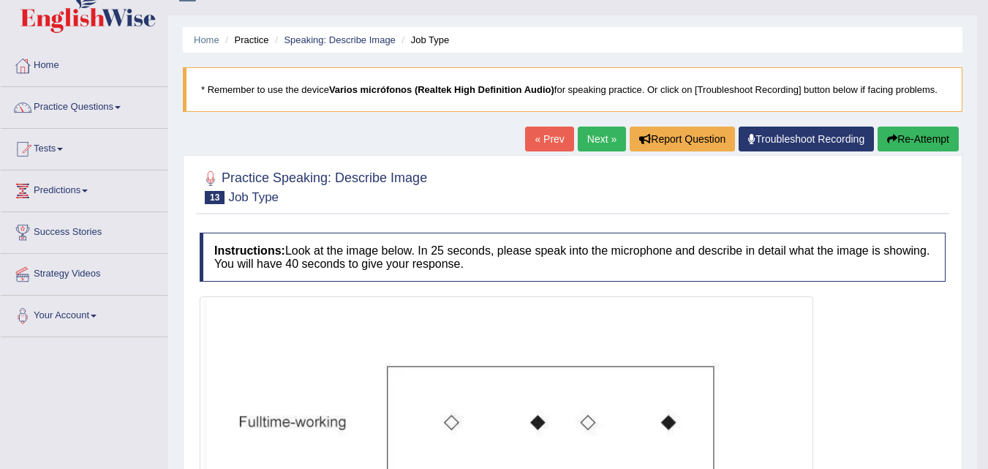
scroll to position [0, 0]
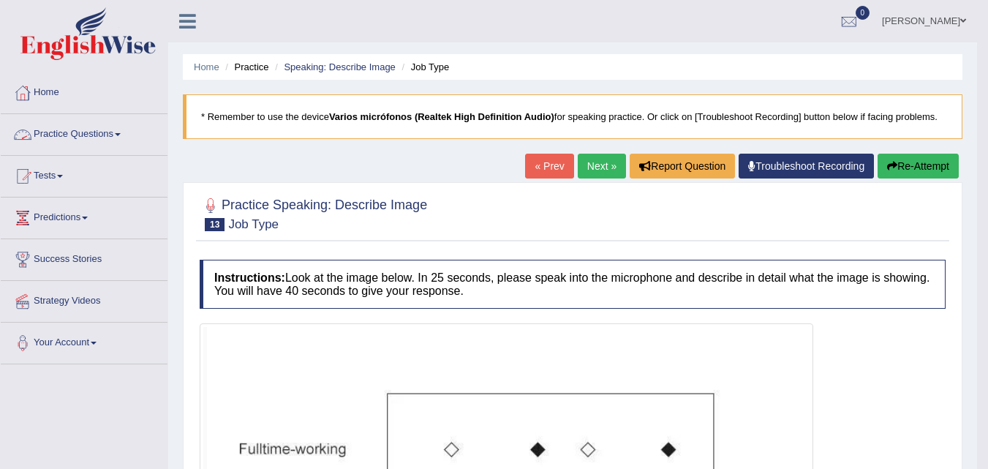
click at [67, 141] on link "Practice Questions" at bounding box center [84, 132] width 167 height 37
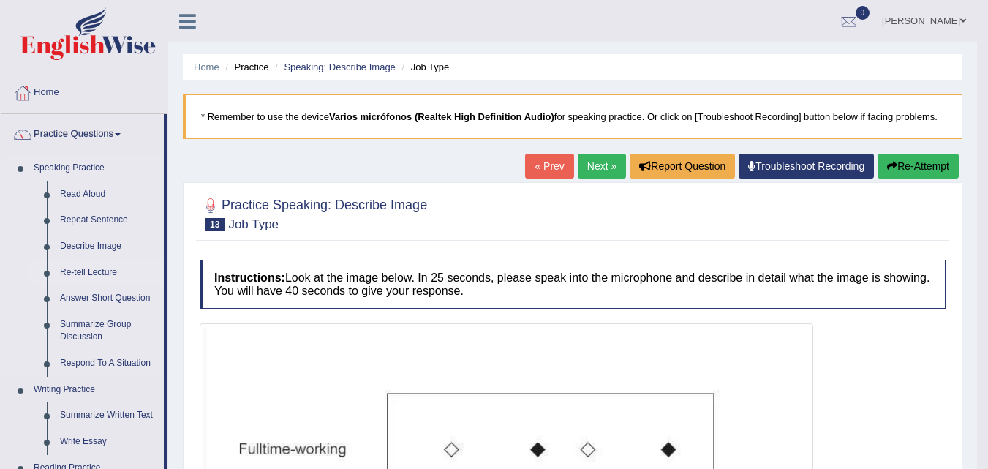
click at [80, 273] on link "Re-tell Lecture" at bounding box center [108, 273] width 110 height 26
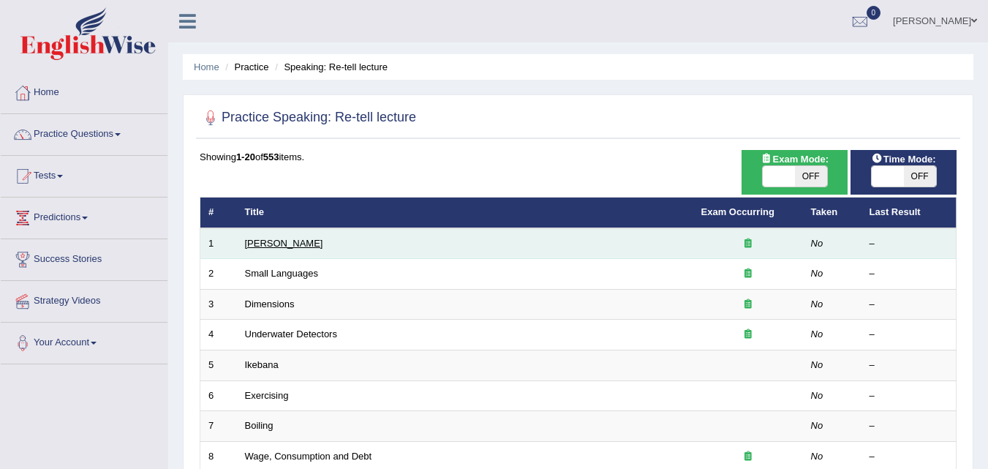
click at [266, 243] on link "Amory Lovins" at bounding box center [284, 243] width 78 height 11
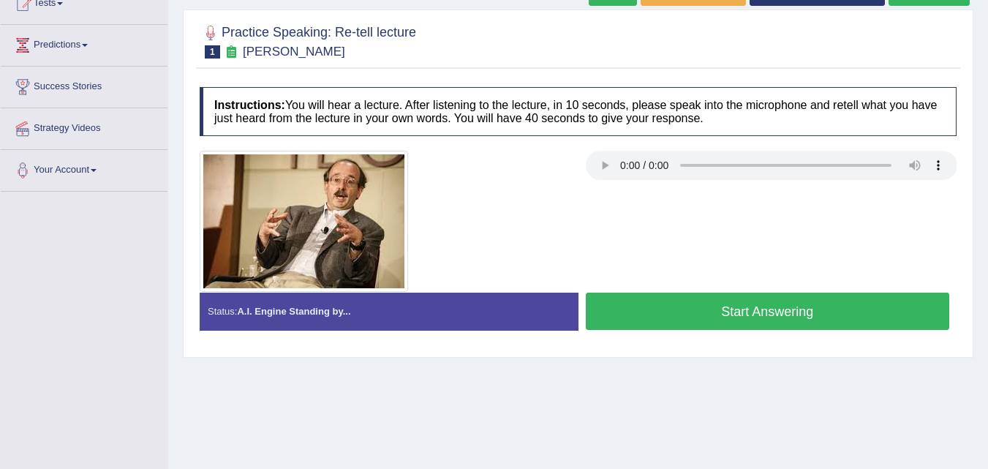
scroll to position [176, 0]
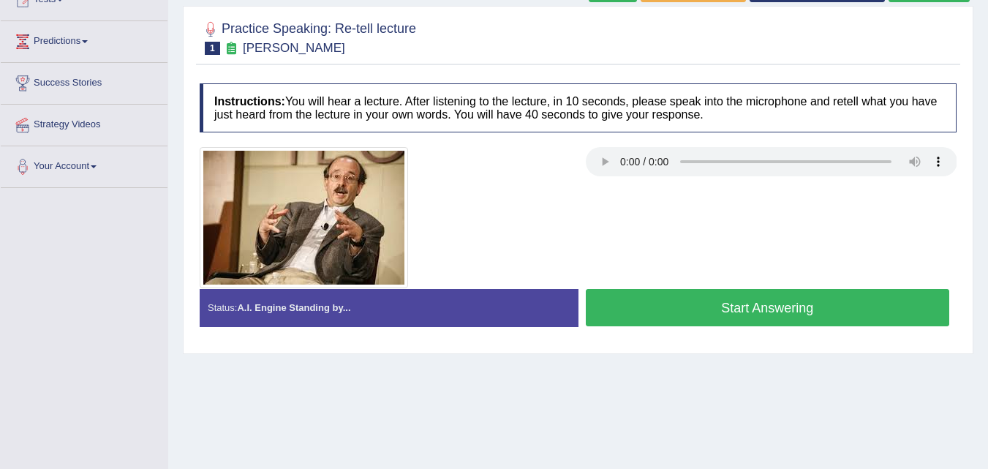
click at [689, 294] on button "Start Answering" at bounding box center [768, 307] width 364 height 37
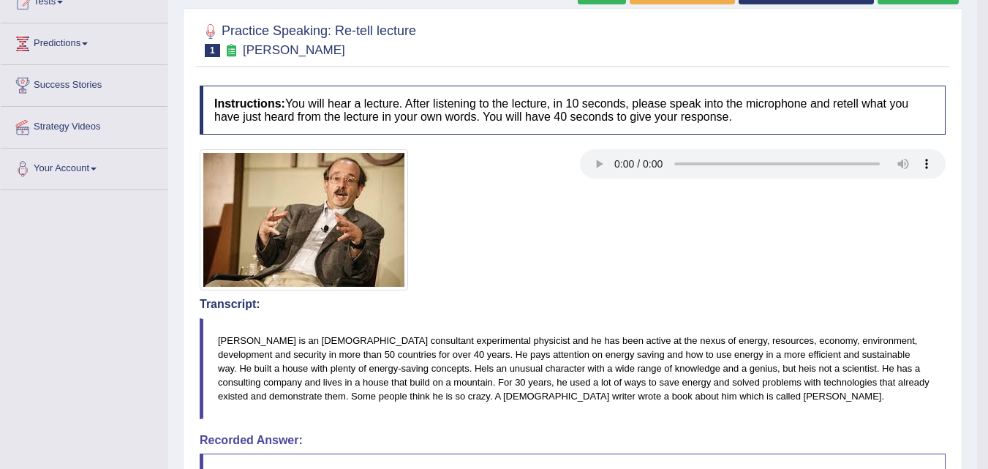
scroll to position [156, 0]
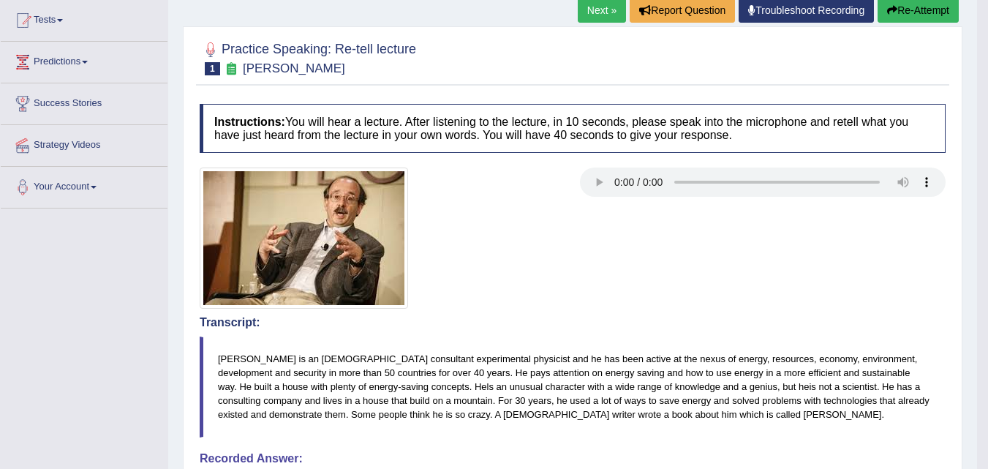
click at [584, 9] on link "Next »" at bounding box center [602, 10] width 48 height 25
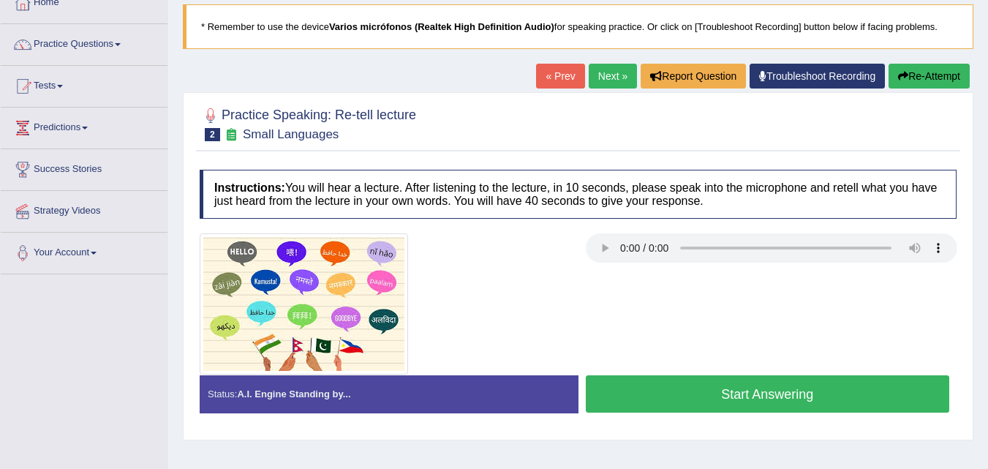
scroll to position [95, 0]
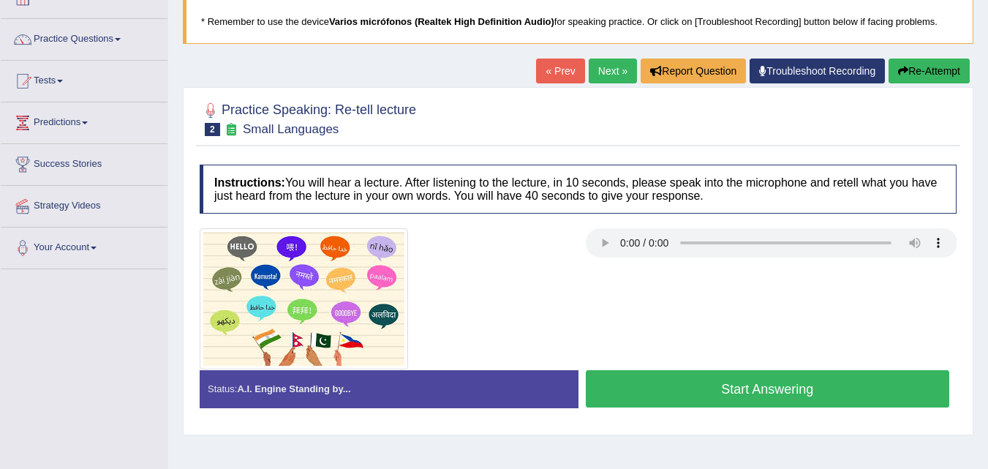
click at [692, 382] on button "Start Answering" at bounding box center [768, 388] width 364 height 37
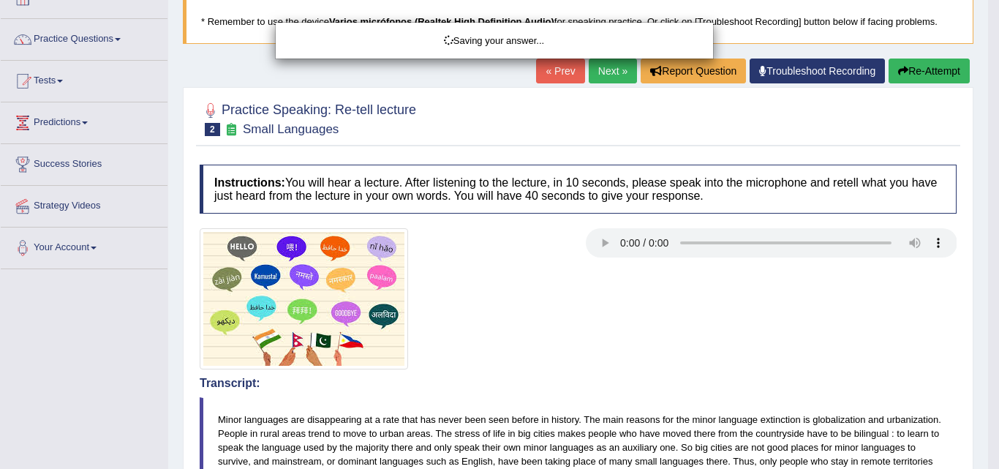
click at [661, 388] on div "Saving your answer..." at bounding box center [499, 234] width 999 height 469
click at [708, 366] on div "Comparing text to speech..." at bounding box center [499, 234] width 999 height 469
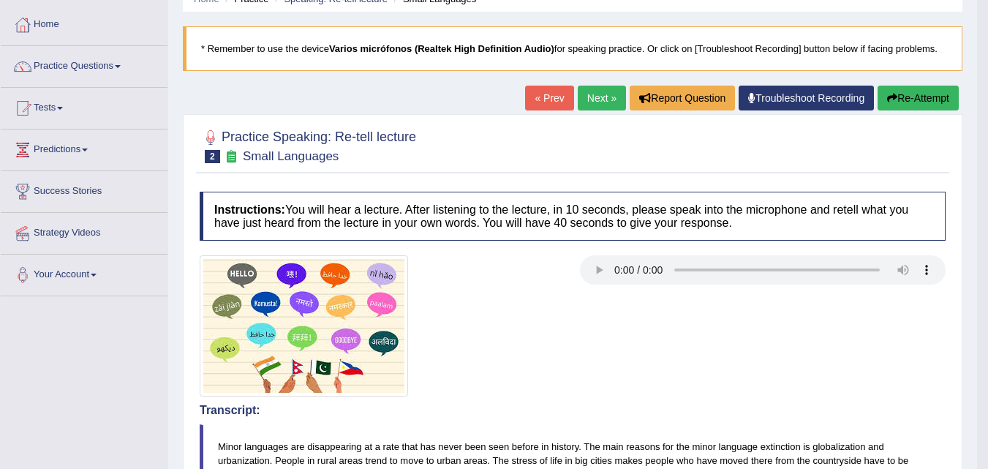
scroll to position [0, 0]
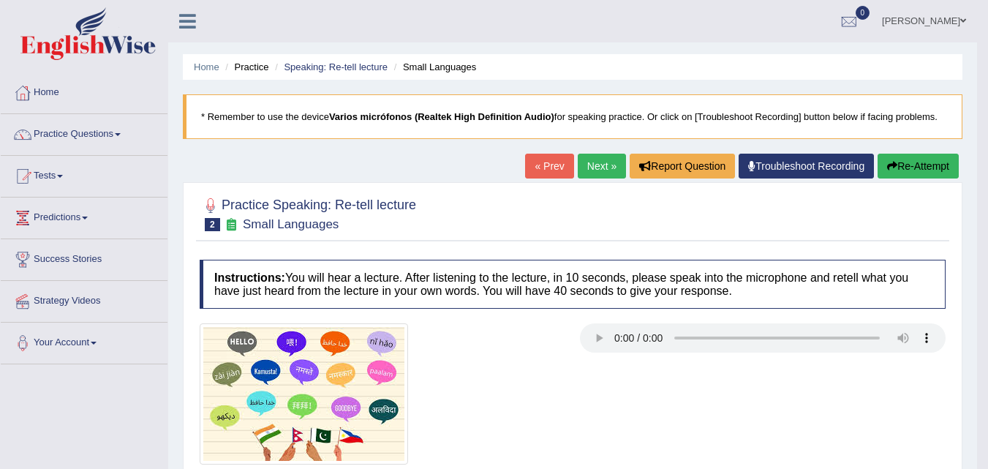
click at [596, 159] on link "Next »" at bounding box center [602, 166] width 48 height 25
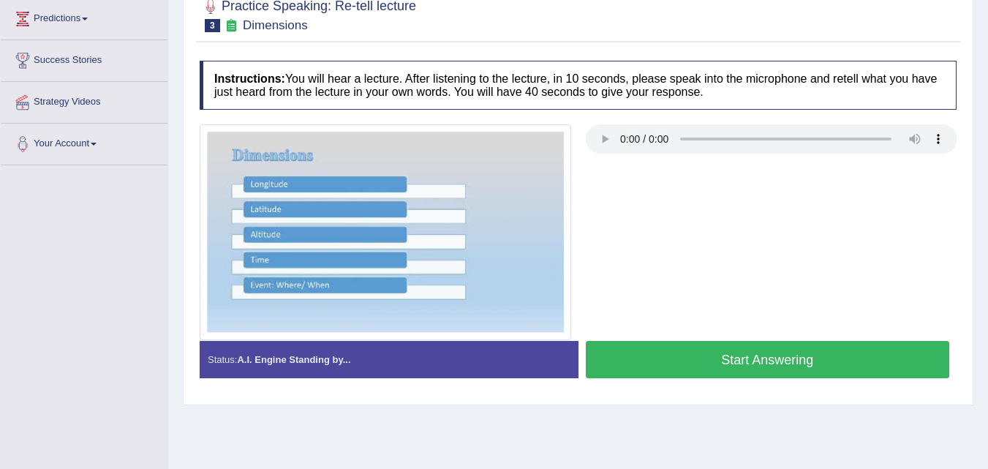
scroll to position [219, 0]
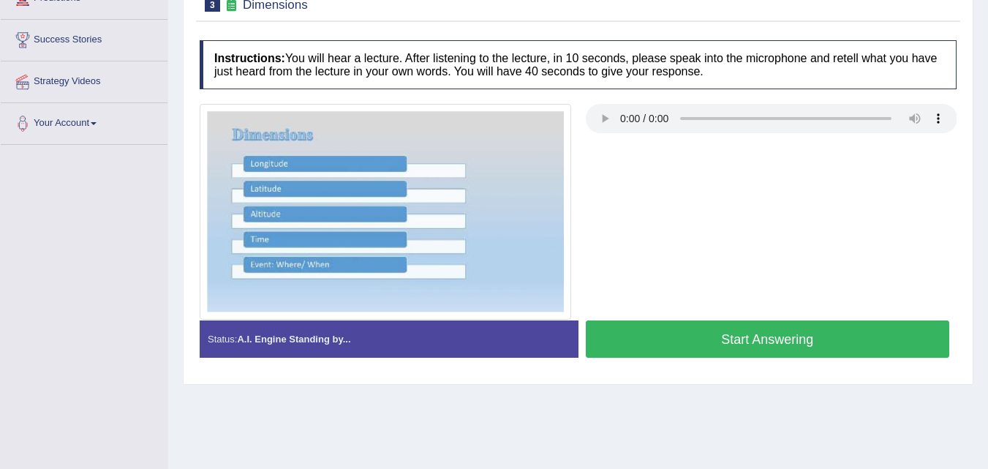
click at [677, 332] on button "Start Answering" at bounding box center [768, 338] width 364 height 37
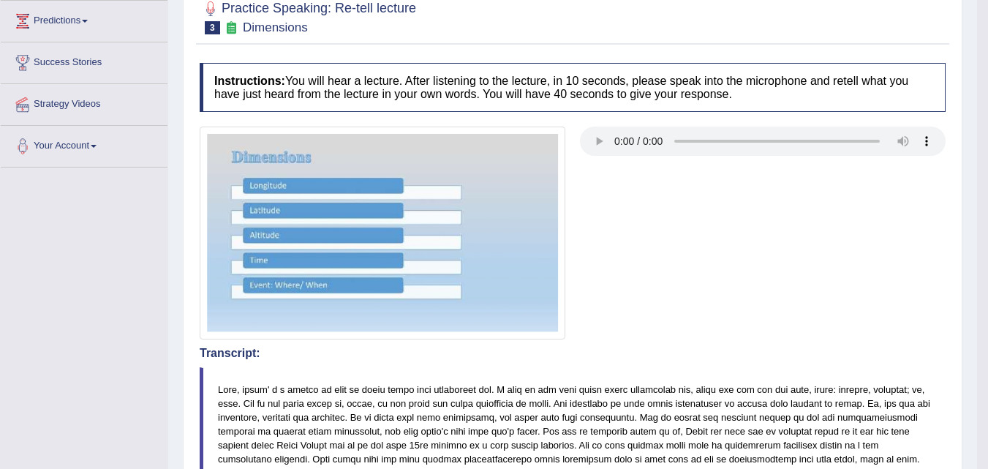
scroll to position [117, 0]
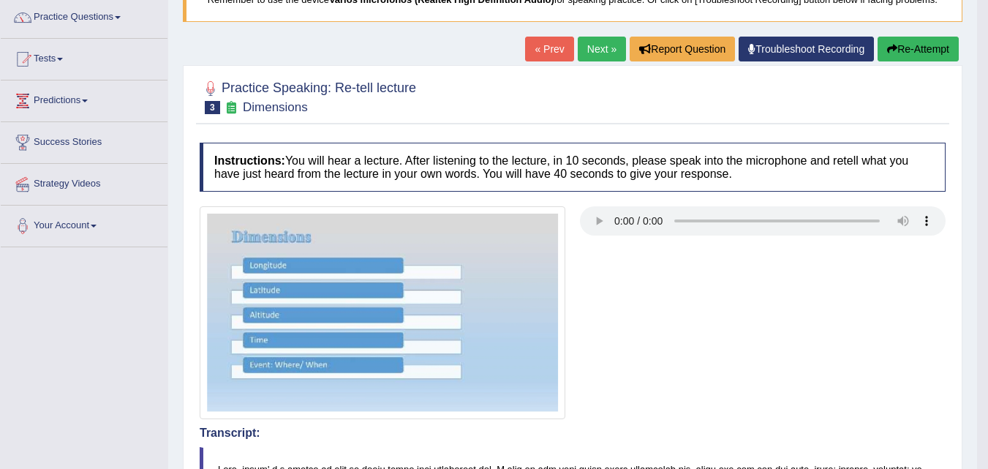
click at [600, 52] on link "Next »" at bounding box center [602, 49] width 48 height 25
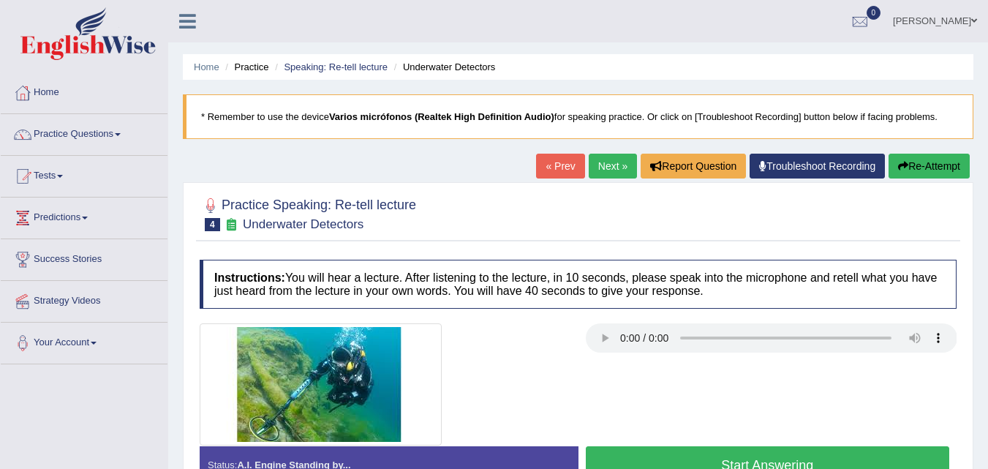
click at [612, 173] on link "Next »" at bounding box center [613, 166] width 48 height 25
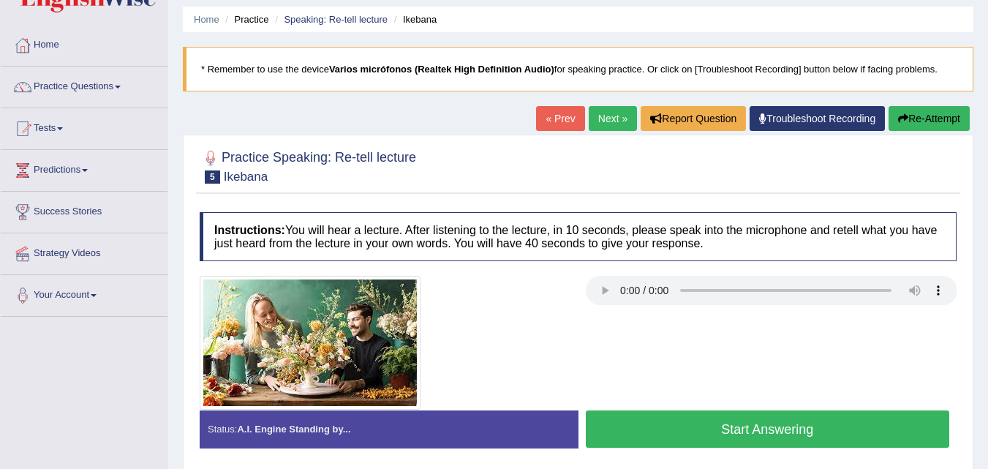
scroll to position [73, 0]
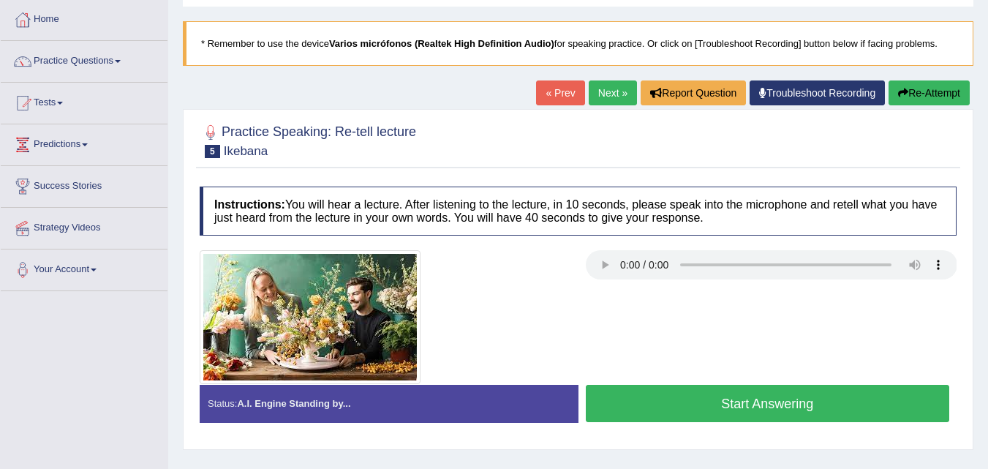
click at [678, 404] on button "Start Answering" at bounding box center [768, 403] width 364 height 37
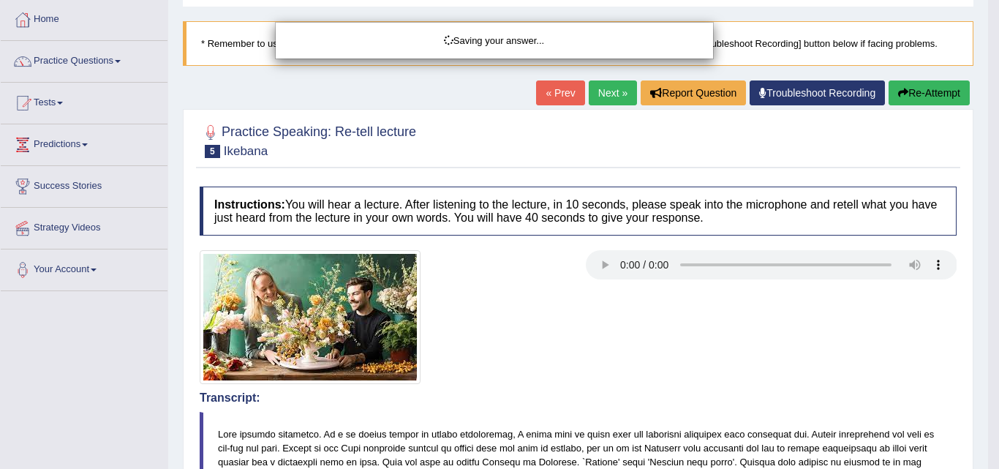
click at [686, 364] on div "Saving your answer..." at bounding box center [499, 234] width 999 height 469
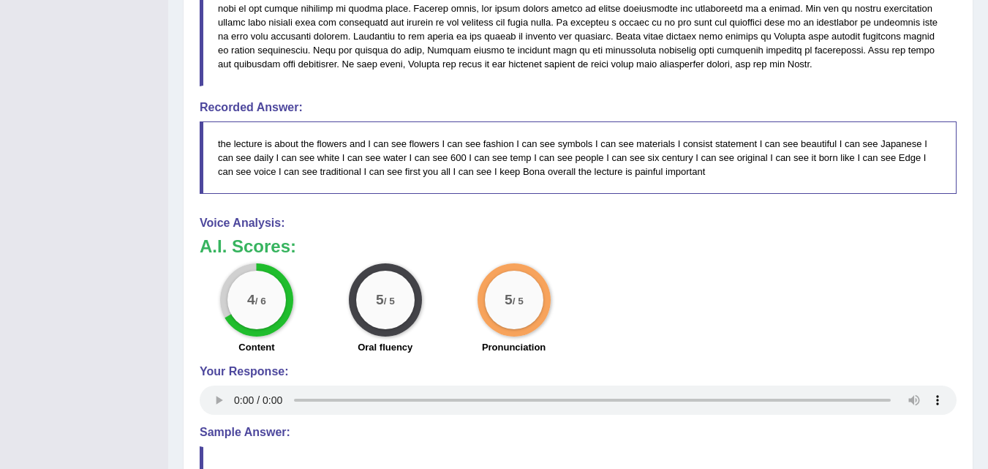
scroll to position [595, 0]
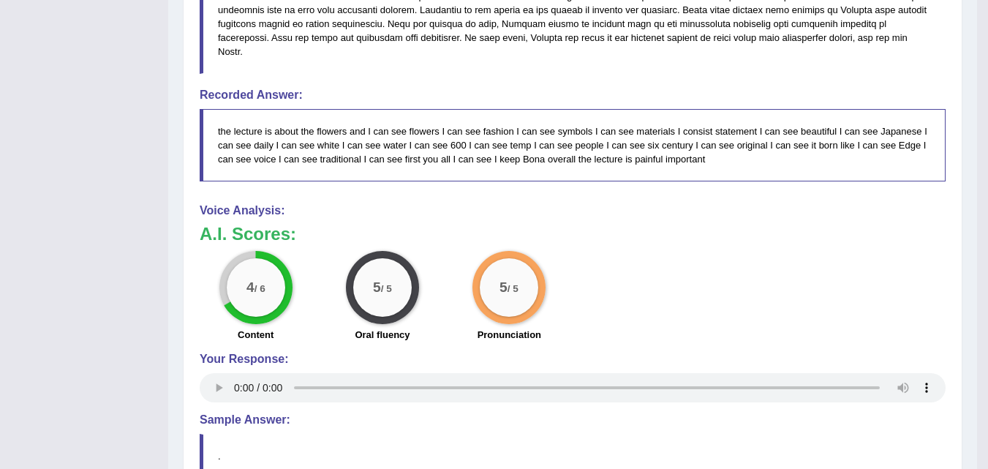
click at [649, 436] on blockquote "." at bounding box center [573, 456] width 746 height 45
click at [647, 436] on blockquote "." at bounding box center [573, 456] width 746 height 45
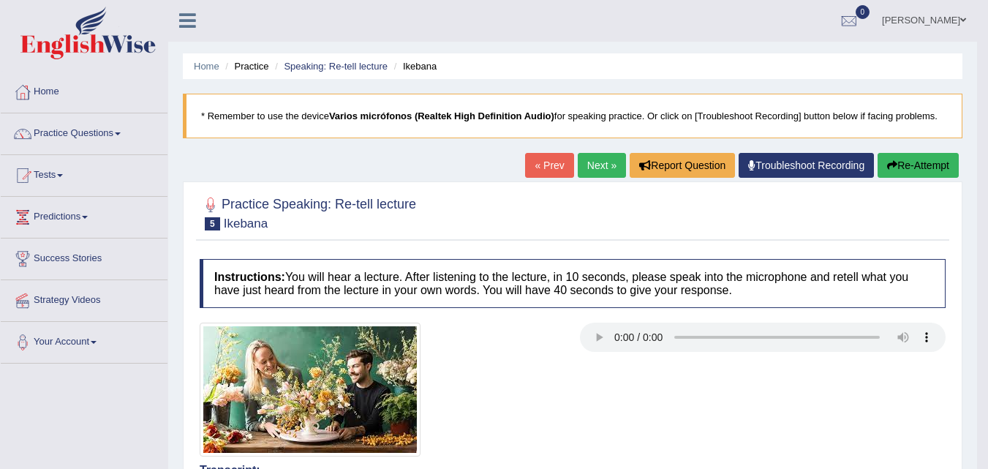
scroll to position [0, 0]
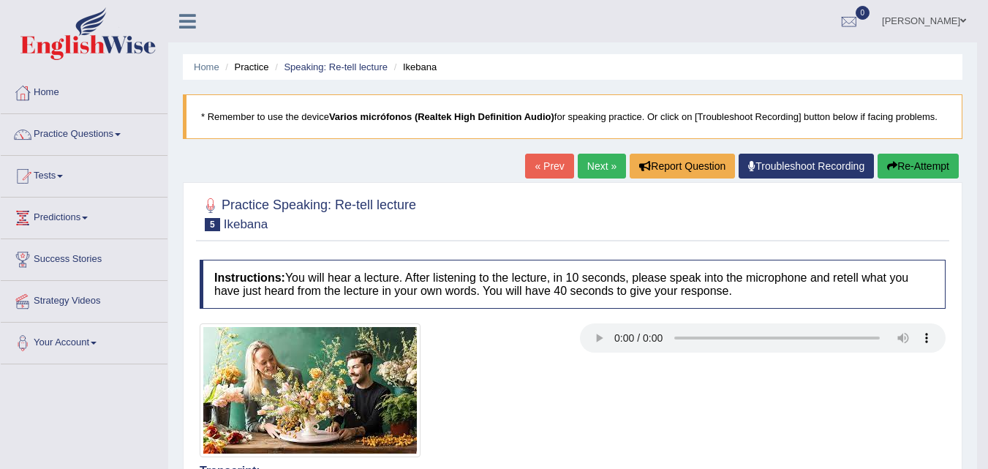
drag, startPoint x: 346, startPoint y: 268, endPoint x: 358, endPoint y: 232, distance: 37.9
click at [88, 142] on link "Practice Questions" at bounding box center [84, 132] width 167 height 37
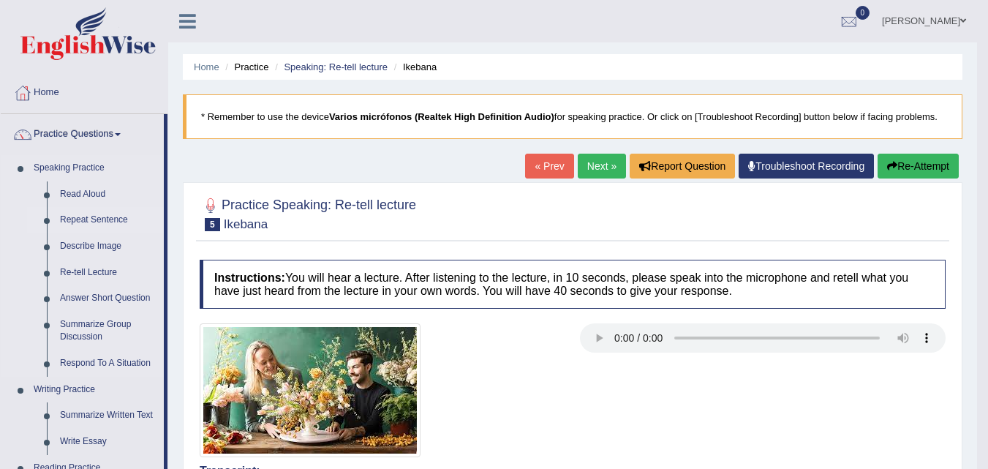
click at [94, 214] on link "Repeat Sentence" at bounding box center [108, 220] width 110 height 26
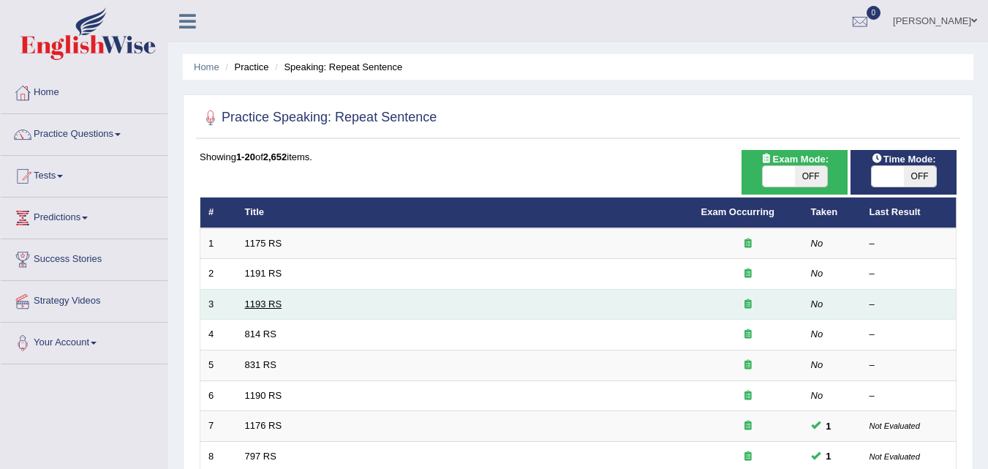
click at [259, 306] on link "1193 RS" at bounding box center [263, 303] width 37 height 11
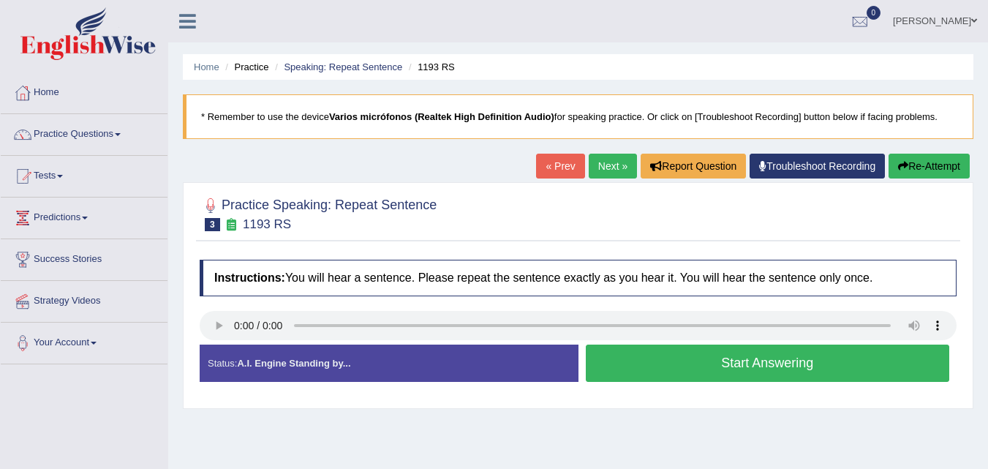
click at [680, 367] on button "Start Answering" at bounding box center [768, 362] width 364 height 37
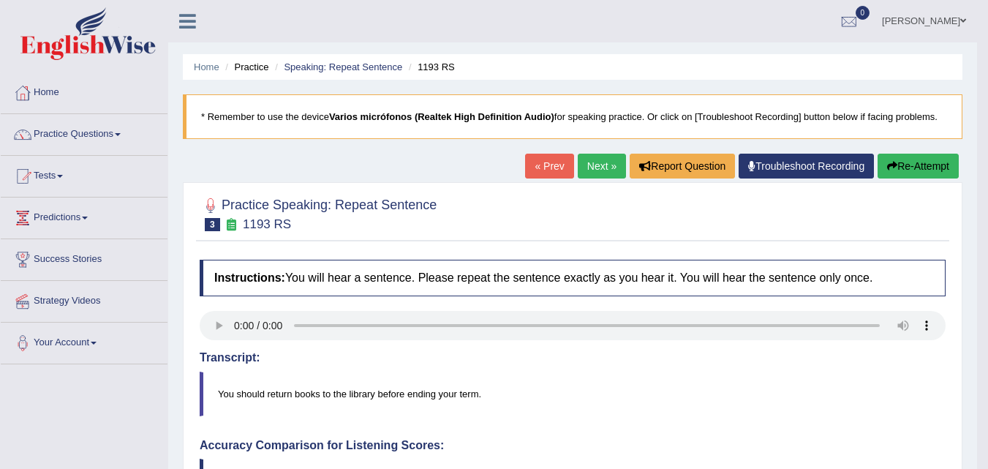
click at [595, 167] on link "Next »" at bounding box center [602, 166] width 48 height 25
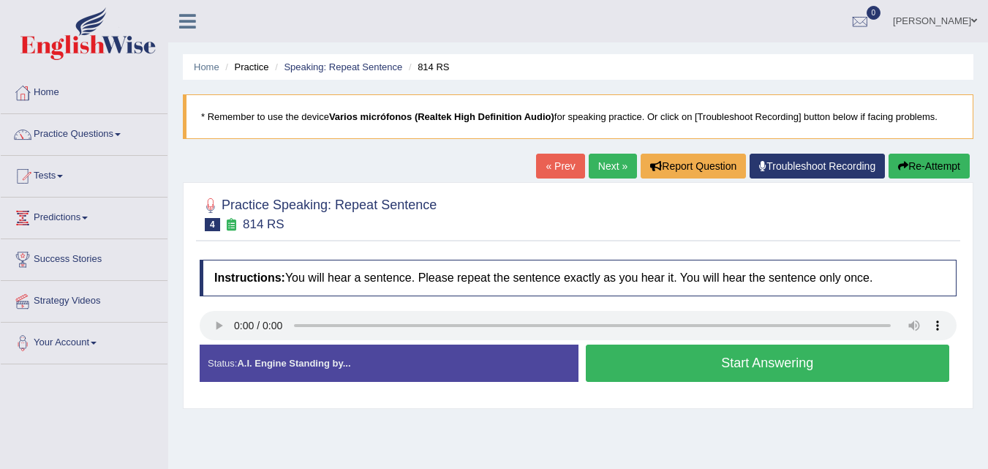
click at [606, 170] on link "Next »" at bounding box center [613, 166] width 48 height 25
click at [628, 360] on button "Start Answering" at bounding box center [768, 362] width 364 height 37
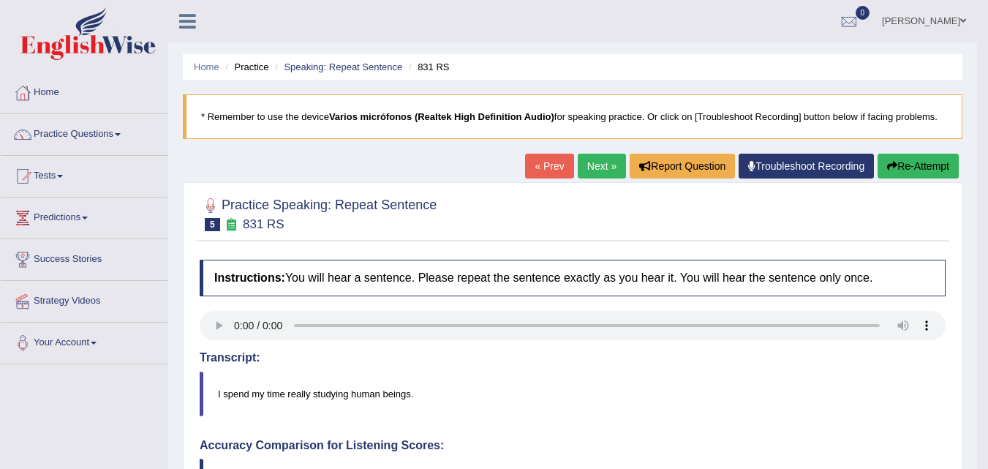
click at [591, 166] on link "Next »" at bounding box center [602, 166] width 48 height 25
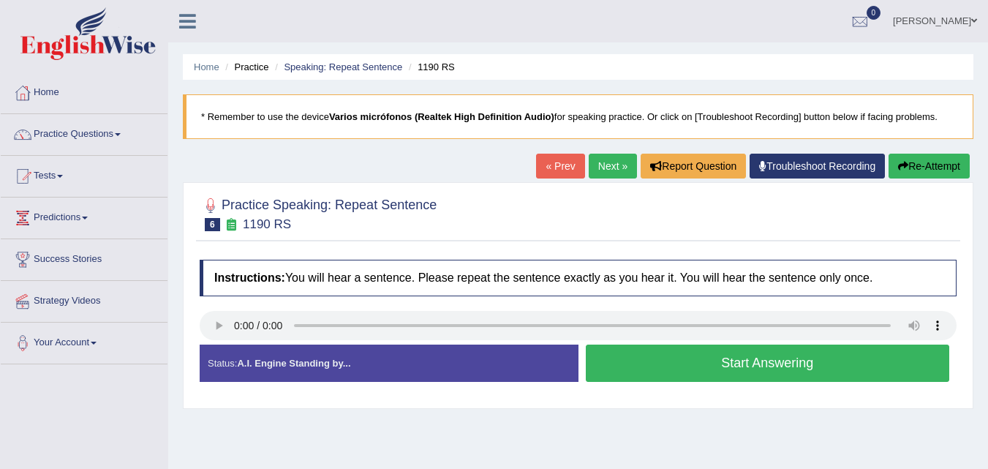
click at [705, 368] on button "Start Answering" at bounding box center [768, 362] width 364 height 37
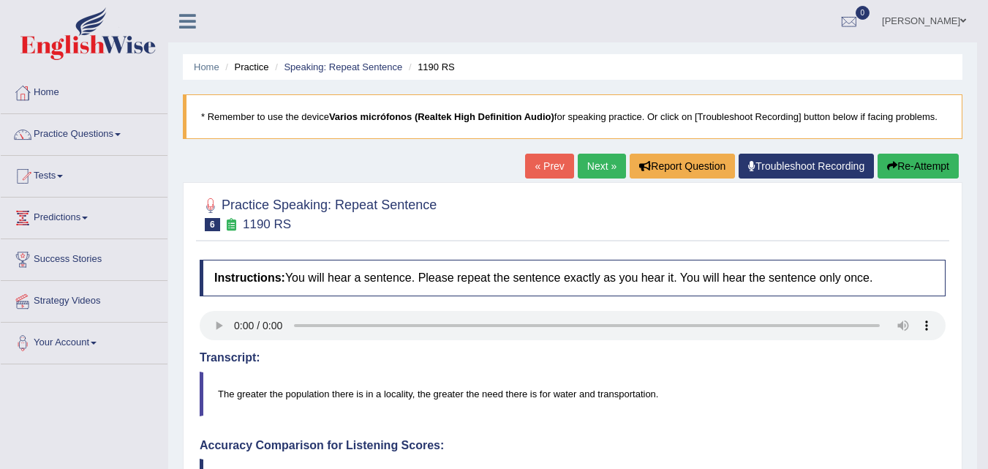
click at [585, 171] on link "Next »" at bounding box center [602, 166] width 48 height 25
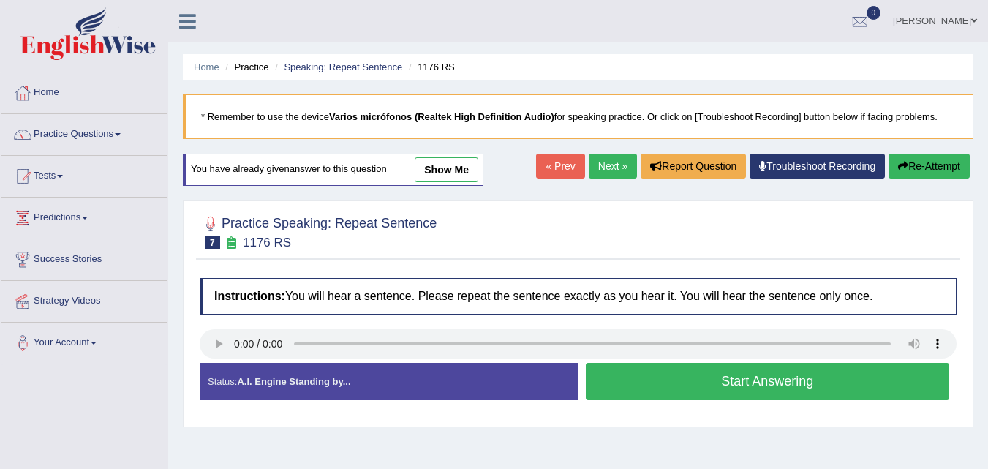
click at [706, 389] on button "Start Answering" at bounding box center [768, 381] width 364 height 37
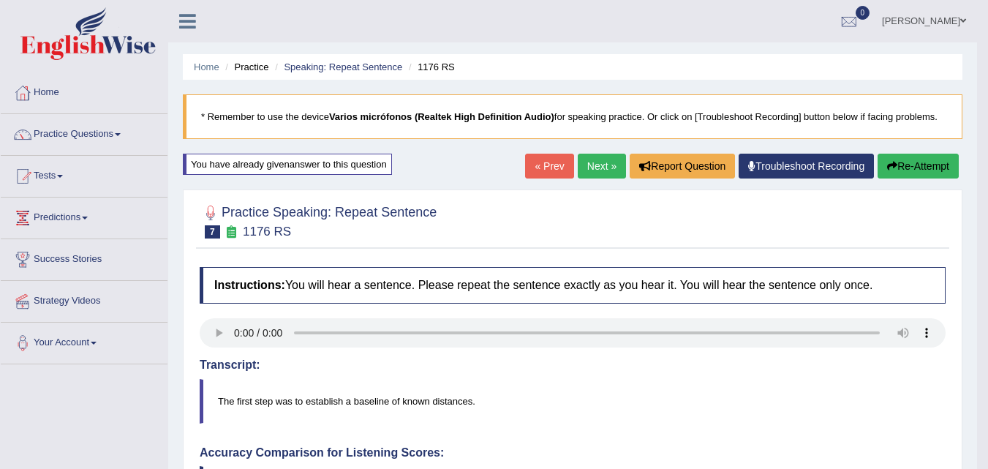
click at [588, 162] on link "Next »" at bounding box center [602, 166] width 48 height 25
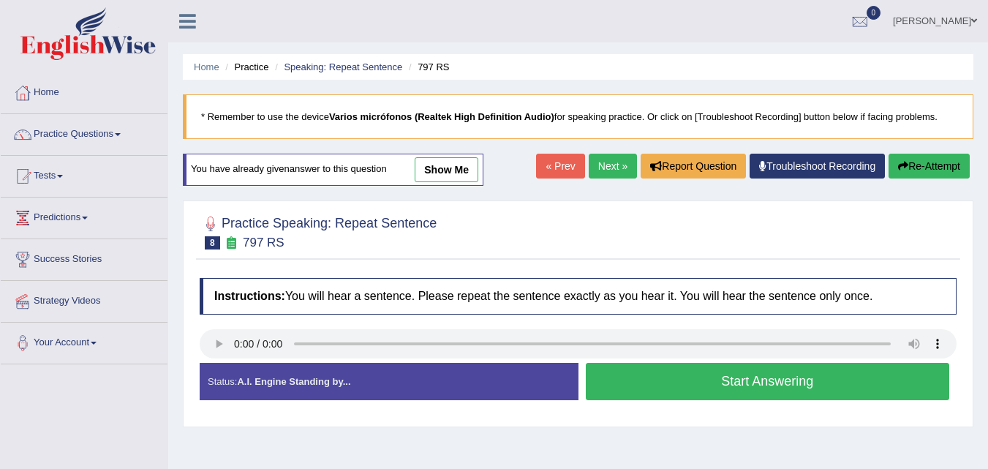
click at [649, 376] on button "Start Answering" at bounding box center [768, 381] width 364 height 37
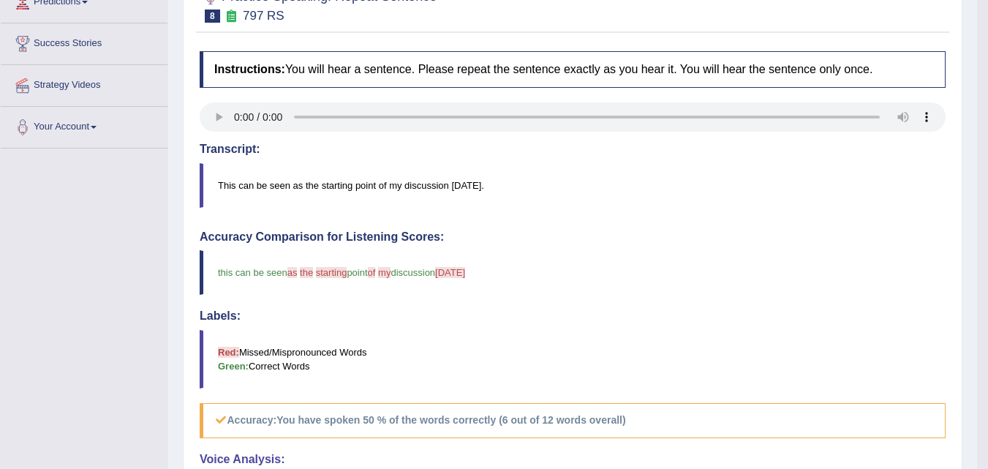
scroll to position [73, 0]
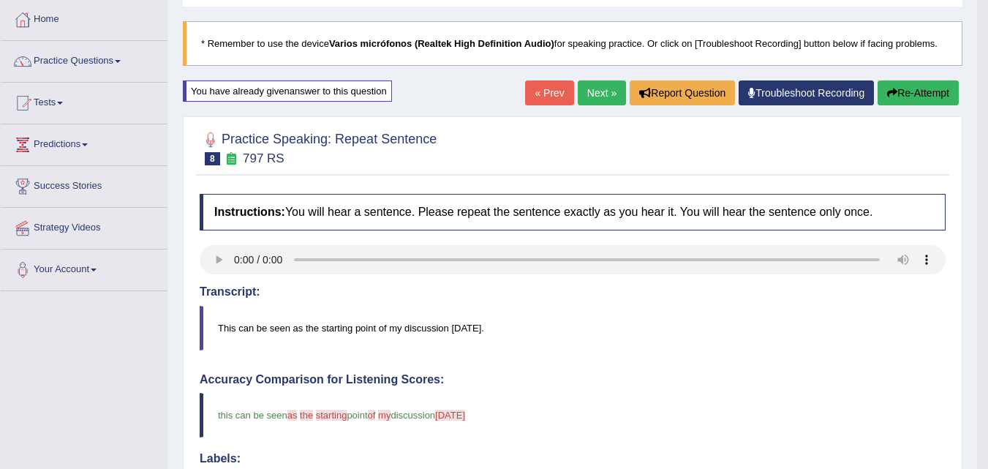
click at [593, 90] on link "Next »" at bounding box center [602, 92] width 48 height 25
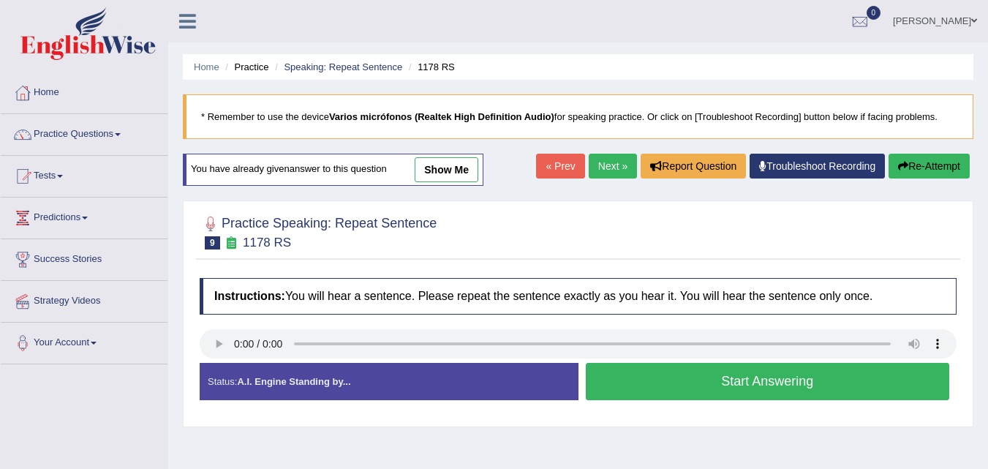
click at [752, 384] on button "Start Answering" at bounding box center [768, 381] width 364 height 37
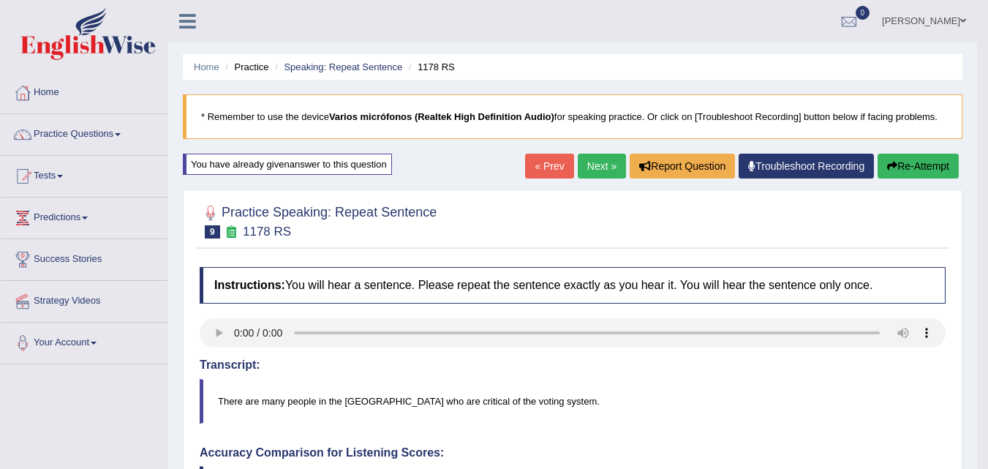
click at [601, 161] on link "Next »" at bounding box center [602, 166] width 48 height 25
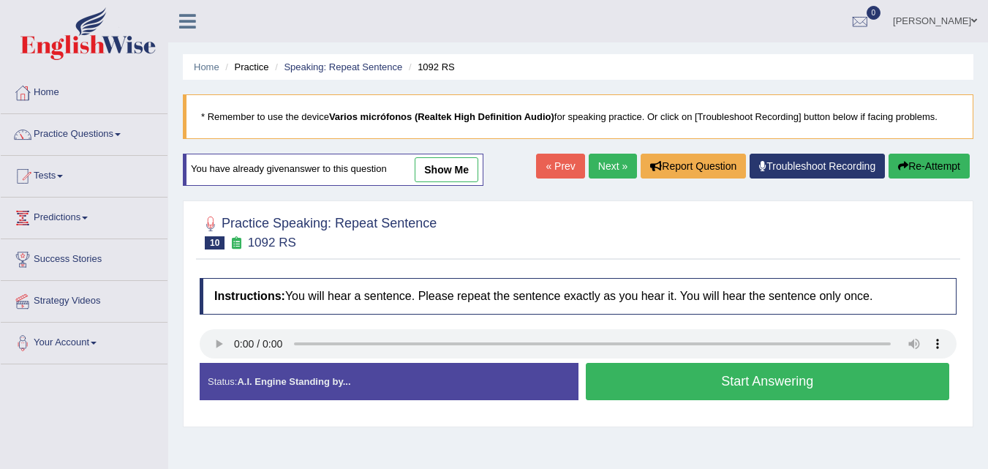
click at [677, 385] on button "Start Answering" at bounding box center [768, 381] width 364 height 37
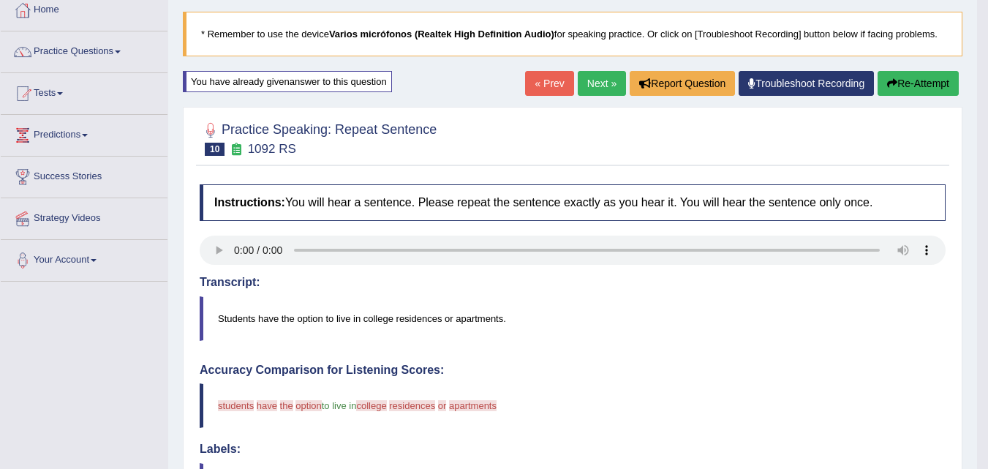
scroll to position [73, 0]
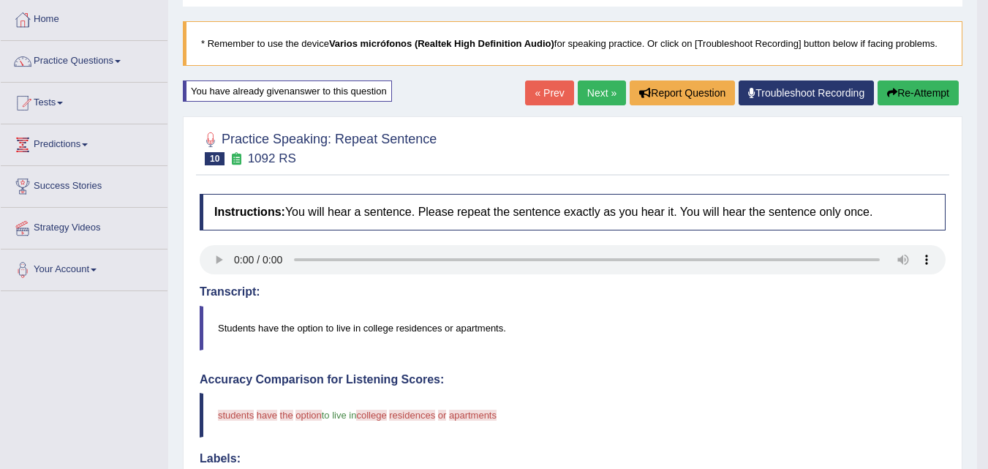
click at [597, 96] on link "Next »" at bounding box center [602, 92] width 48 height 25
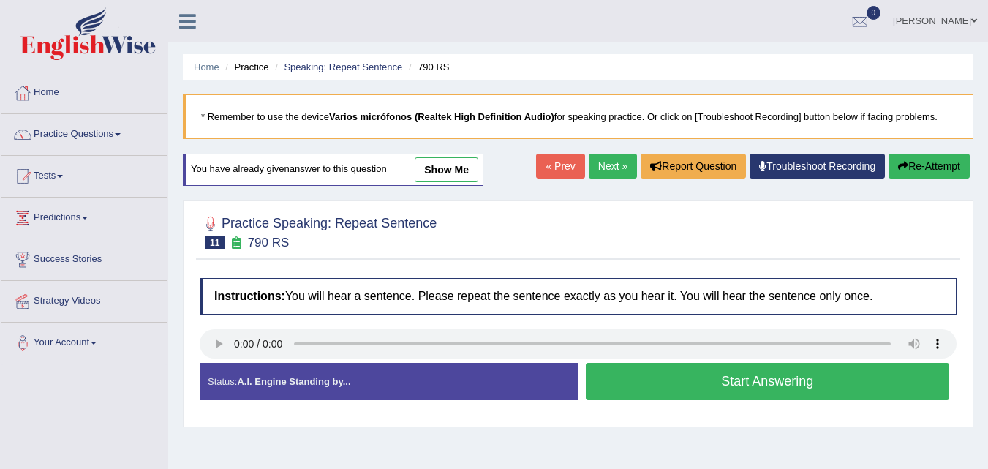
click at [630, 370] on button "Start Answering" at bounding box center [768, 381] width 364 height 37
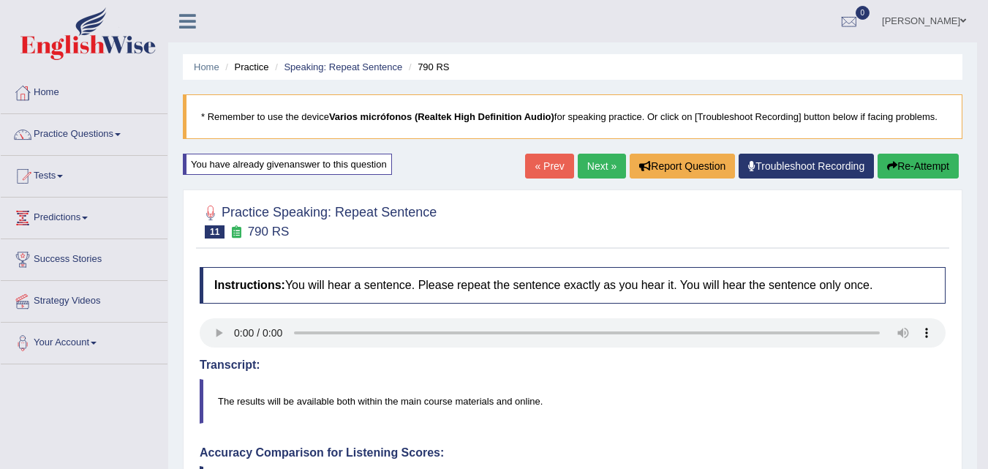
click at [588, 163] on link "Next »" at bounding box center [602, 166] width 48 height 25
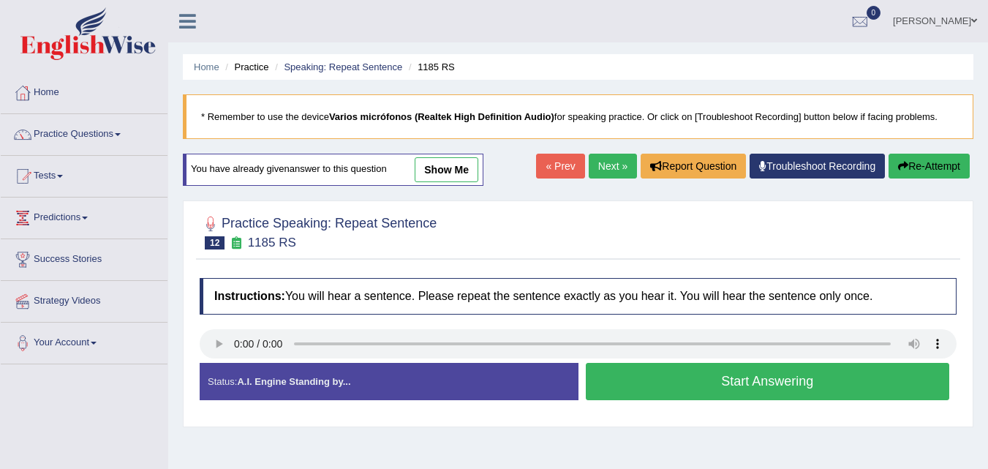
click at [738, 394] on button "Start Answering" at bounding box center [768, 381] width 364 height 37
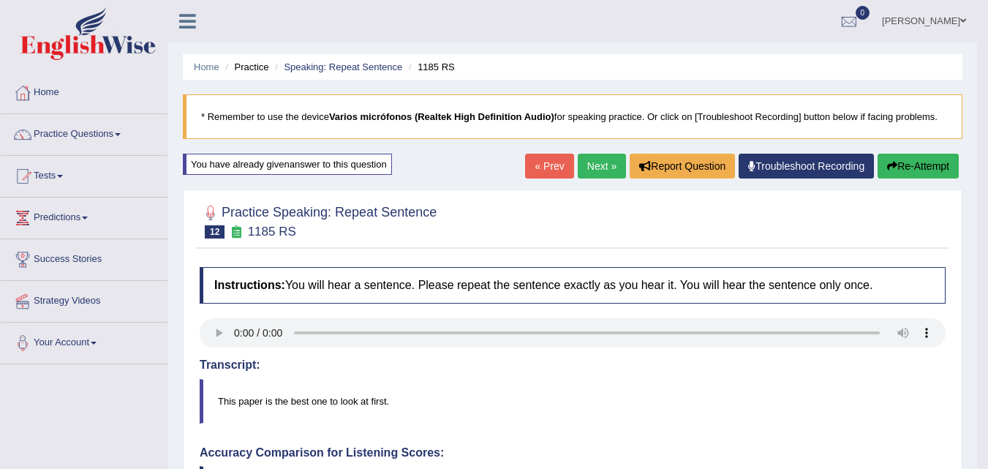
click at [591, 164] on link "Next »" at bounding box center [602, 166] width 48 height 25
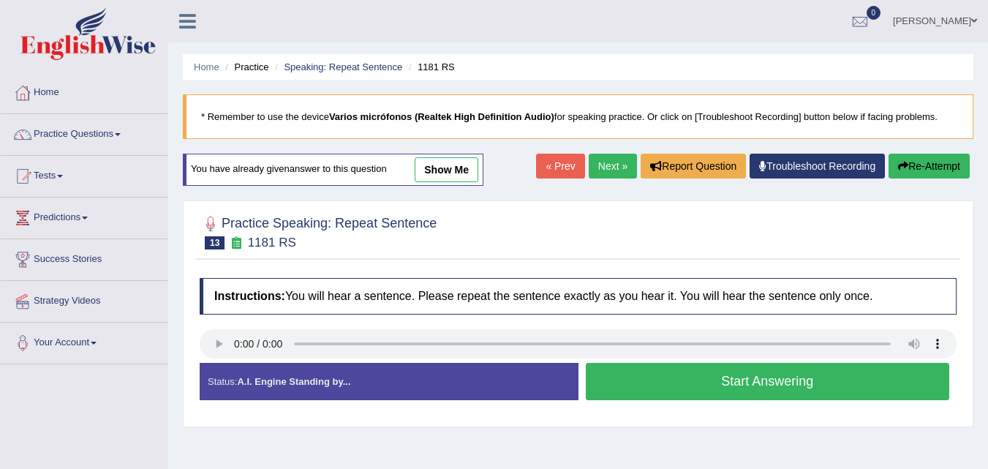
click at [768, 385] on button "Start Answering" at bounding box center [768, 381] width 364 height 37
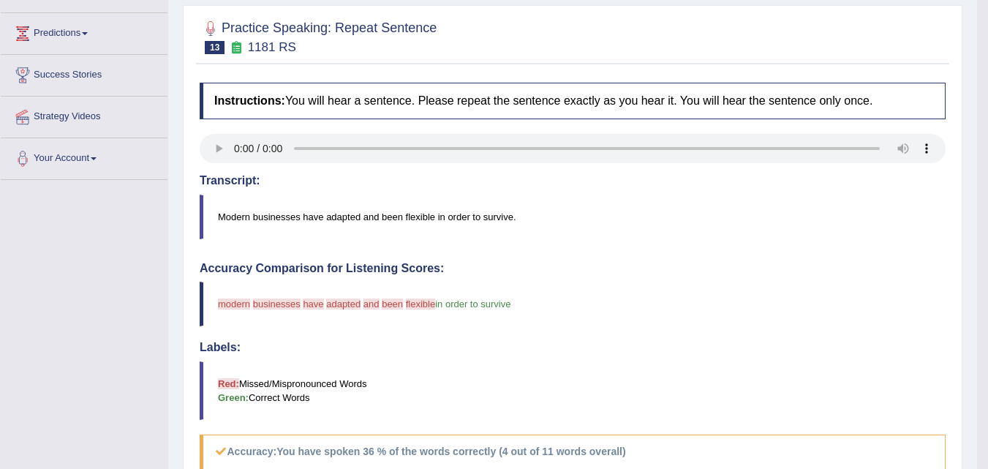
scroll to position [146, 0]
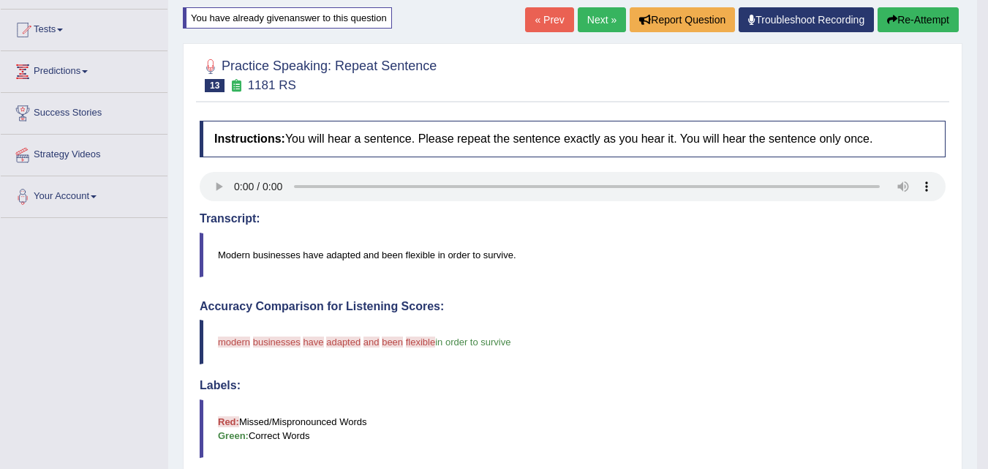
click at [589, 29] on link "Next »" at bounding box center [602, 19] width 48 height 25
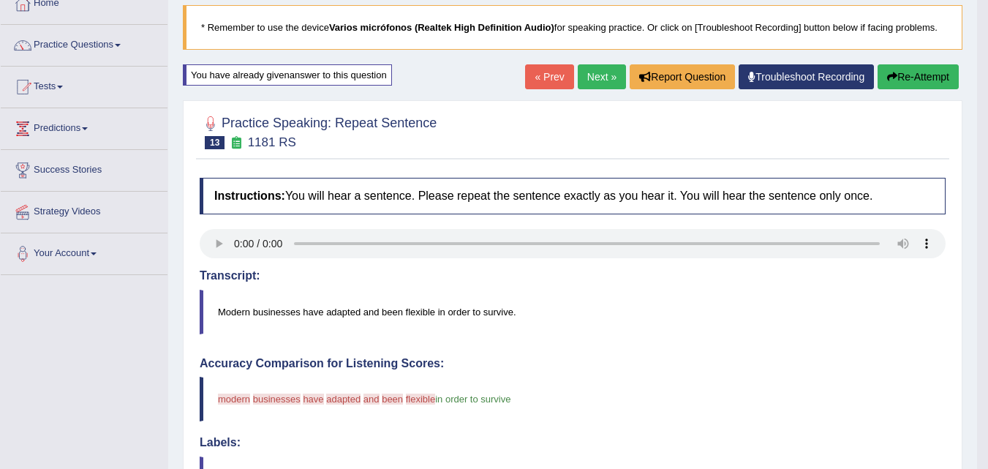
scroll to position [0, 0]
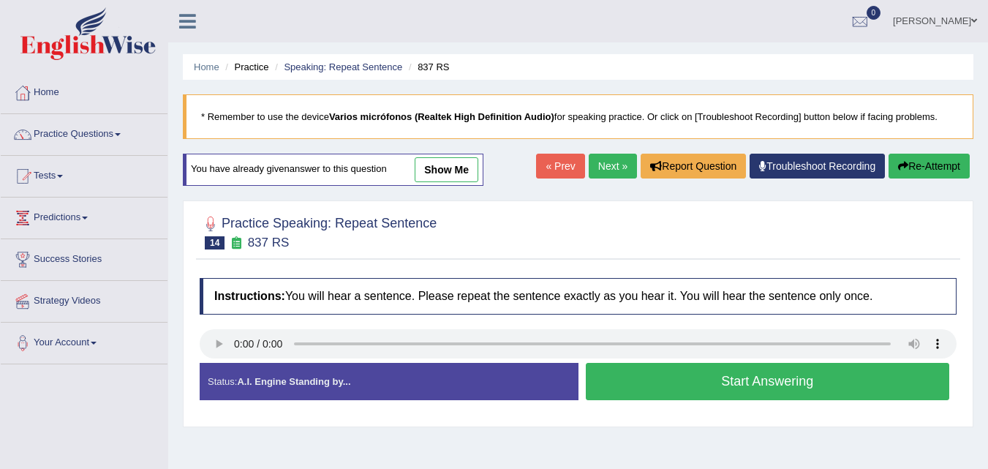
click at [705, 386] on button "Start Answering" at bounding box center [768, 381] width 364 height 37
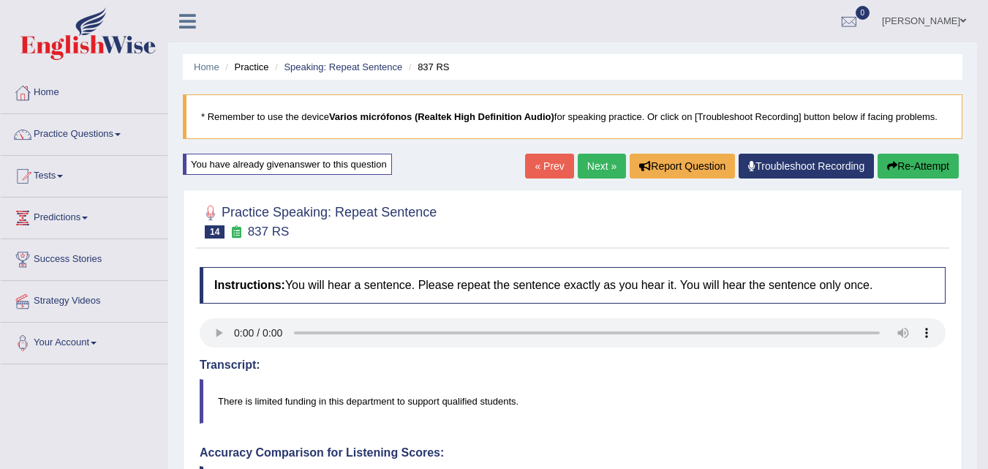
click at [591, 171] on link "Next »" at bounding box center [602, 166] width 48 height 25
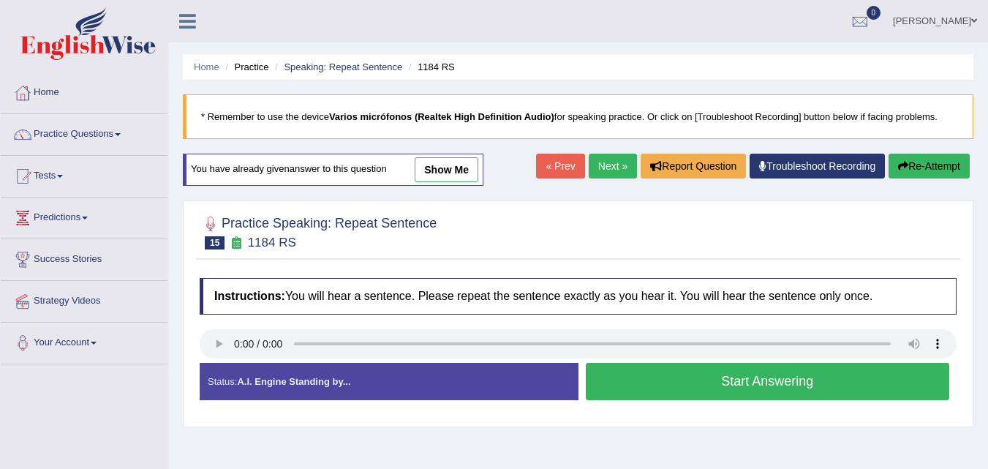
click at [680, 382] on button "Start Answering" at bounding box center [768, 381] width 364 height 37
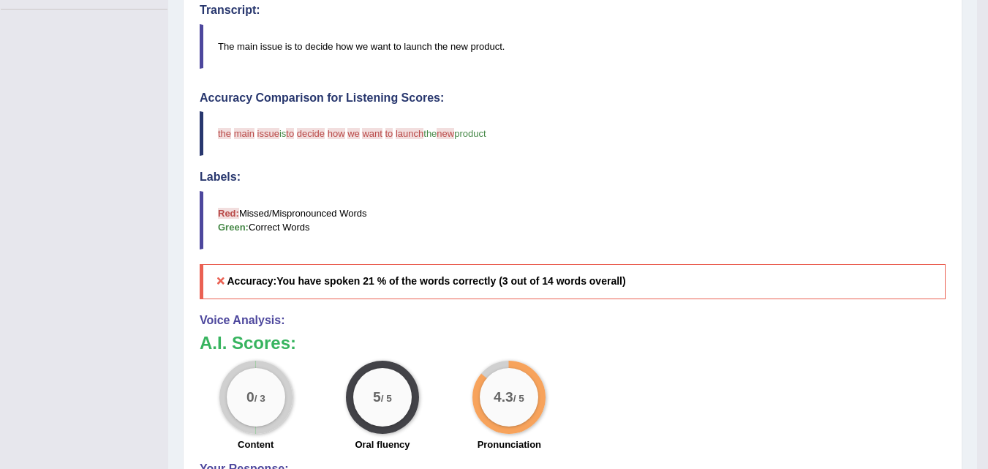
scroll to position [73, 0]
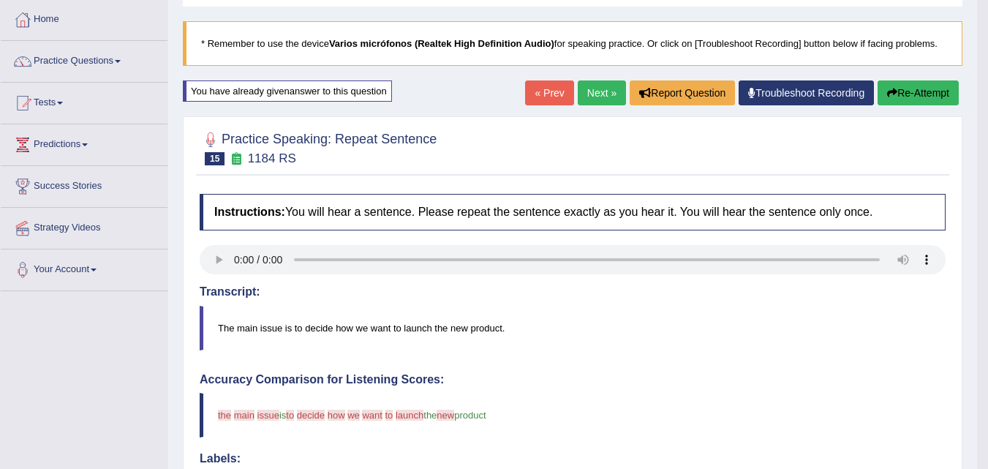
click at [590, 88] on link "Next »" at bounding box center [602, 92] width 48 height 25
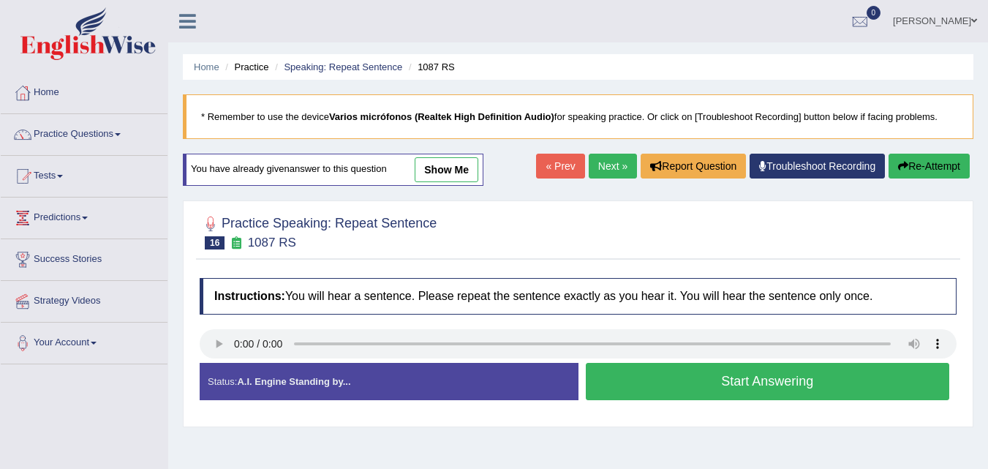
click at [727, 384] on button "Start Answering" at bounding box center [768, 381] width 364 height 37
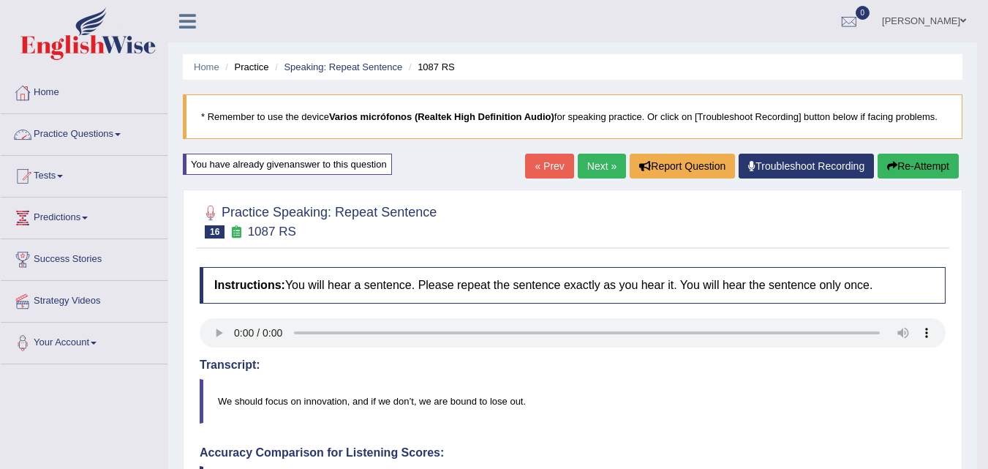
click at [77, 123] on link "Practice Questions" at bounding box center [84, 132] width 167 height 37
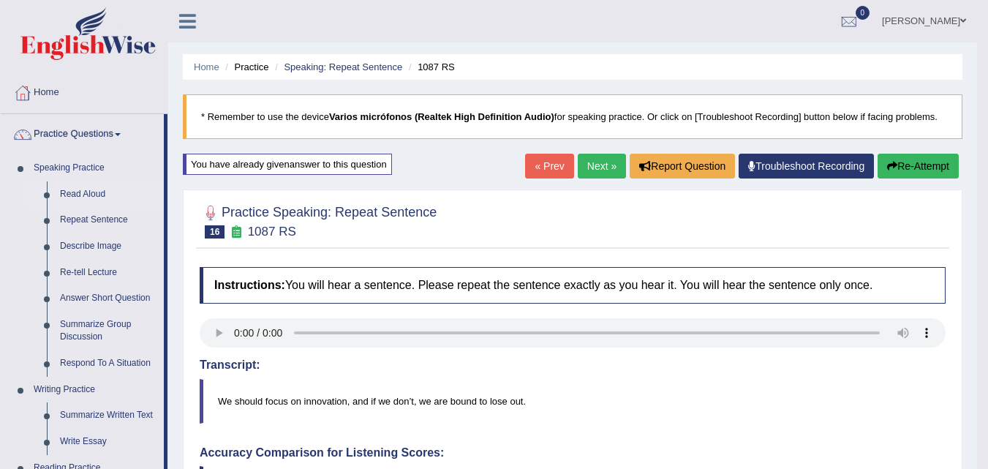
click at [77, 198] on link "Read Aloud" at bounding box center [108, 194] width 110 height 26
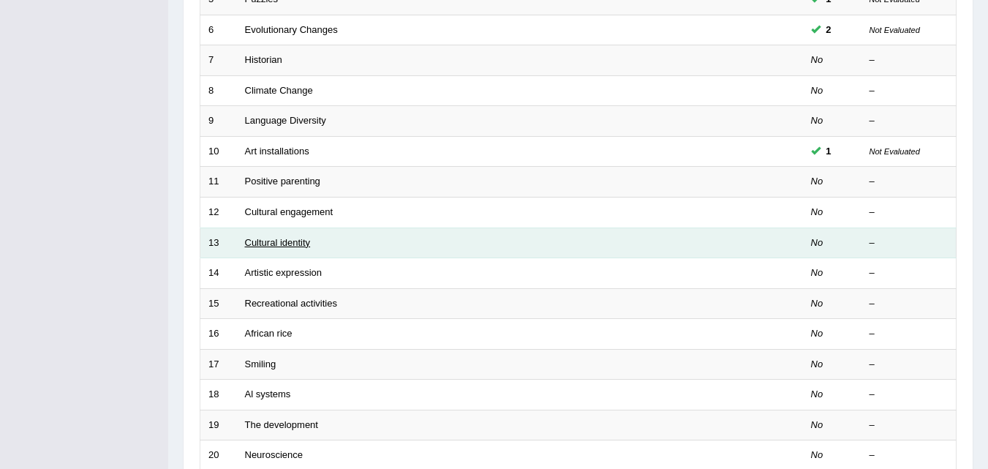
scroll to position [499, 0]
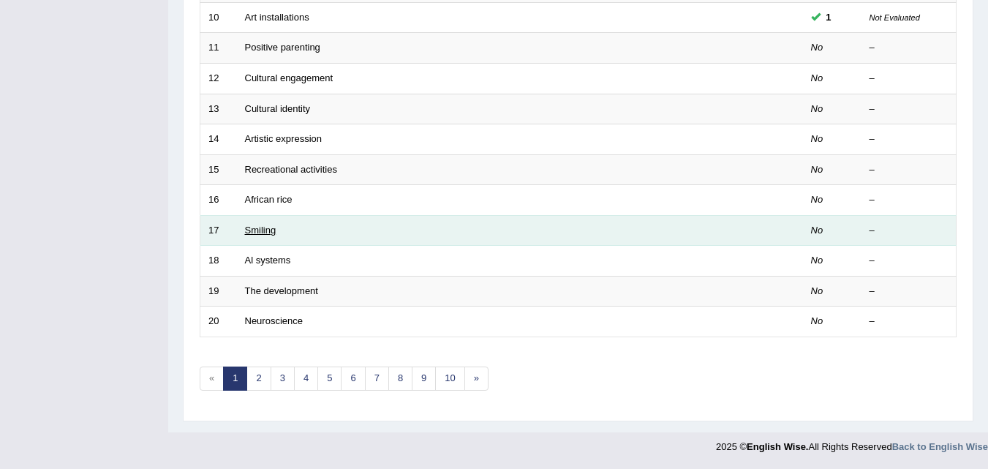
click at [259, 231] on link "Smiling" at bounding box center [260, 229] width 31 height 11
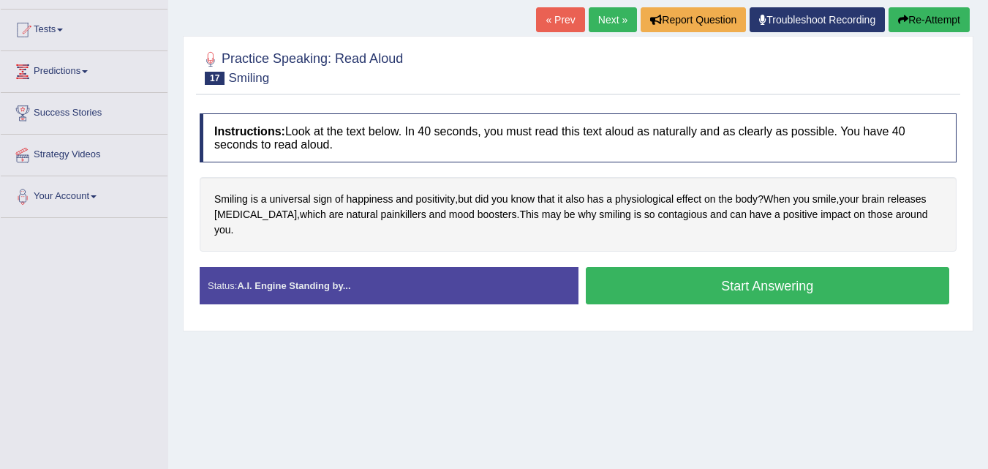
click at [765, 267] on button "Start Answering" at bounding box center [768, 285] width 364 height 37
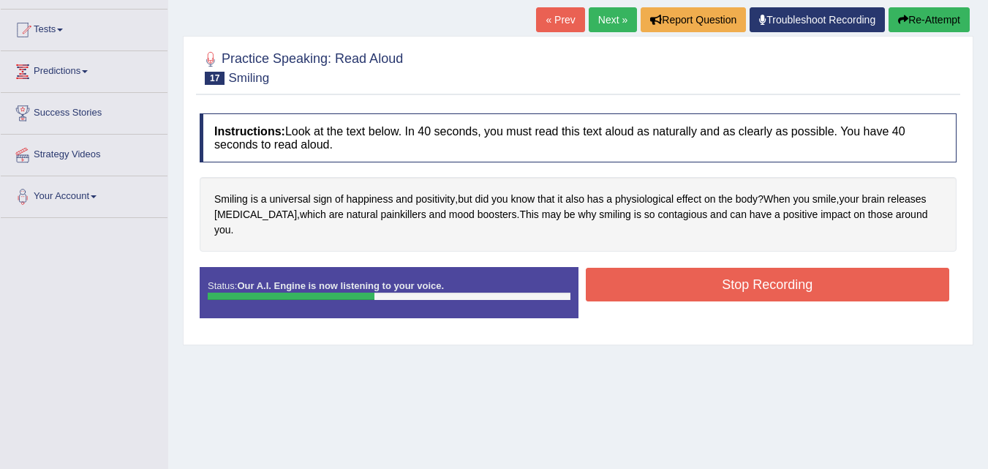
click at [762, 268] on button "Stop Recording" at bounding box center [768, 285] width 364 height 34
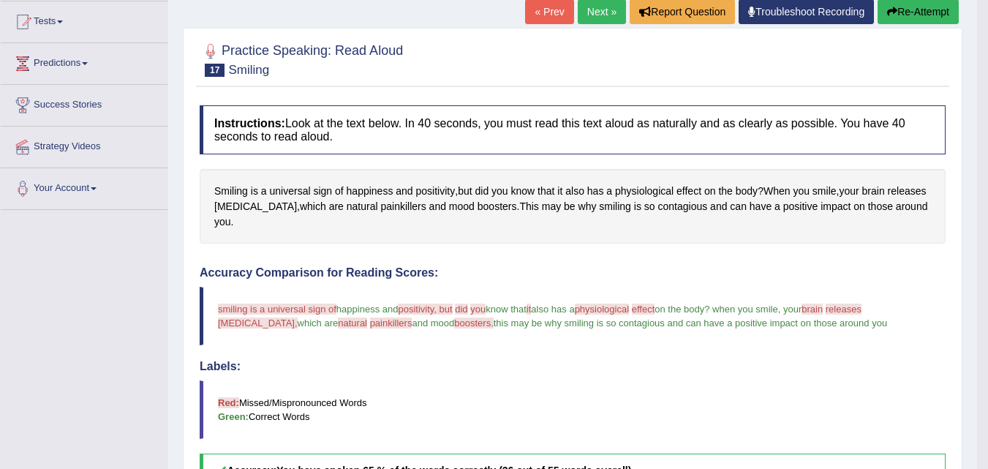
scroll to position [146, 0]
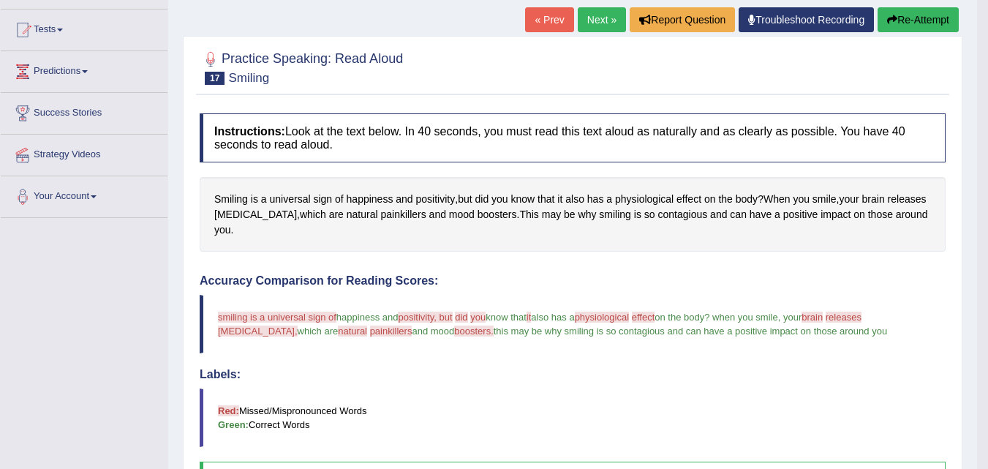
click at [605, 24] on link "Next »" at bounding box center [602, 19] width 48 height 25
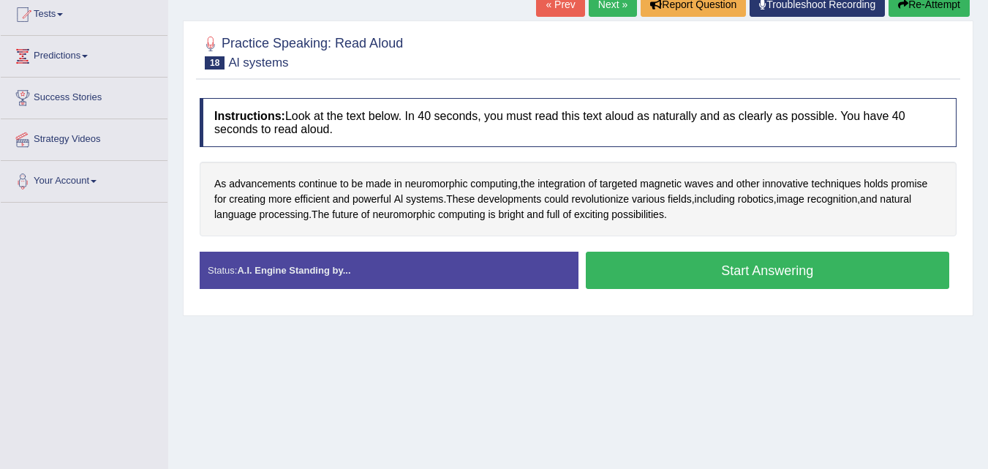
scroll to position [219, 0]
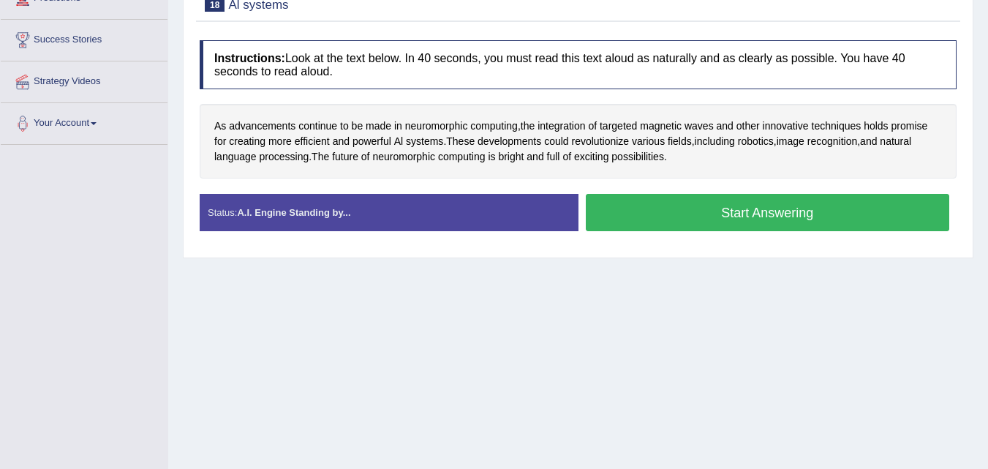
click at [758, 209] on button "Start Answering" at bounding box center [768, 212] width 364 height 37
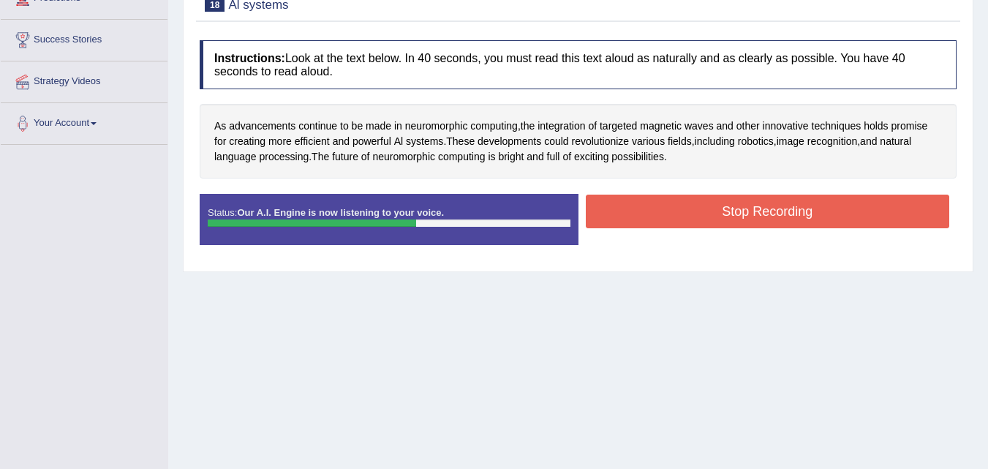
click at [758, 211] on button "Stop Recording" at bounding box center [768, 211] width 364 height 34
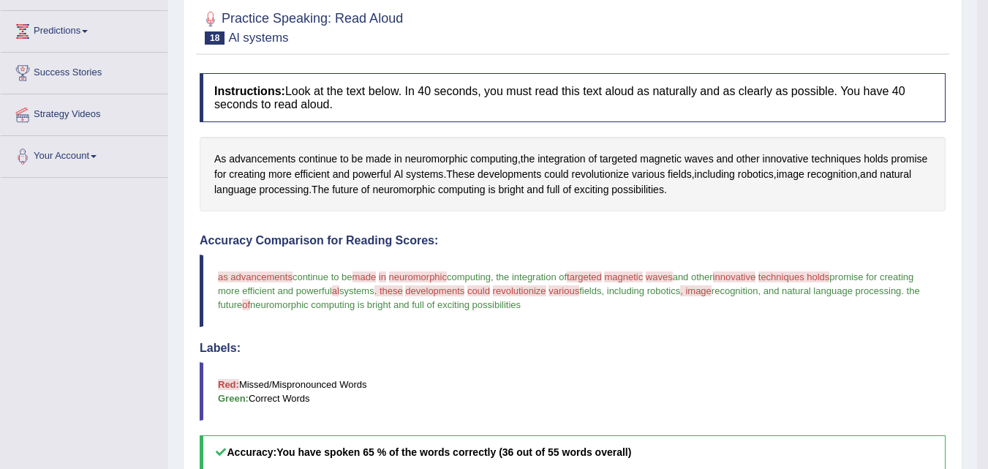
scroll to position [73, 0]
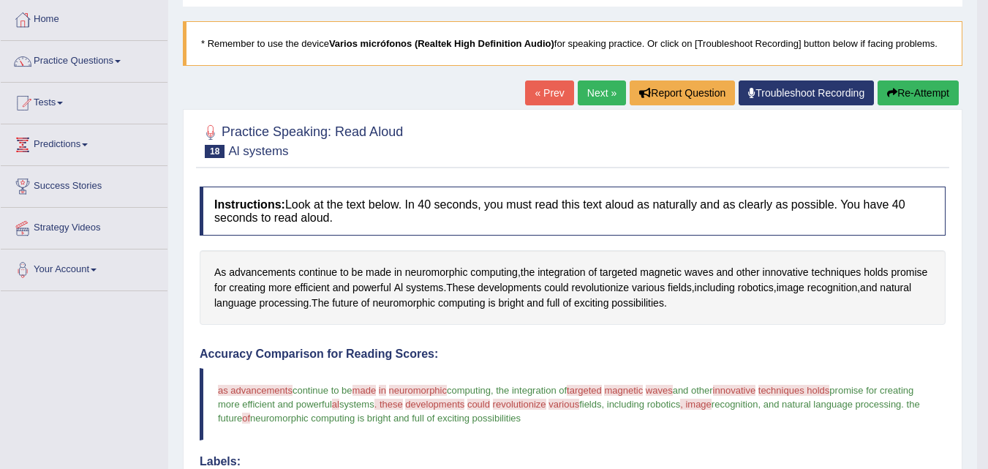
click at [604, 91] on link "Next »" at bounding box center [602, 92] width 48 height 25
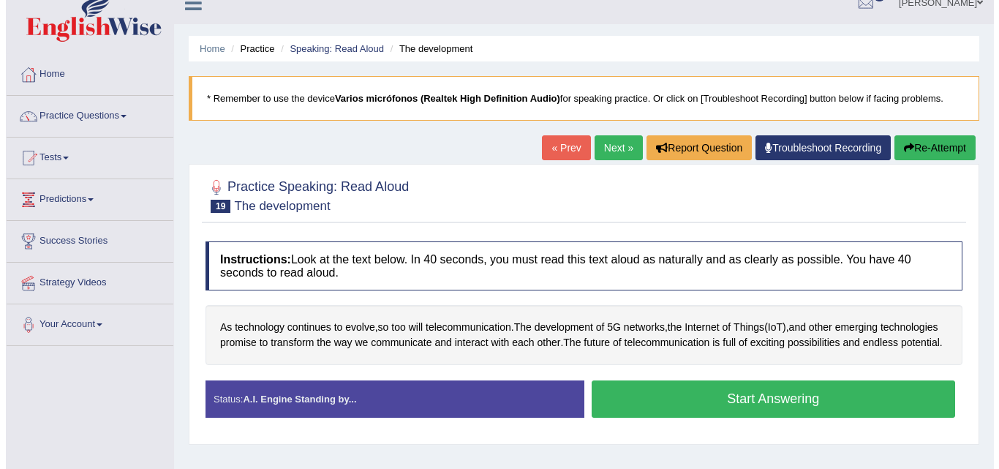
scroll to position [73, 0]
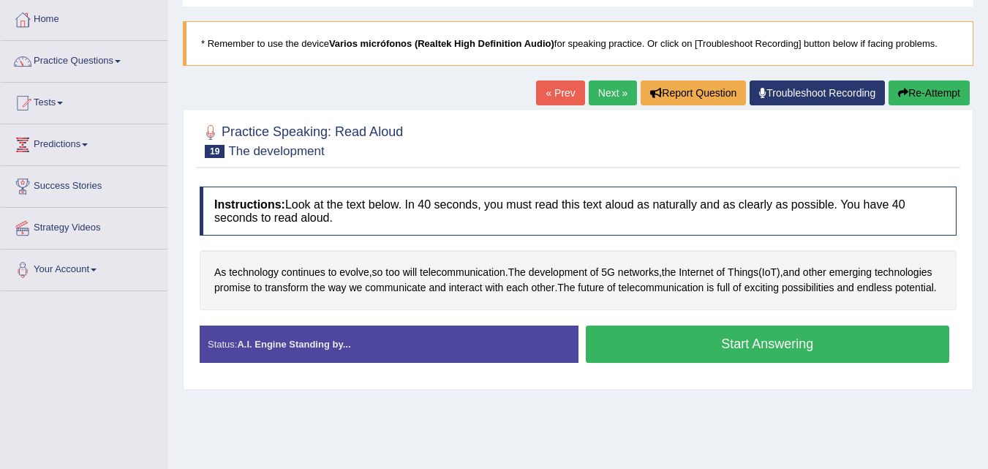
click at [665, 360] on button "Start Answering" at bounding box center [768, 343] width 364 height 37
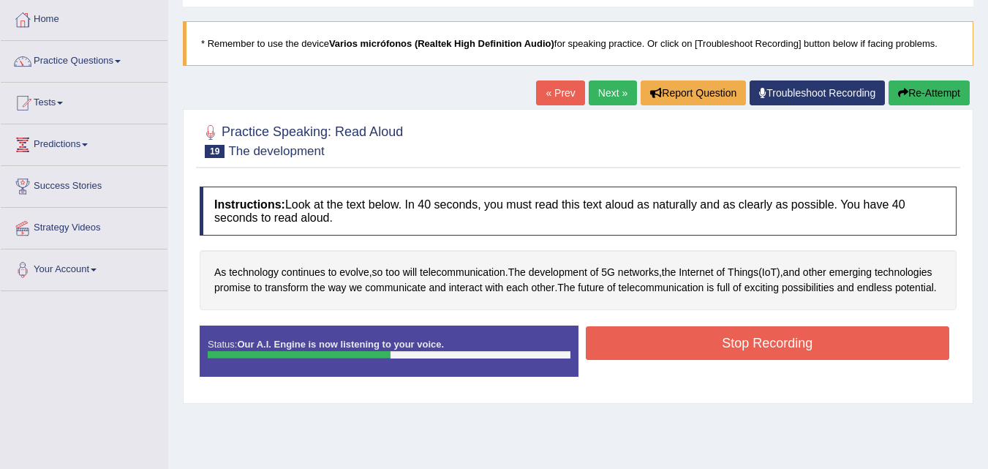
click at [661, 359] on button "Stop Recording" at bounding box center [768, 343] width 364 height 34
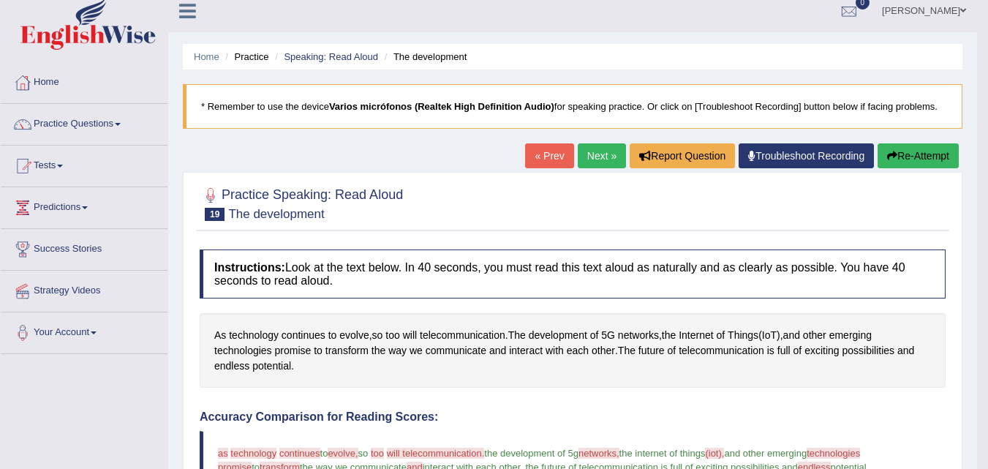
scroll to position [0, 0]
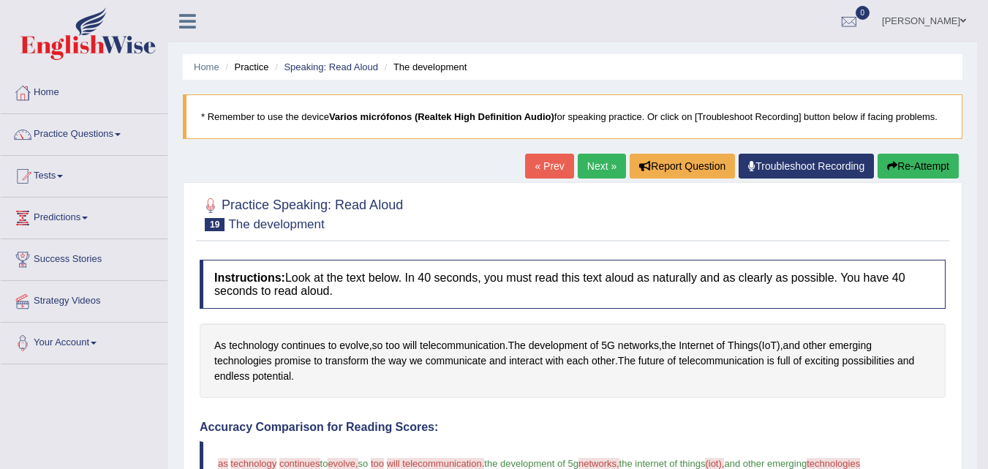
click at [599, 172] on link "Next »" at bounding box center [602, 166] width 48 height 25
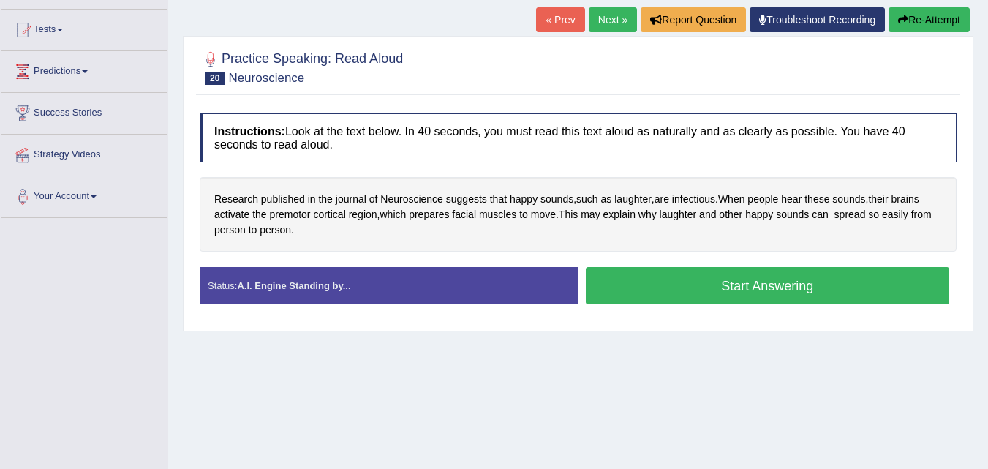
click at [724, 284] on button "Start Answering" at bounding box center [768, 285] width 364 height 37
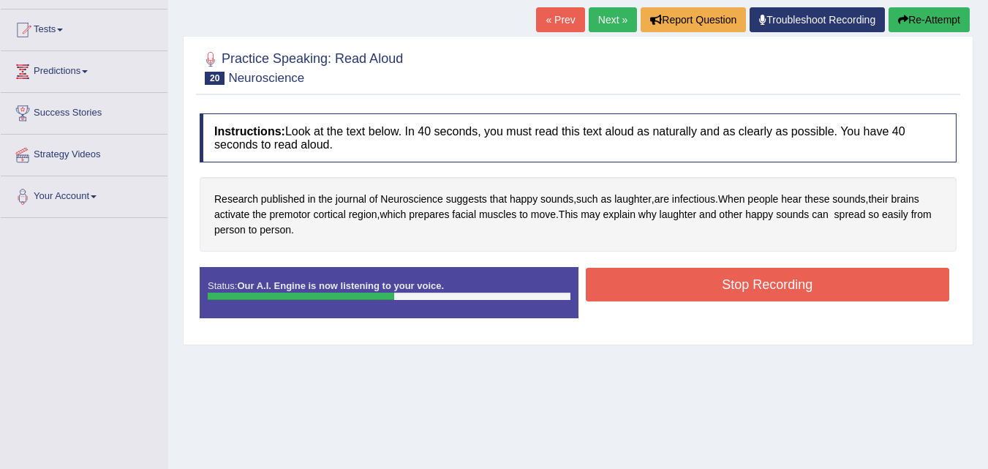
click at [721, 288] on button "Stop Recording" at bounding box center [768, 285] width 364 height 34
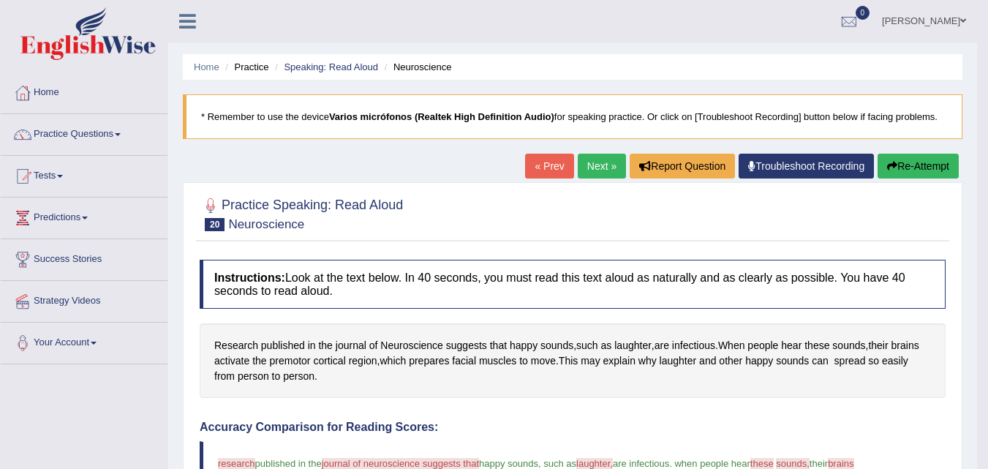
click at [586, 173] on link "Next »" at bounding box center [602, 166] width 48 height 25
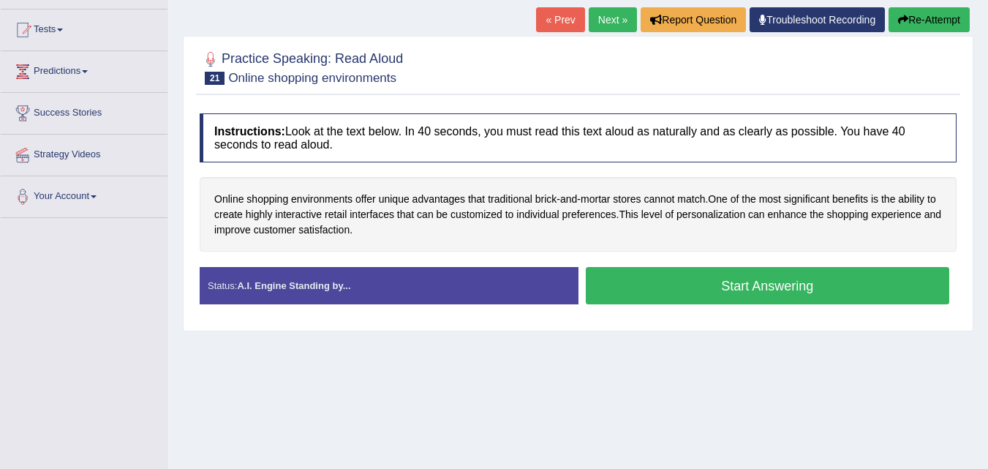
click at [671, 289] on button "Start Answering" at bounding box center [768, 285] width 364 height 37
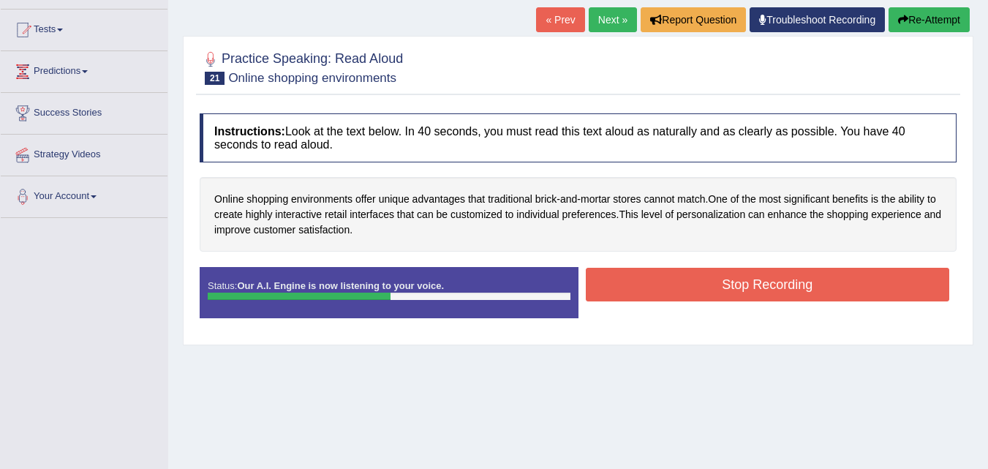
click at [671, 290] on button "Stop Recording" at bounding box center [768, 285] width 364 height 34
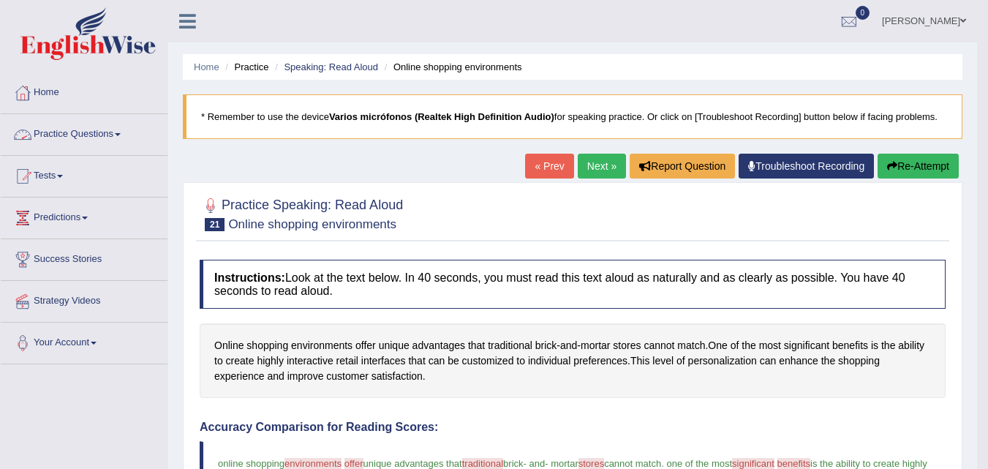
click at [64, 135] on link "Practice Questions" at bounding box center [84, 132] width 167 height 37
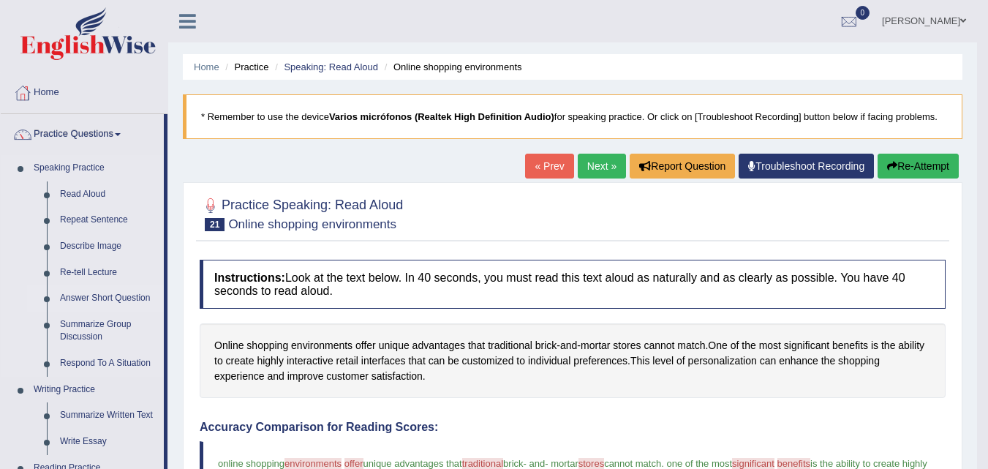
click at [76, 291] on link "Answer Short Question" at bounding box center [108, 298] width 110 height 26
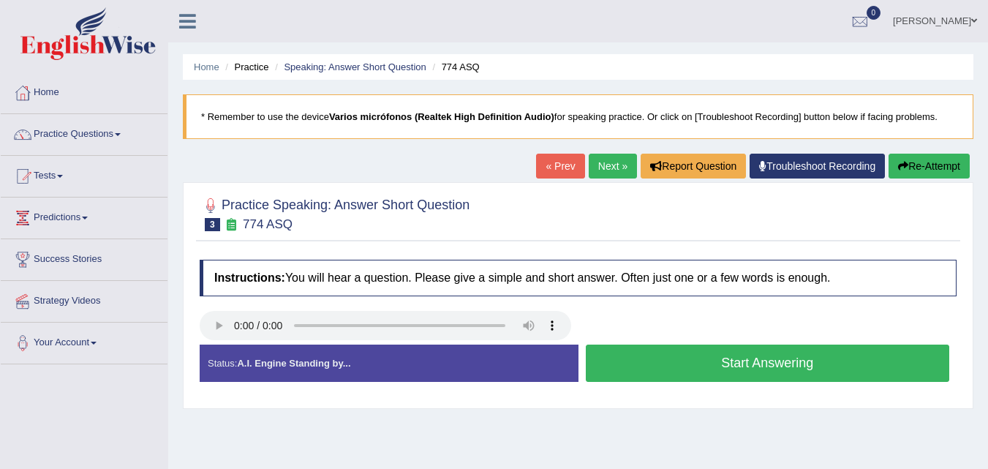
click at [675, 376] on button "Start Answering" at bounding box center [768, 362] width 364 height 37
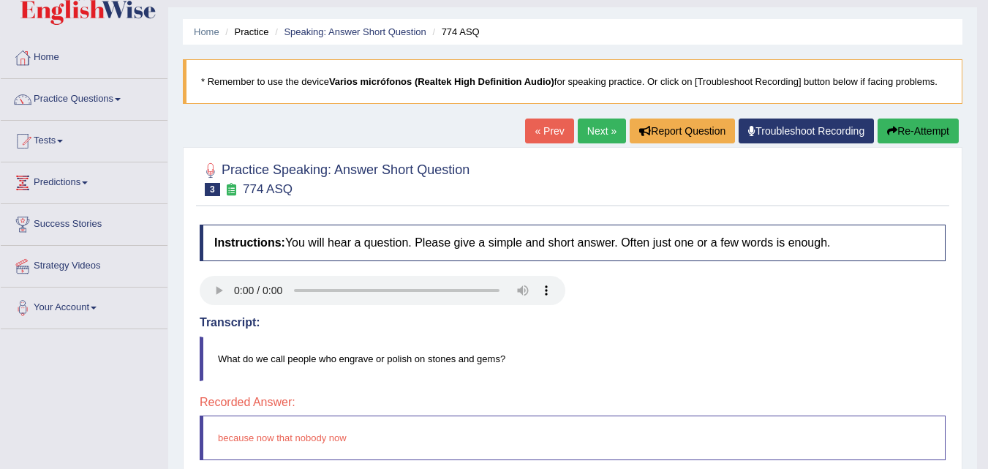
scroll to position [7, 0]
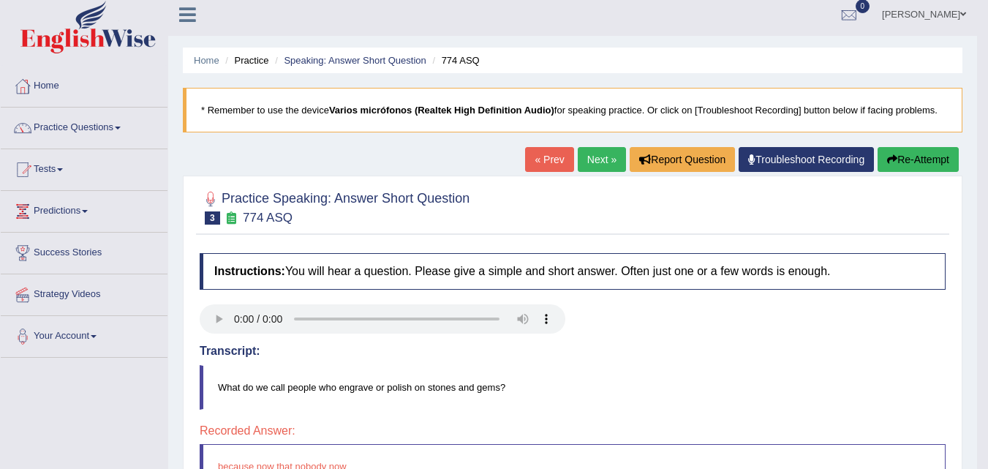
click at [584, 166] on link "Next »" at bounding box center [602, 159] width 48 height 25
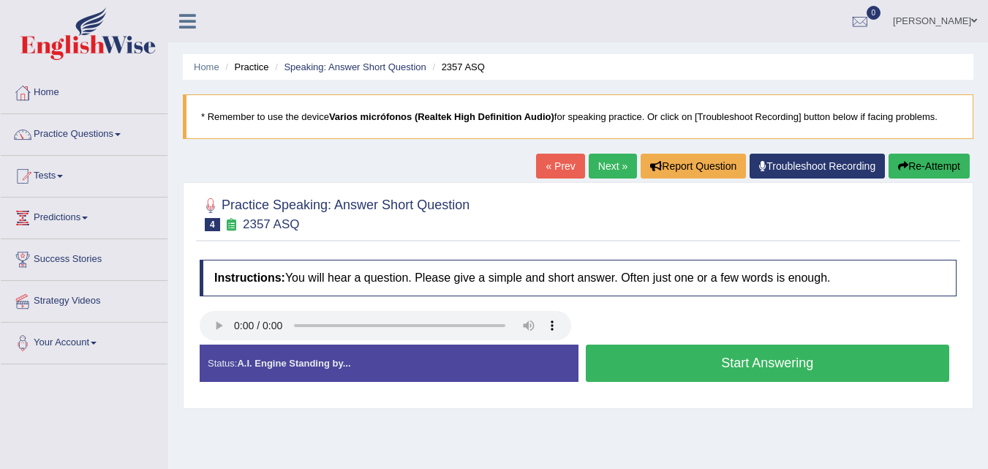
click at [725, 368] on button "Start Answering" at bounding box center [768, 362] width 364 height 37
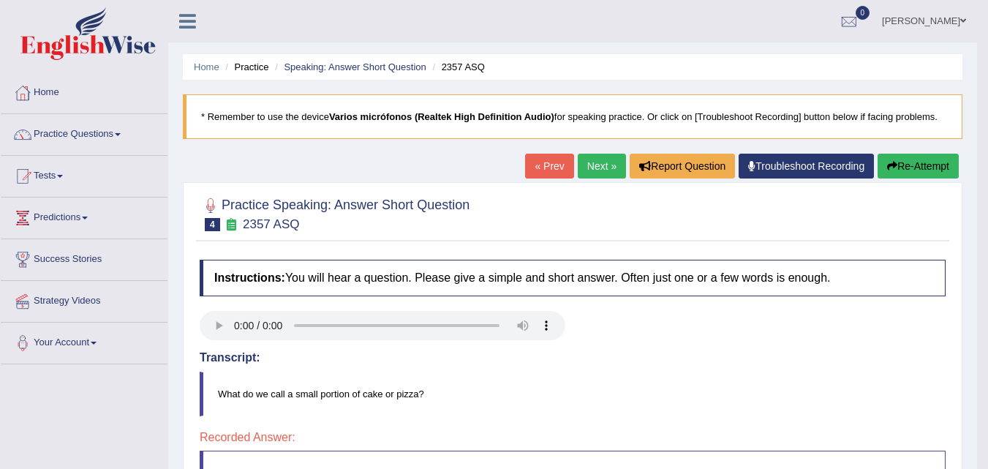
click at [593, 169] on link "Next »" at bounding box center [602, 166] width 48 height 25
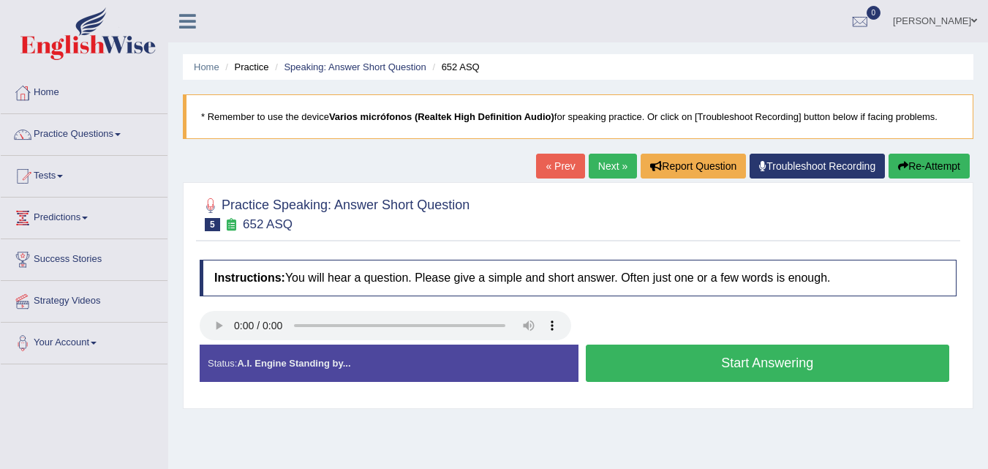
click at [727, 363] on button "Start Answering" at bounding box center [768, 362] width 364 height 37
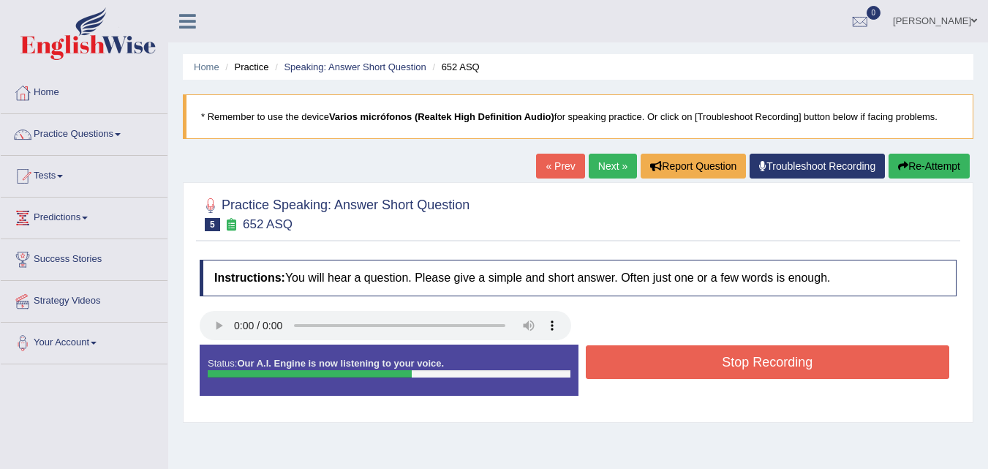
click at [739, 368] on button "Stop Recording" at bounding box center [768, 362] width 364 height 34
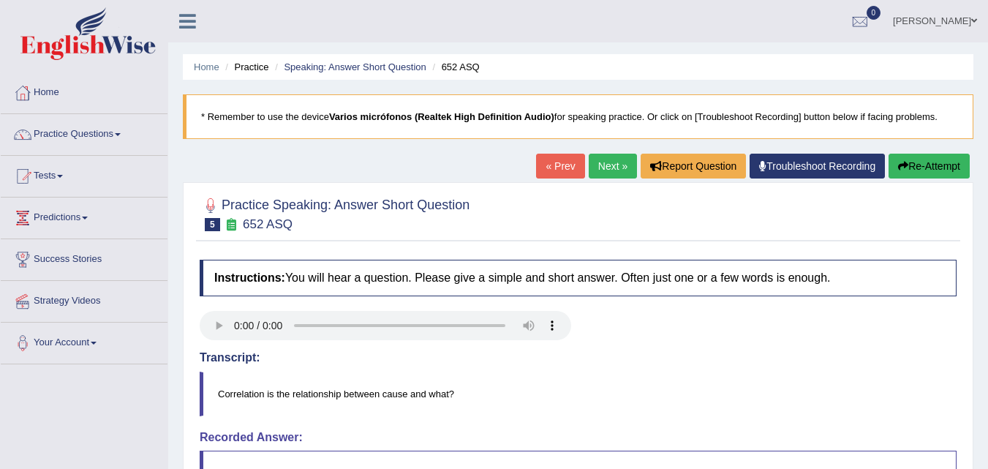
click at [609, 163] on link "Next »" at bounding box center [613, 166] width 48 height 25
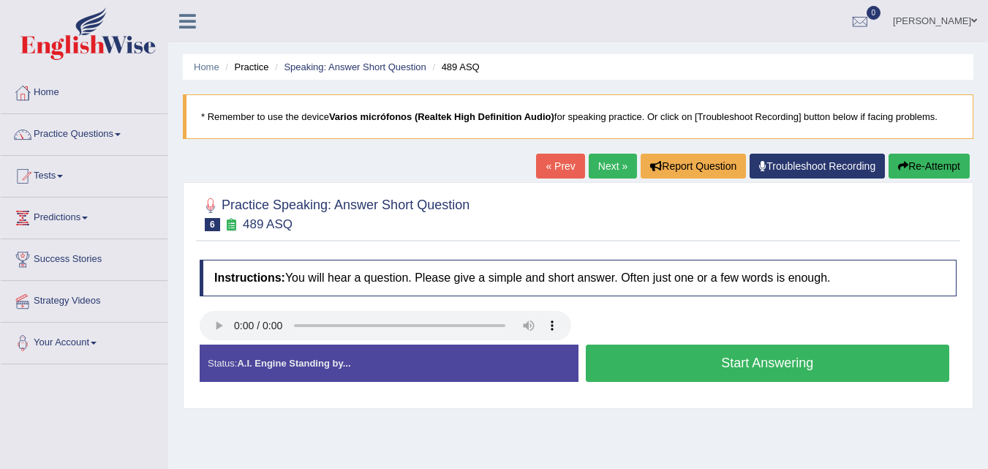
click at [687, 378] on button "Start Answering" at bounding box center [768, 362] width 364 height 37
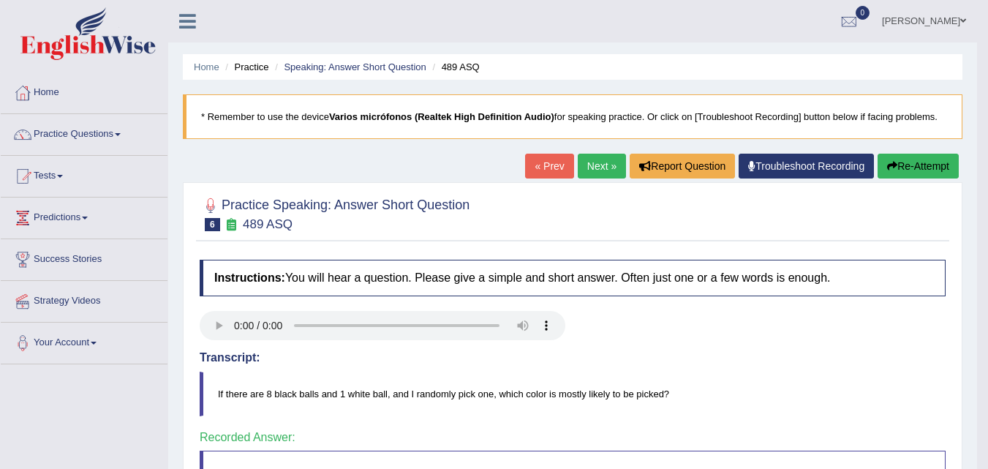
click at [587, 165] on link "Next »" at bounding box center [602, 166] width 48 height 25
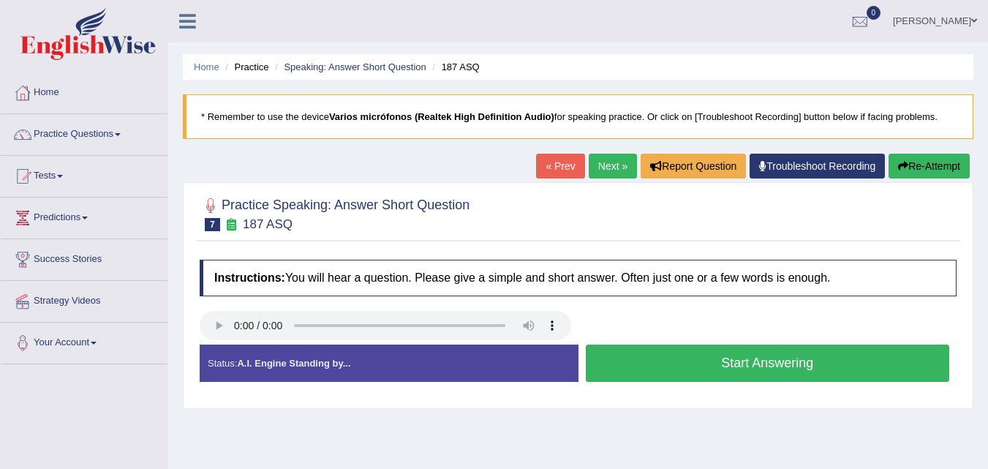
click at [746, 366] on button "Start Answering" at bounding box center [768, 362] width 364 height 37
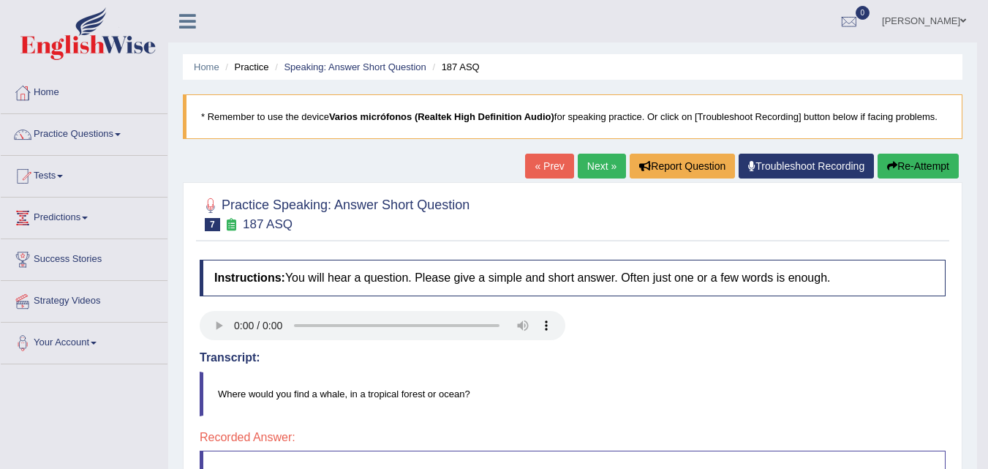
click at [613, 166] on link "Next »" at bounding box center [602, 166] width 48 height 25
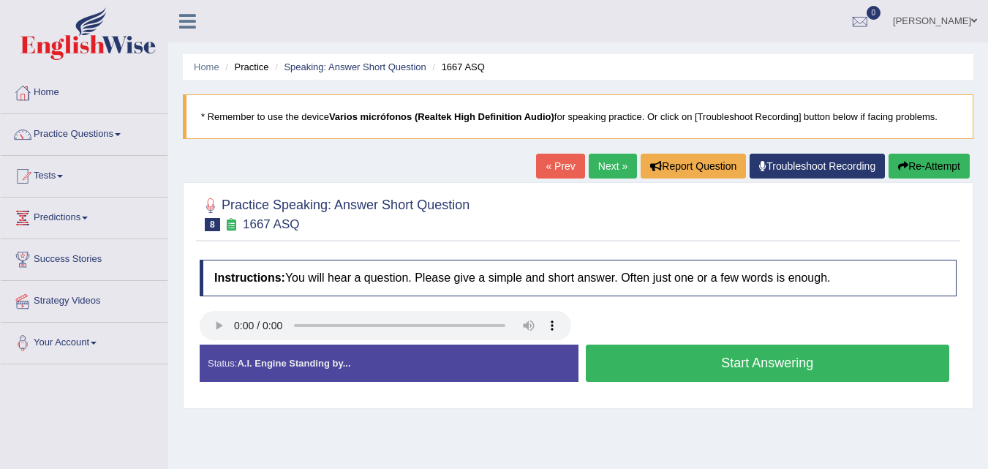
click at [735, 363] on button "Start Answering" at bounding box center [768, 362] width 364 height 37
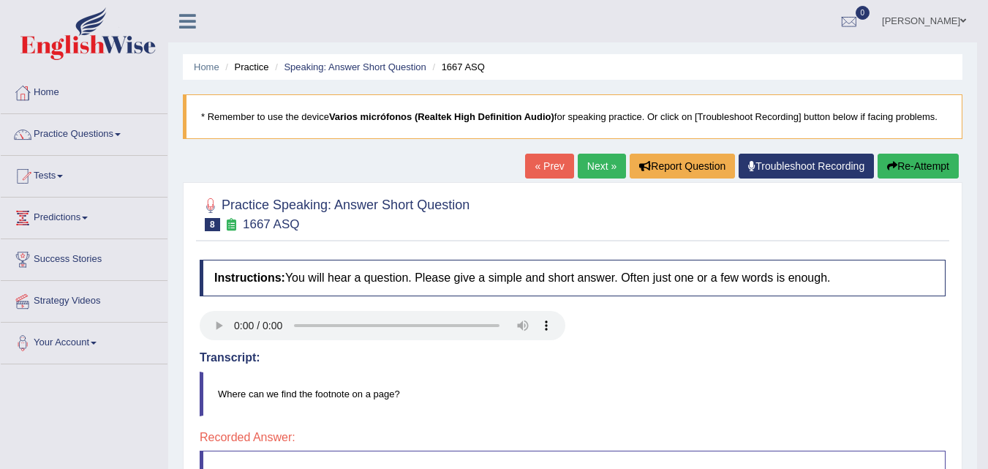
click at [601, 162] on link "Next »" at bounding box center [602, 166] width 48 height 25
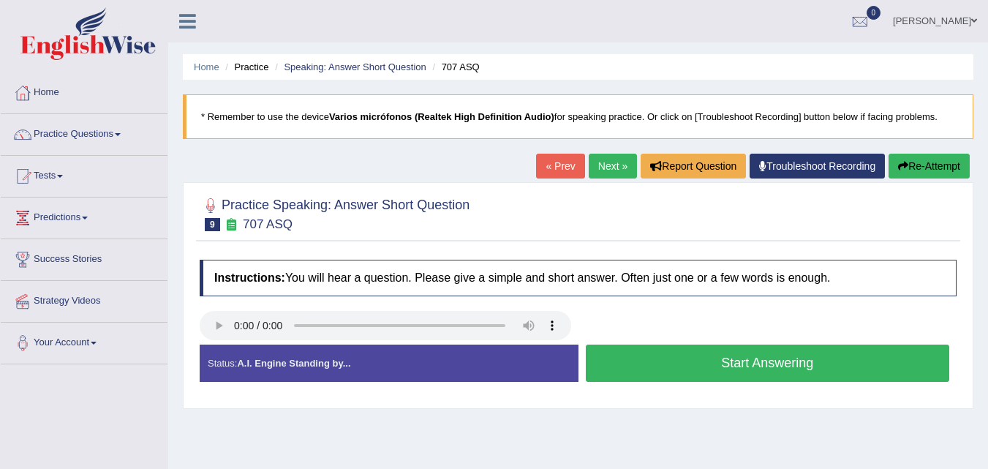
click at [704, 369] on button "Start Answering" at bounding box center [768, 362] width 364 height 37
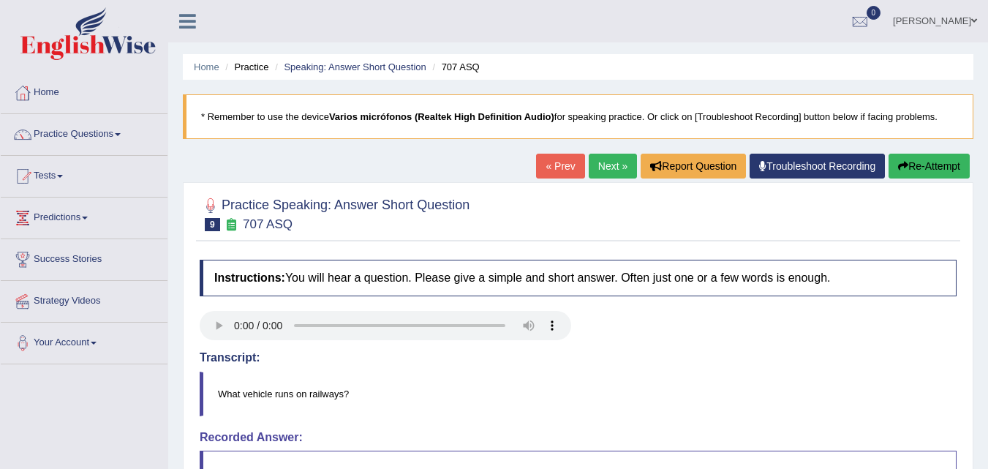
click at [597, 161] on link "Next »" at bounding box center [613, 166] width 48 height 25
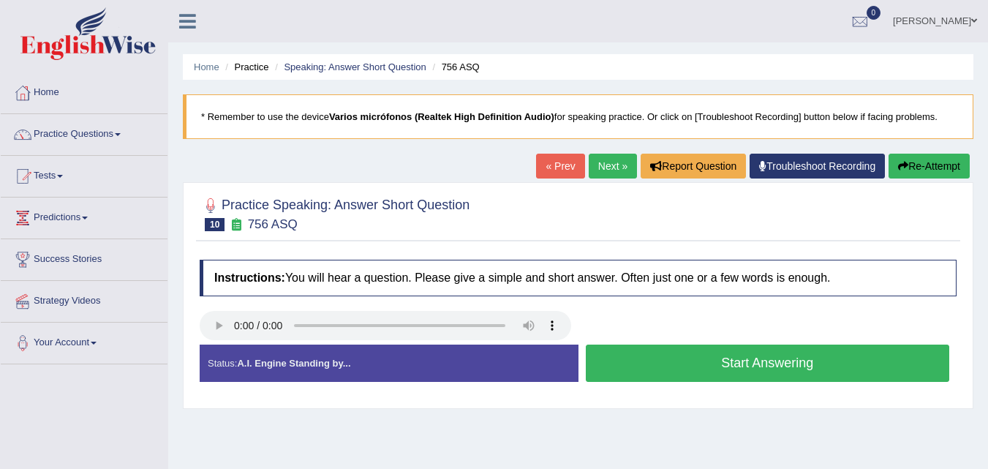
click at [716, 370] on button "Start Answering" at bounding box center [768, 362] width 364 height 37
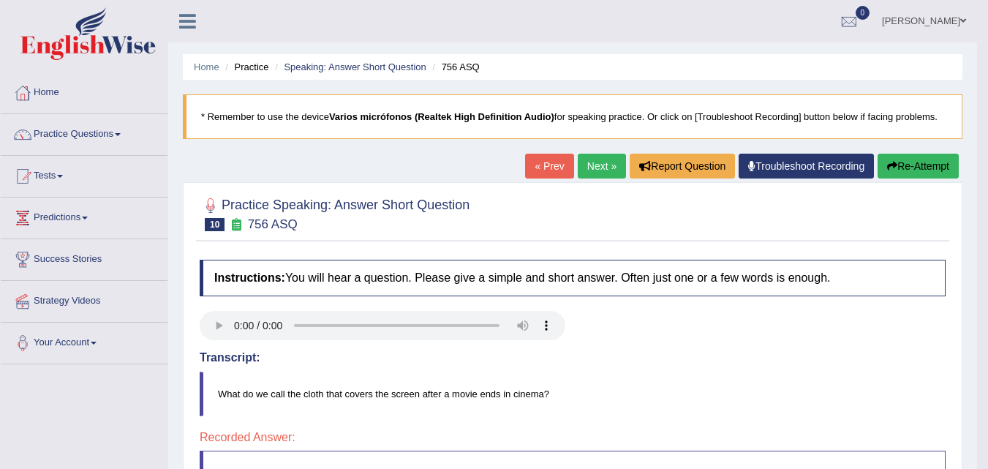
click at [590, 172] on link "Next »" at bounding box center [602, 166] width 48 height 25
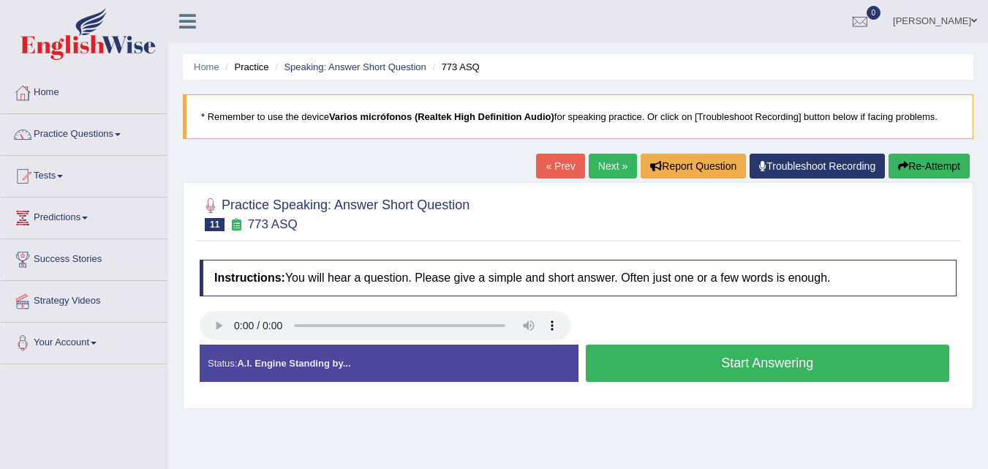
click at [715, 365] on button "Start Answering" at bounding box center [768, 362] width 364 height 37
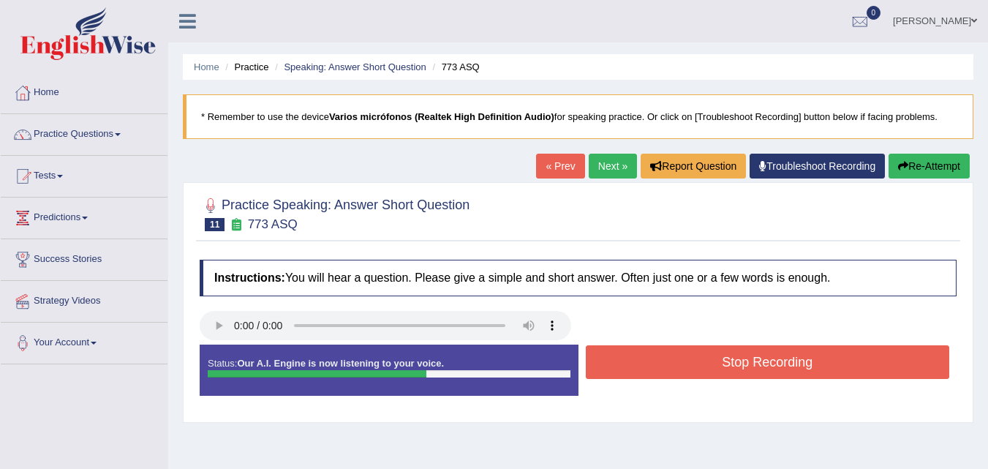
click at [722, 365] on button "Stop Recording" at bounding box center [768, 362] width 364 height 34
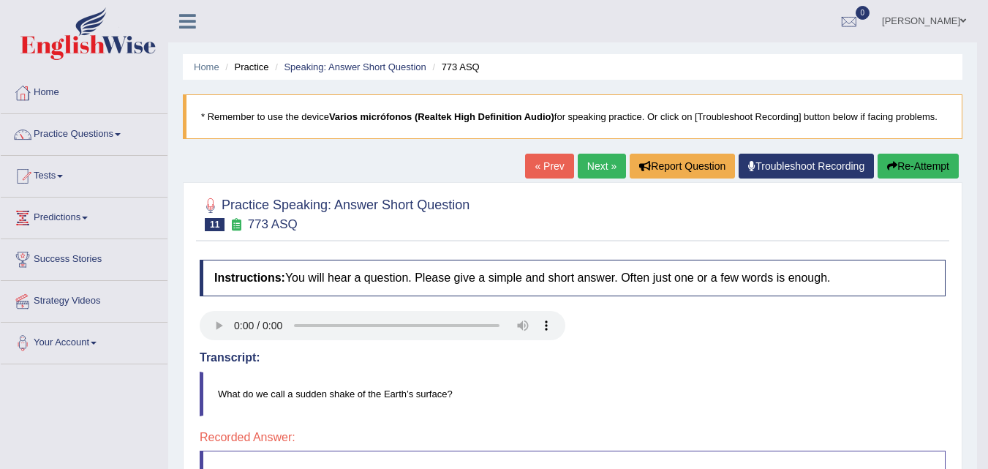
click at [592, 159] on link "Next »" at bounding box center [602, 166] width 48 height 25
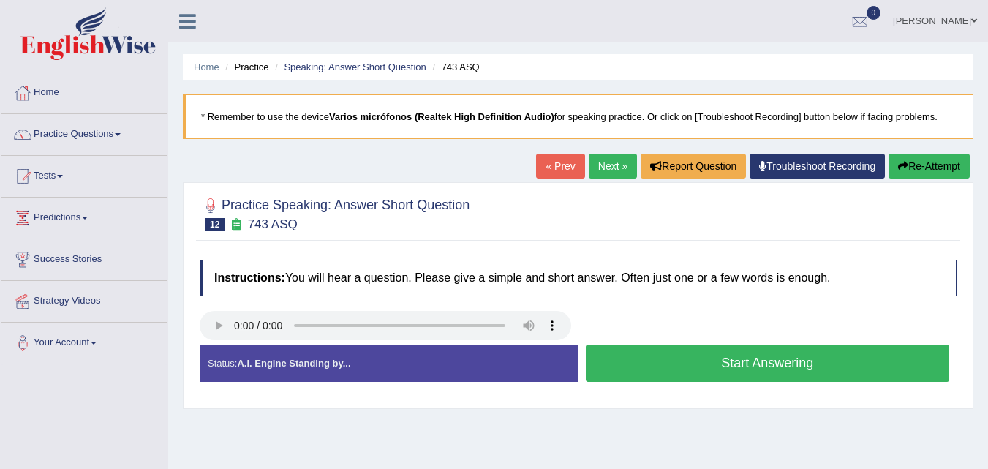
click at [702, 363] on button "Start Answering" at bounding box center [768, 362] width 364 height 37
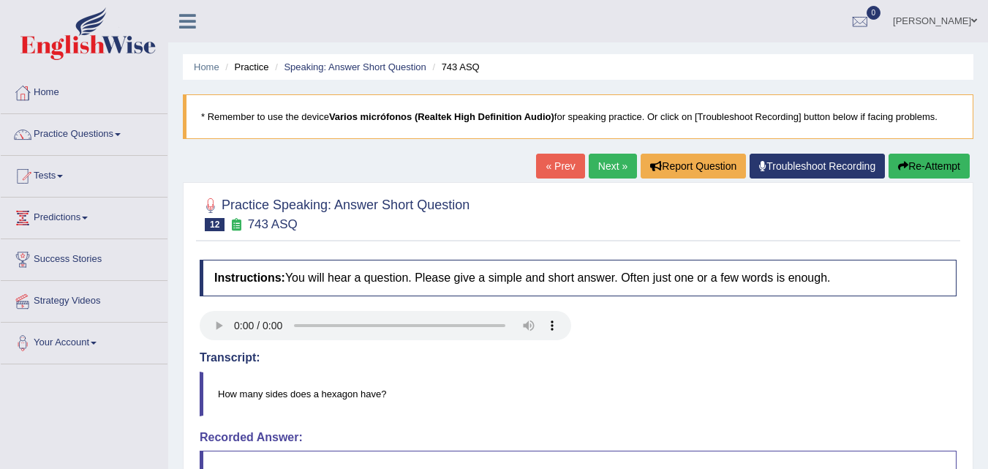
click at [608, 167] on link "Next »" at bounding box center [613, 166] width 48 height 25
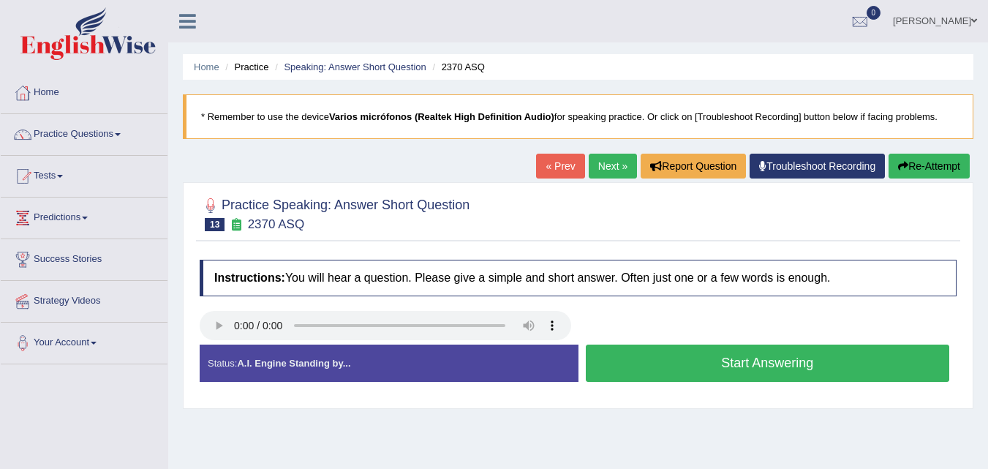
click at [221, 340] on div at bounding box center [385, 327] width 371 height 33
click at [715, 367] on button "Start Answering" at bounding box center [768, 362] width 364 height 37
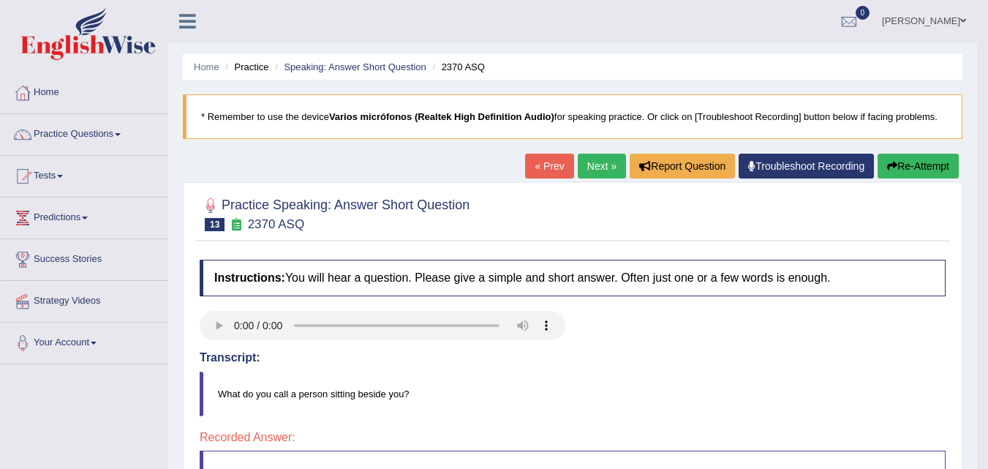
click at [586, 163] on link "Next »" at bounding box center [602, 166] width 48 height 25
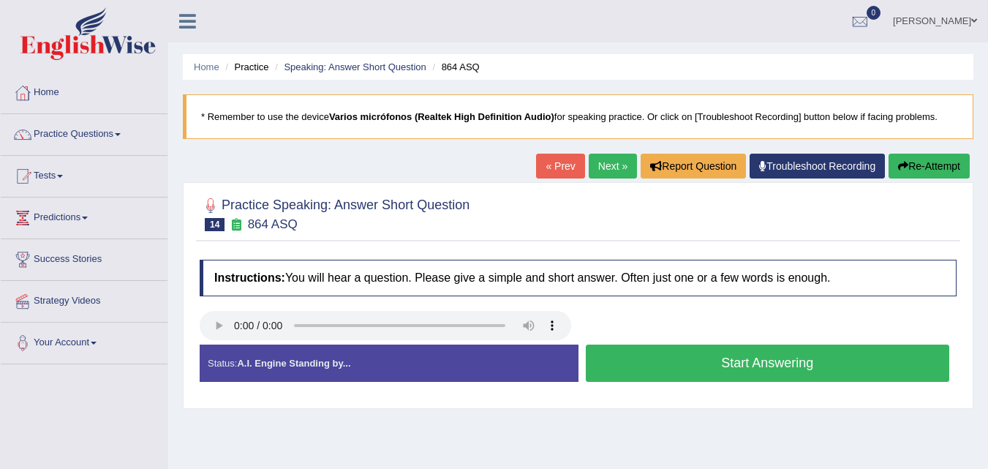
click at [722, 368] on button "Start Answering" at bounding box center [768, 362] width 364 height 37
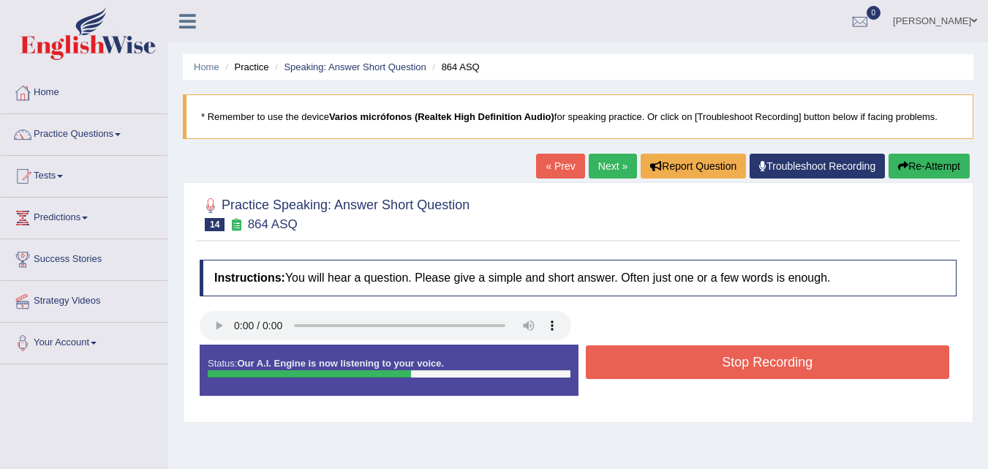
click at [670, 348] on button "Stop Recording" at bounding box center [768, 362] width 364 height 34
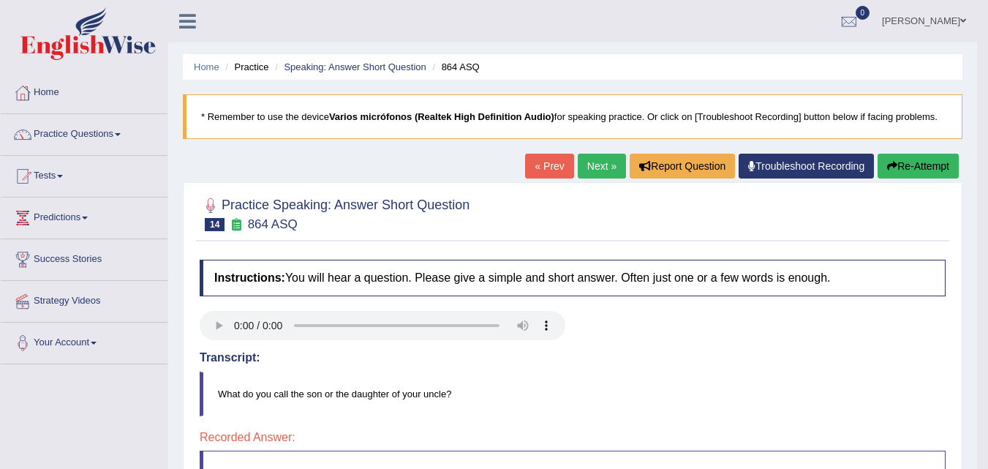
click at [601, 182] on div "Practice Speaking: Answer Short Question 14 864 ASQ Instructions: You will hear…" at bounding box center [572, 428] width 779 height 493
click at [599, 181] on div "« Prev Next » Report Question Troubleshoot Recording Re-Attempt" at bounding box center [743, 168] width 437 height 29
click at [599, 180] on div "« Prev Next » Report Question Troubleshoot Recording Re-Attempt" at bounding box center [743, 168] width 437 height 29
click at [579, 168] on link "Next »" at bounding box center [602, 166] width 48 height 25
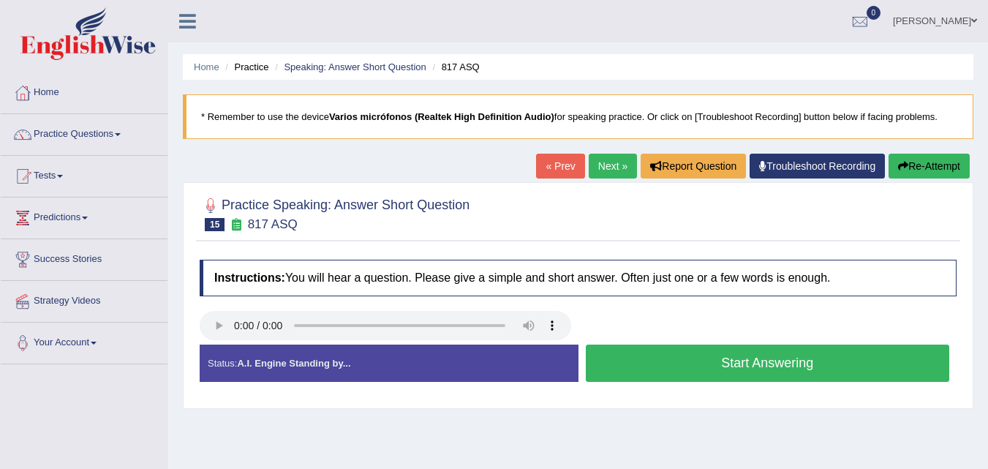
click at [721, 368] on button "Start Answering" at bounding box center [768, 362] width 364 height 37
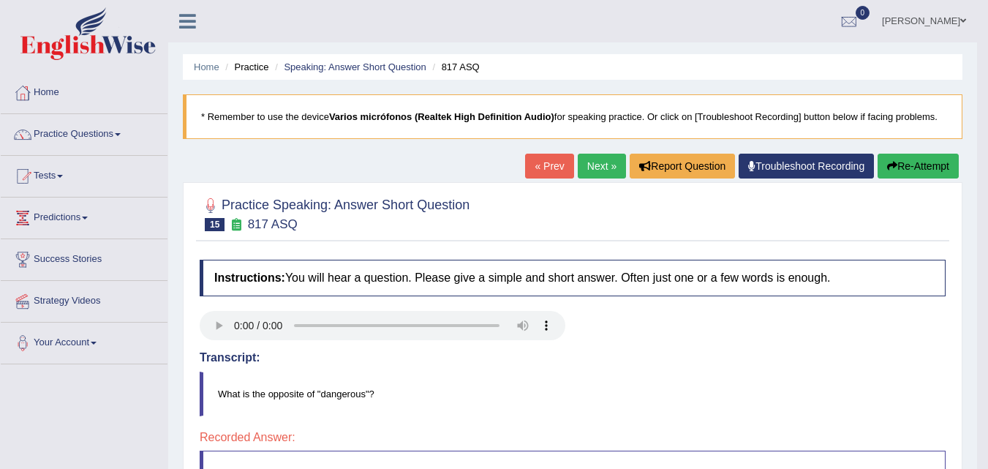
click at [587, 158] on link "Next »" at bounding box center [602, 166] width 48 height 25
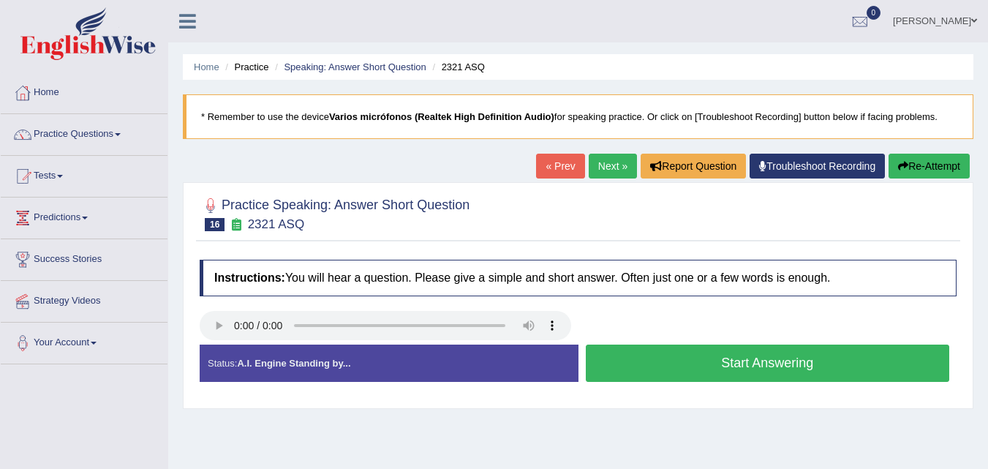
click at [727, 367] on button "Start Answering" at bounding box center [768, 362] width 364 height 37
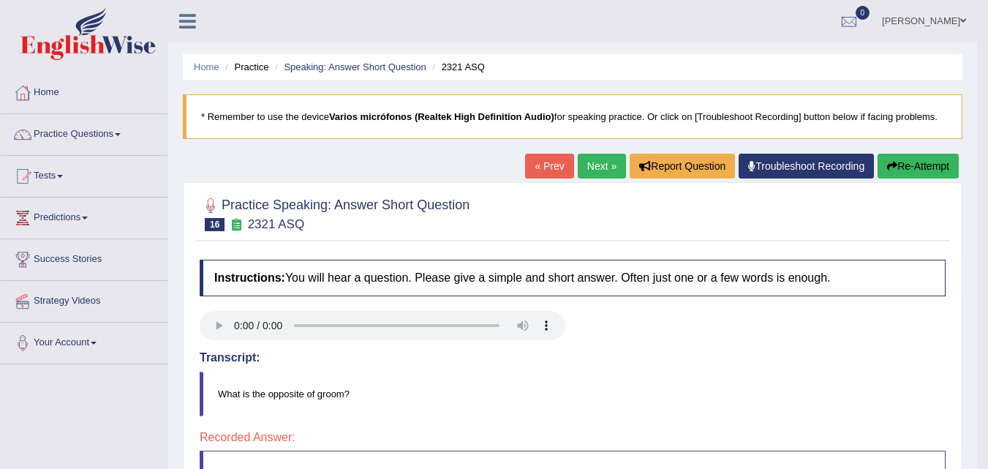
click at [597, 174] on link "Next »" at bounding box center [602, 166] width 48 height 25
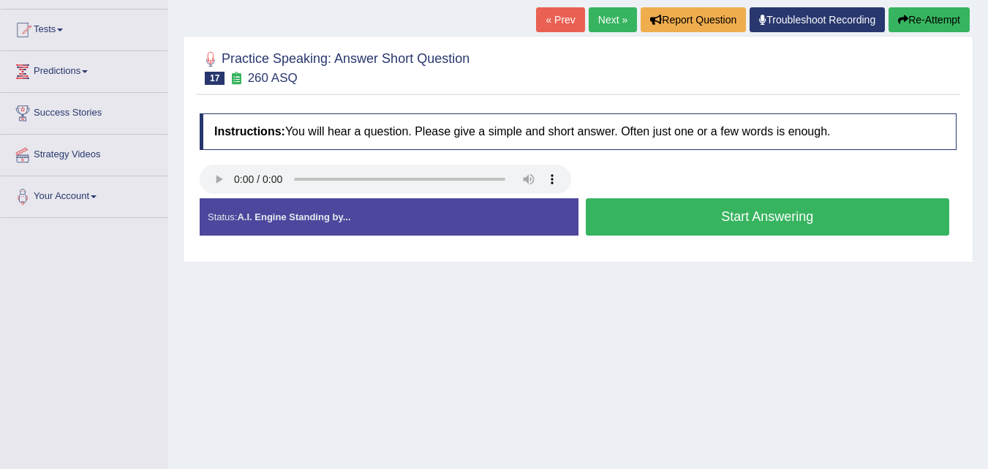
click at [675, 219] on button "Start Answering" at bounding box center [768, 216] width 364 height 37
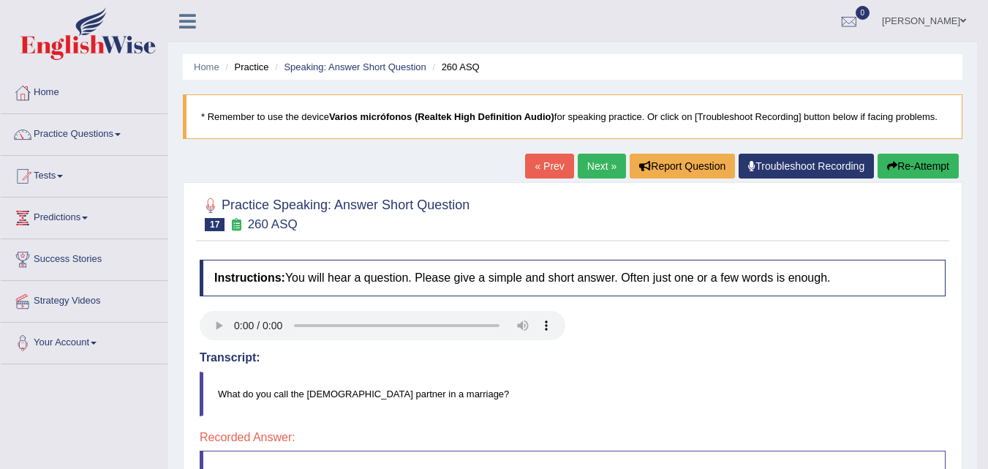
click at [588, 159] on link "Next »" at bounding box center [602, 166] width 48 height 25
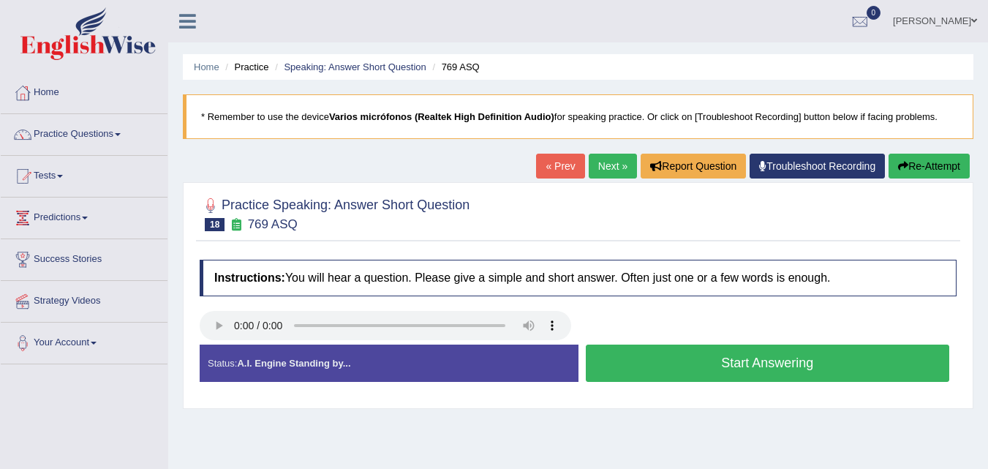
click at [781, 363] on button "Start Answering" at bounding box center [768, 362] width 364 height 37
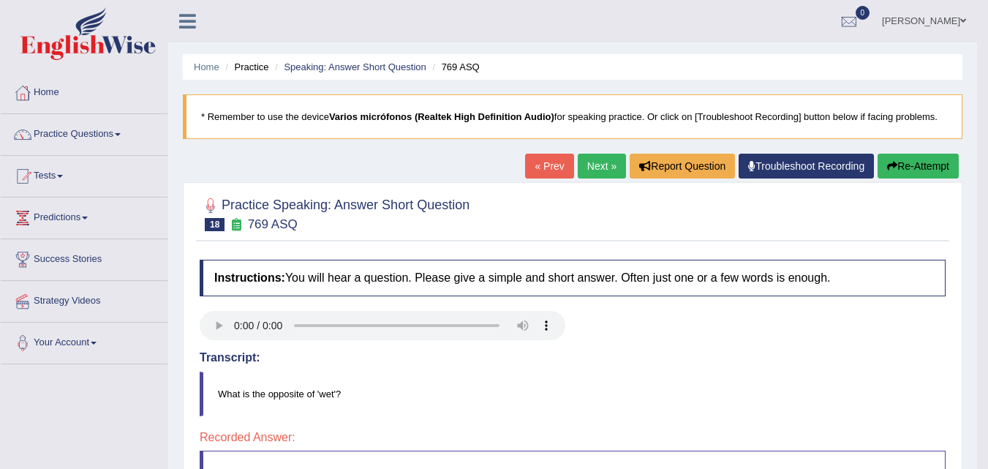
click at [613, 170] on link "Next »" at bounding box center [602, 166] width 48 height 25
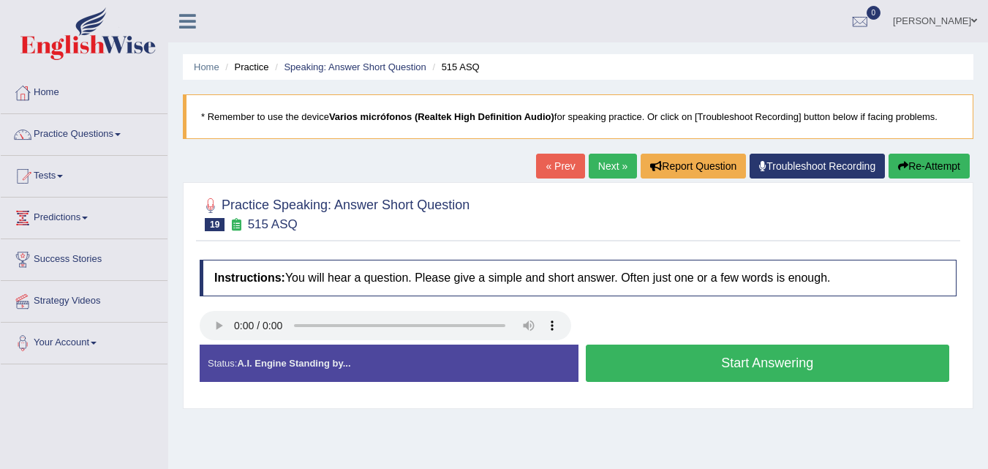
click at [684, 359] on button "Start Answering" at bounding box center [768, 362] width 364 height 37
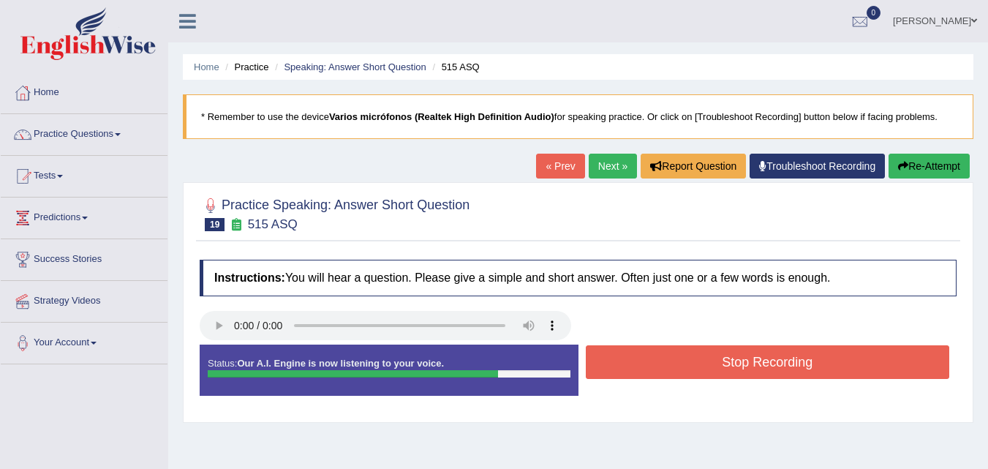
click at [730, 370] on button "Stop Recording" at bounding box center [768, 362] width 364 height 34
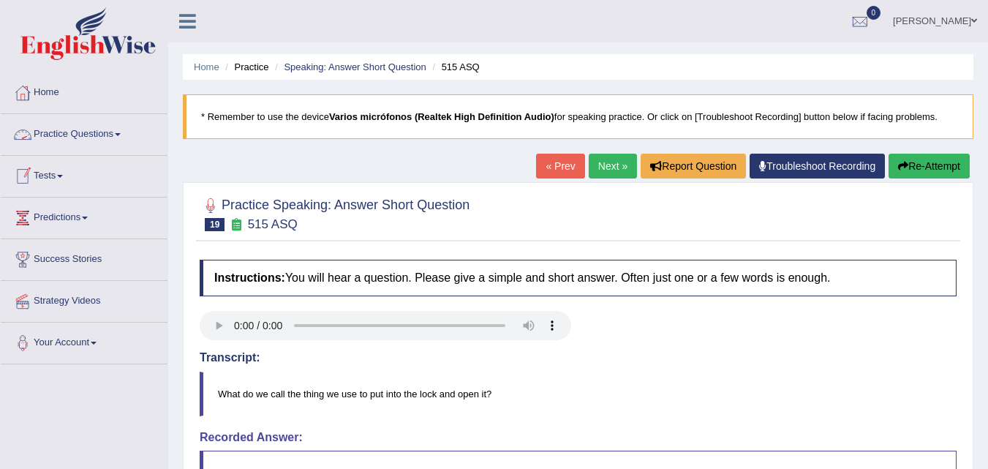
click at [59, 136] on link "Practice Questions" at bounding box center [84, 132] width 167 height 37
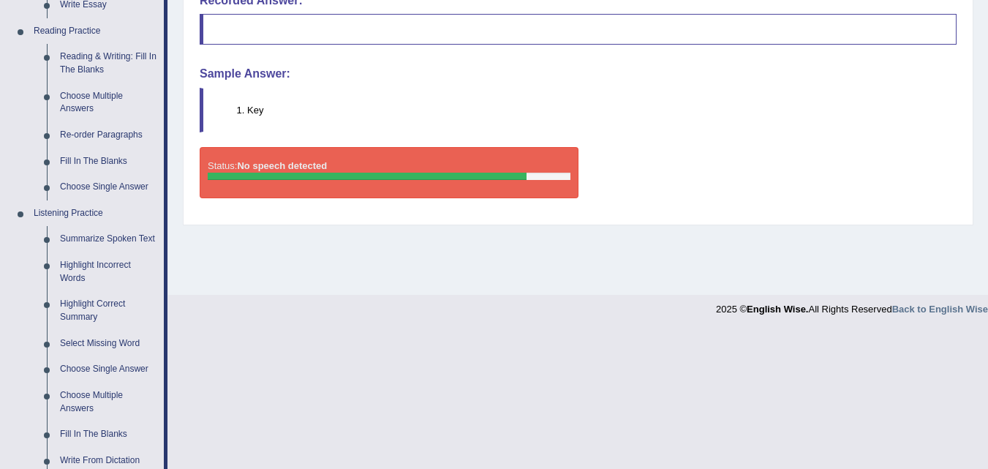
scroll to position [439, 0]
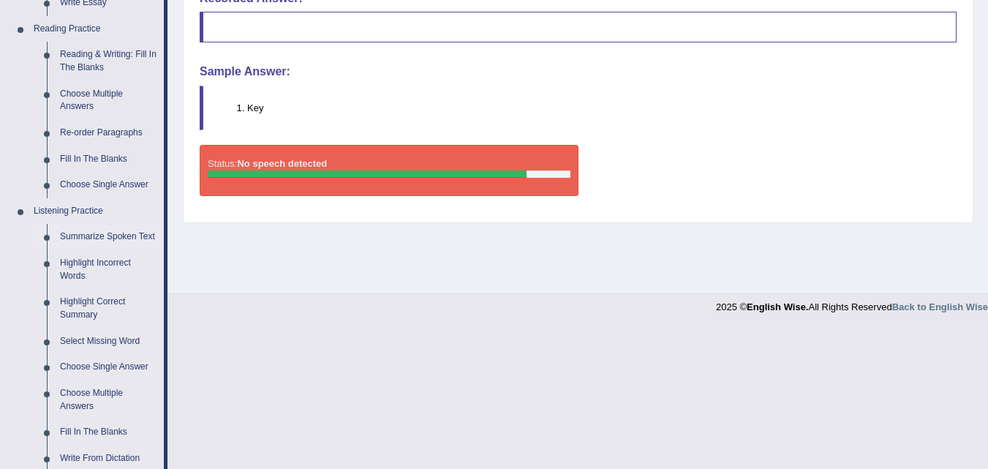
click at [118, 232] on link "Summarize Spoken Text" at bounding box center [108, 237] width 110 height 26
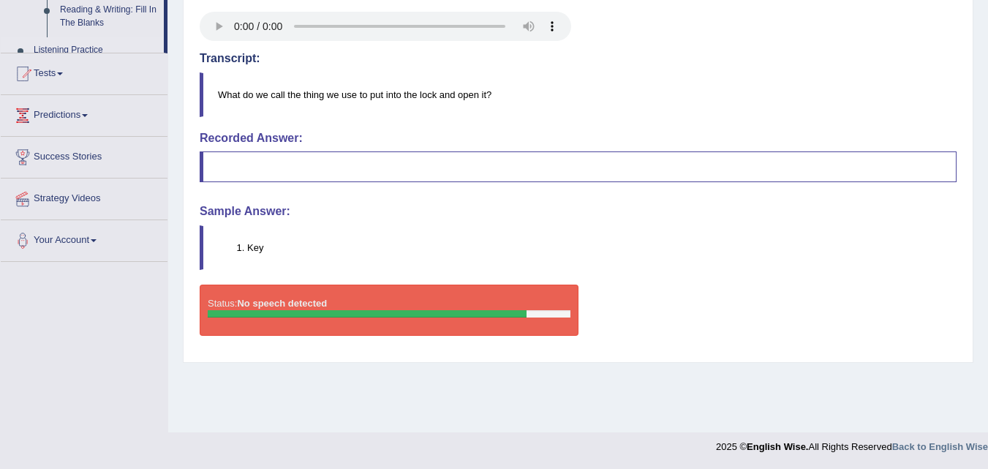
scroll to position [299, 0]
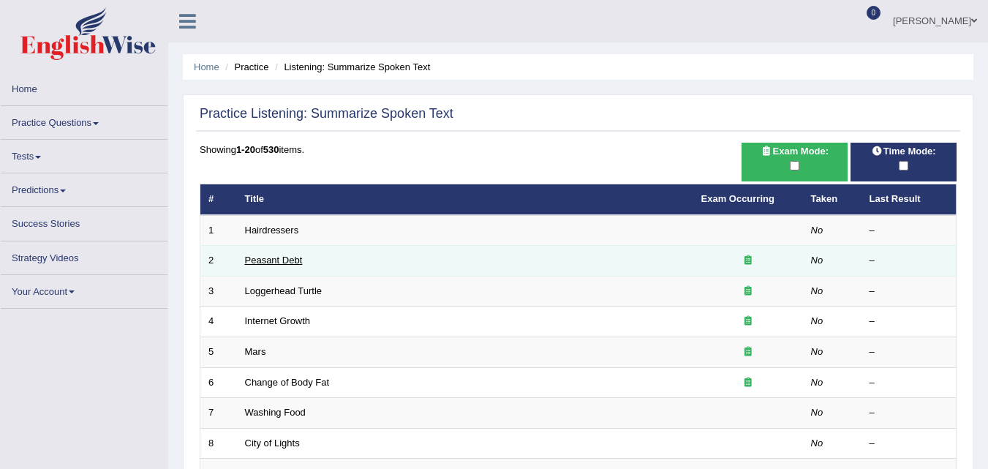
click at [260, 265] on link "Peasant Debt" at bounding box center [274, 259] width 58 height 11
